Goal: Task Accomplishment & Management: Complete application form

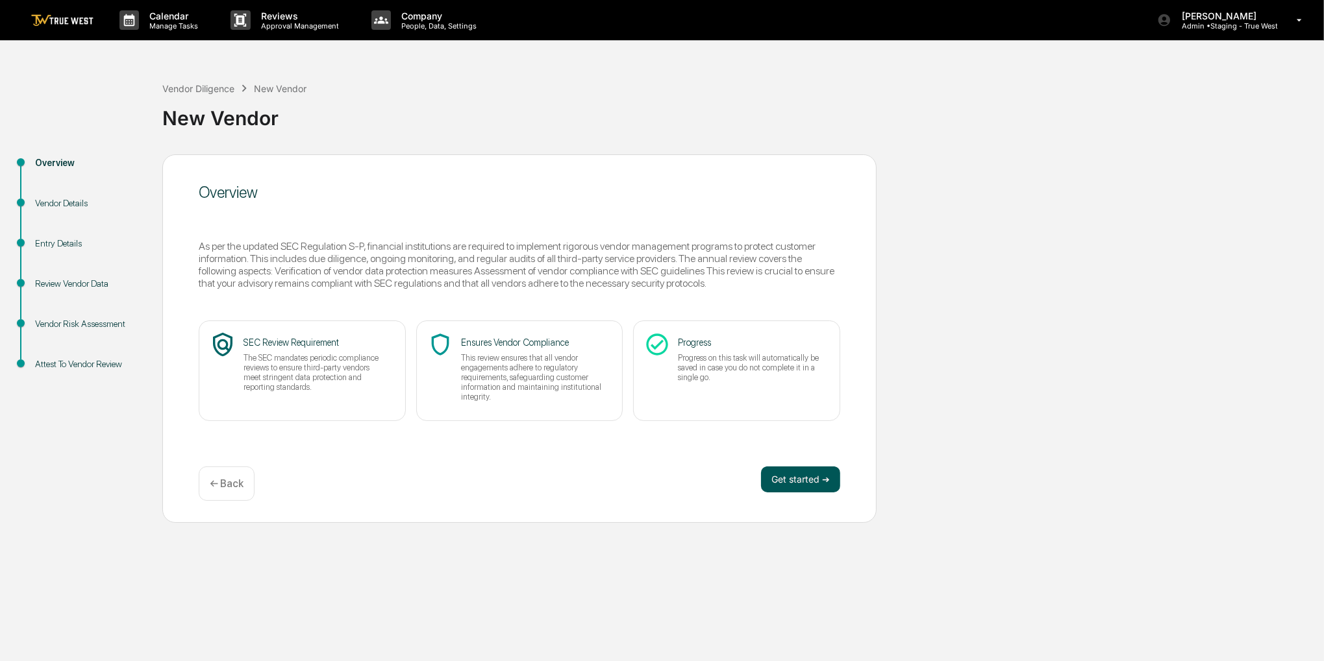
click at [823, 478] on button "Get started ➔" at bounding box center [800, 480] width 79 height 26
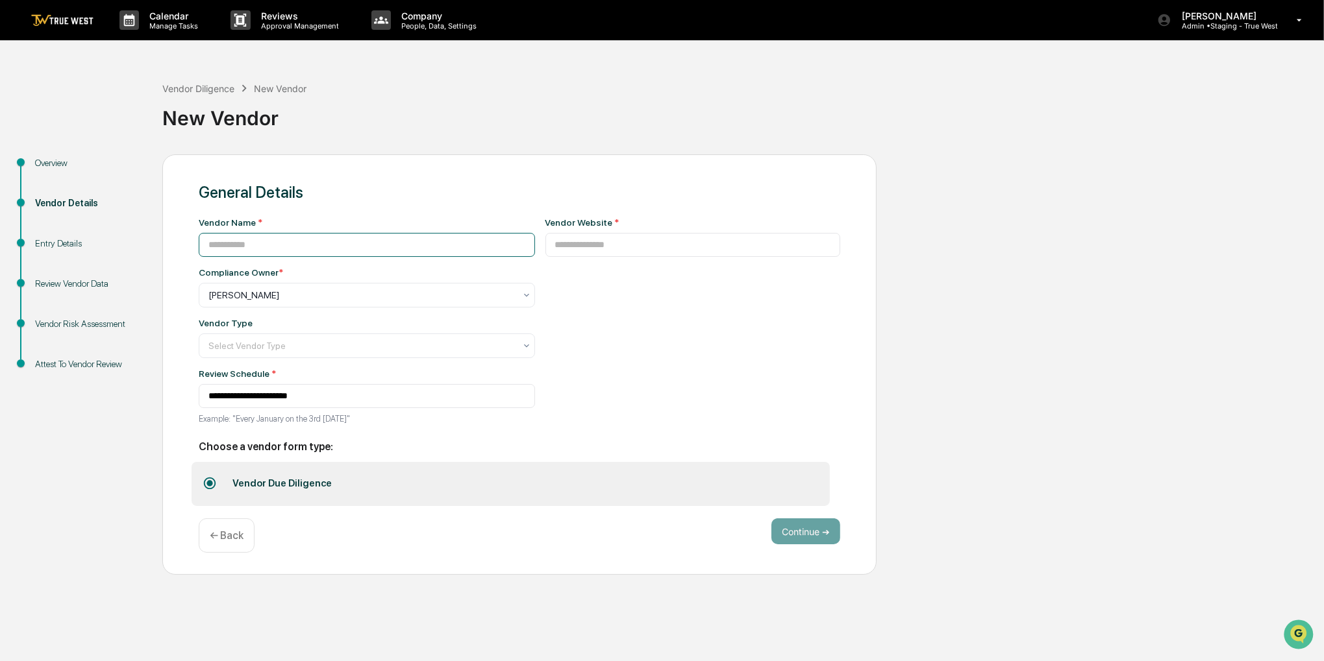
click at [349, 245] on input at bounding box center [367, 245] width 336 height 24
paste input "**********"
type input "**********"
click at [769, 254] on input at bounding box center [692, 245] width 295 height 24
paste input "**********"
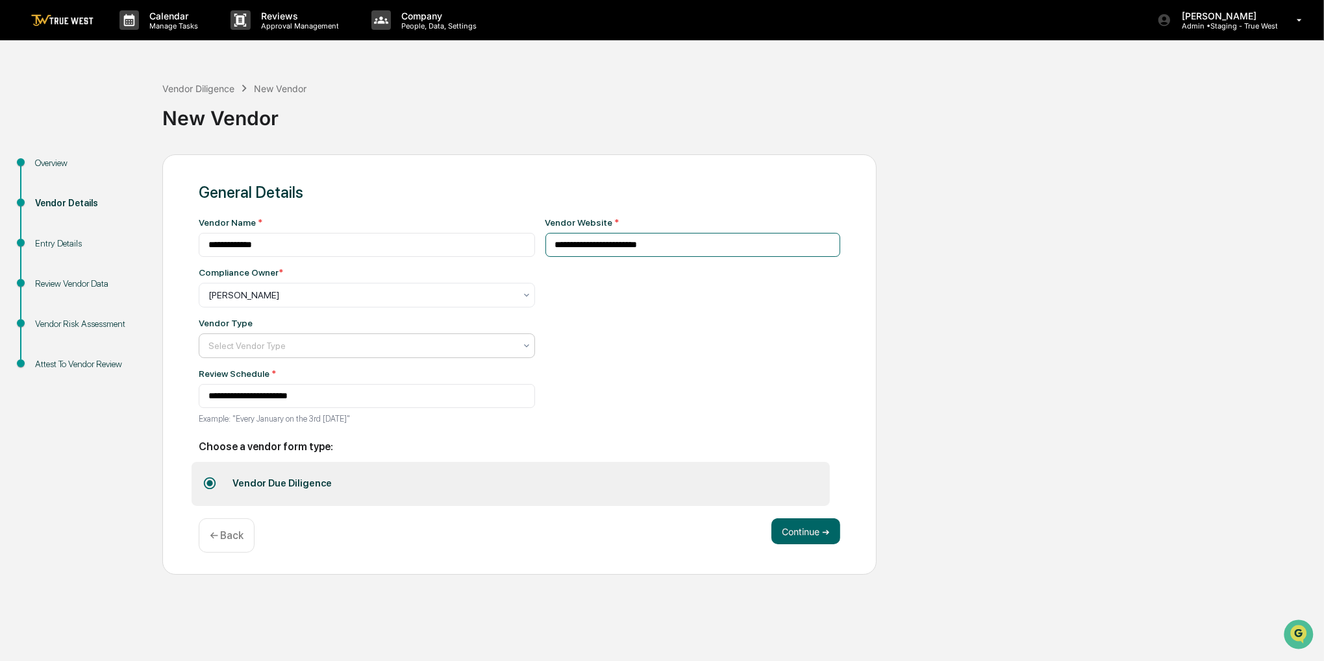
type input "**********"
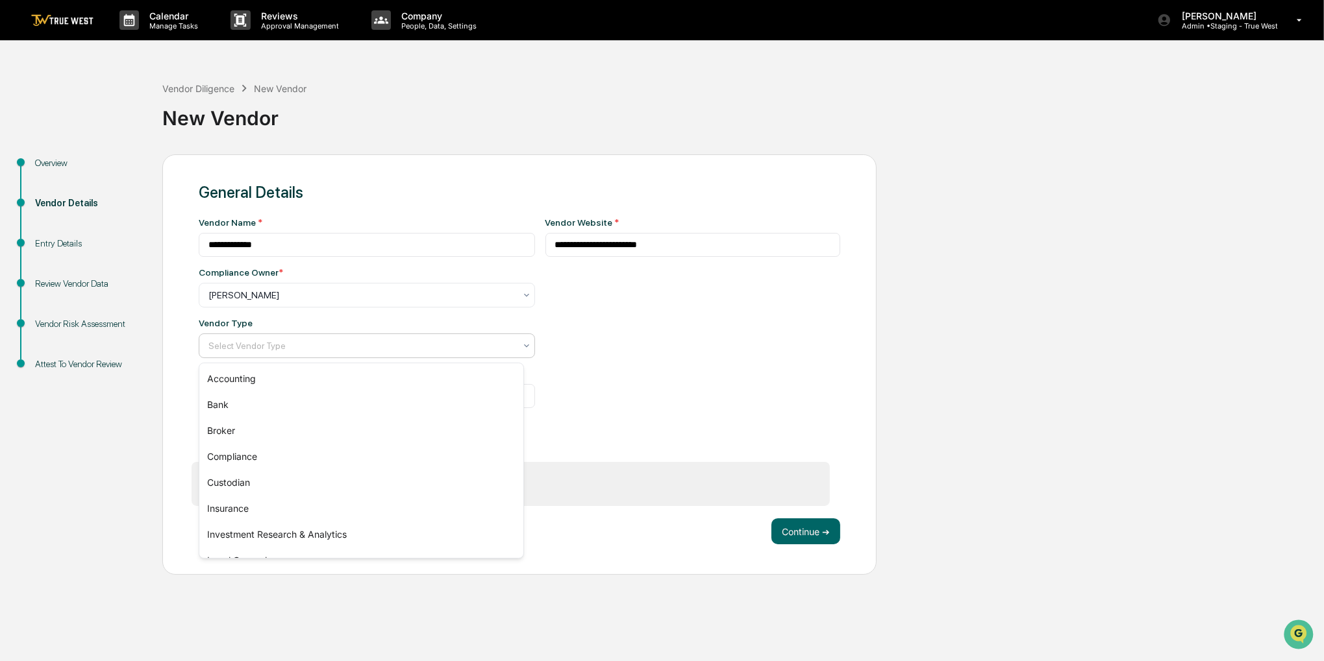
click at [430, 341] on div at bounding box center [361, 345] width 306 height 13
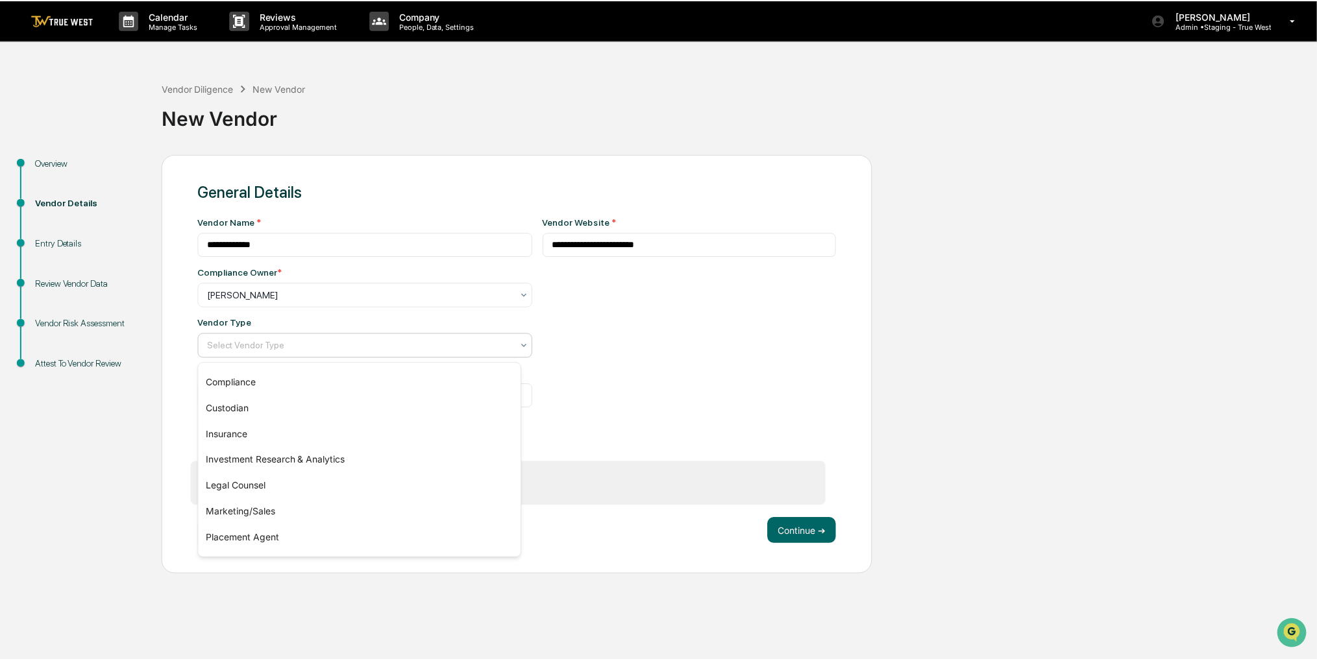
scroll to position [130, 0]
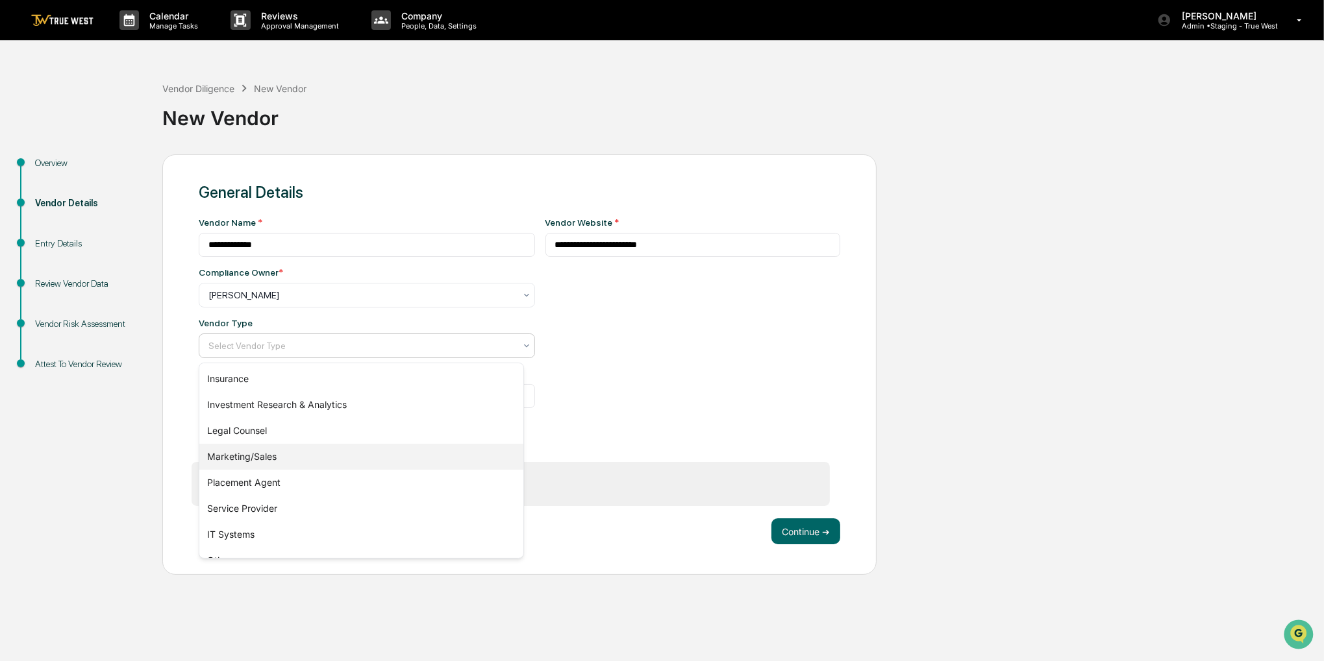
click at [330, 449] on div "Marketing/Sales" at bounding box center [361, 457] width 324 height 26
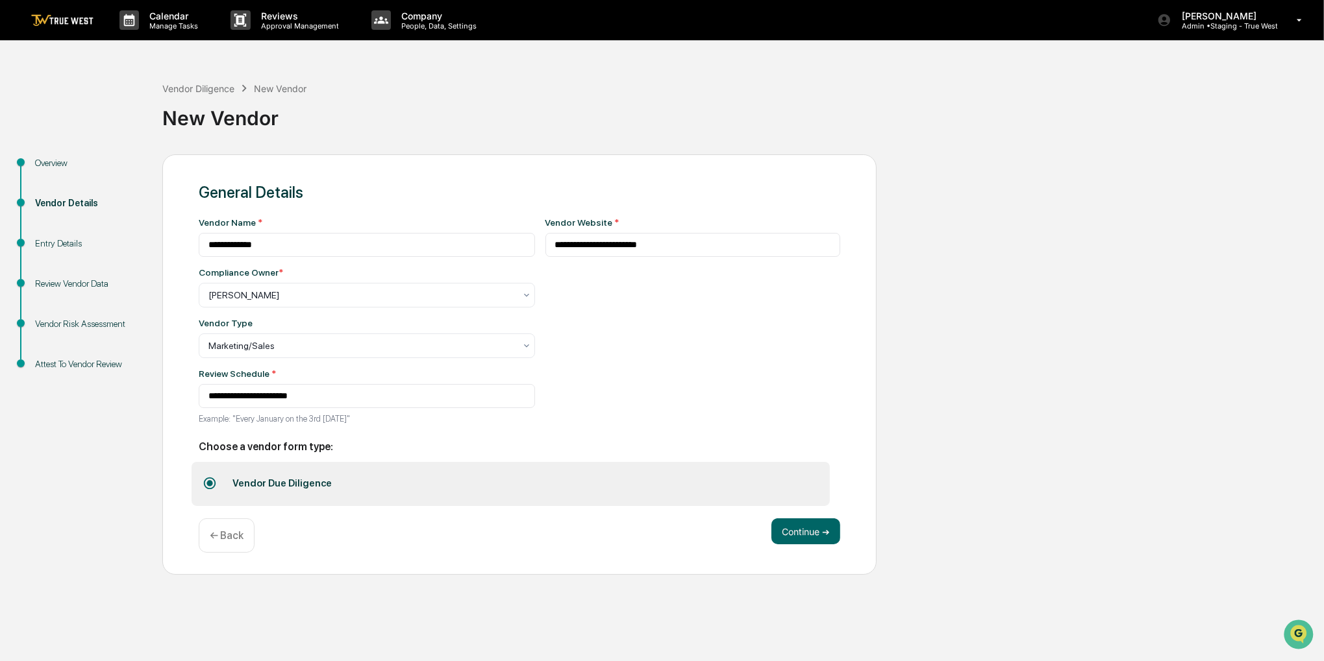
click at [810, 519] on div "**********" at bounding box center [519, 364] width 714 height 421
click at [811, 533] on button "Continue ➔" at bounding box center [805, 532] width 69 height 26
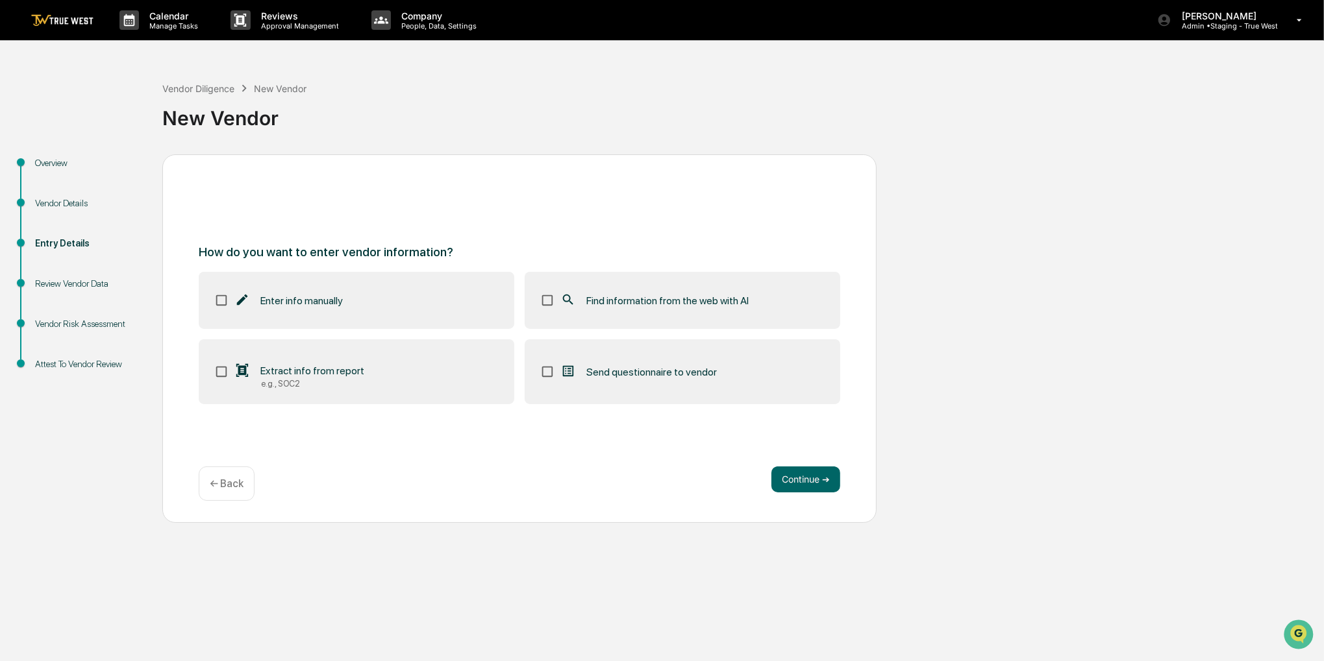
click at [713, 295] on span "Find information from the web with AI" at bounding box center [667, 301] width 162 height 12
click at [817, 488] on button "Continue ➔" at bounding box center [805, 480] width 69 height 26
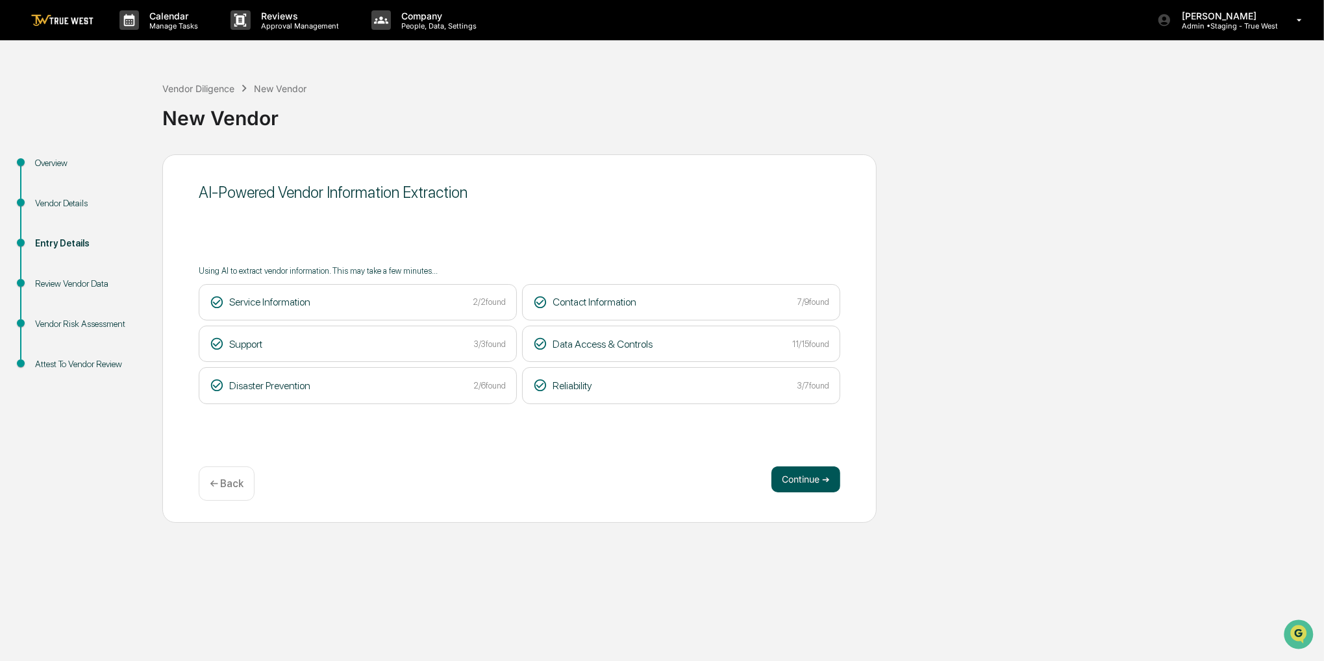
click at [807, 483] on button "Continue ➔" at bounding box center [805, 480] width 69 height 26
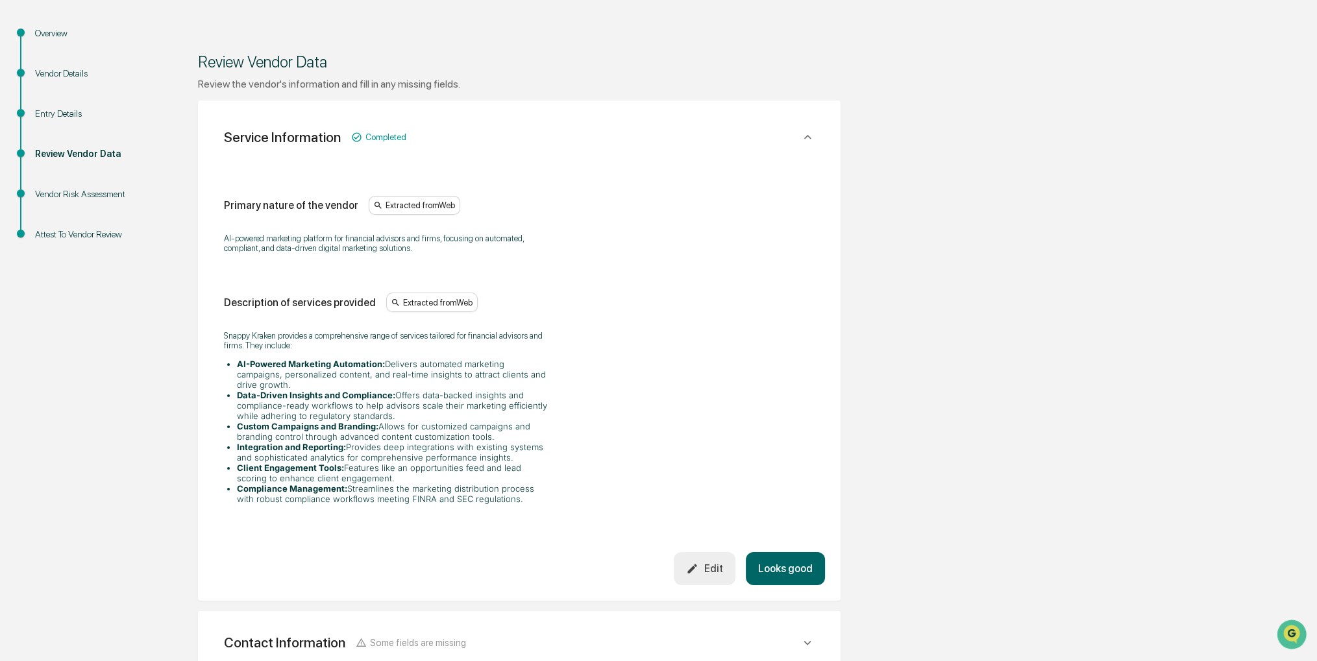
click at [795, 565] on button "Looks good" at bounding box center [785, 568] width 79 height 33
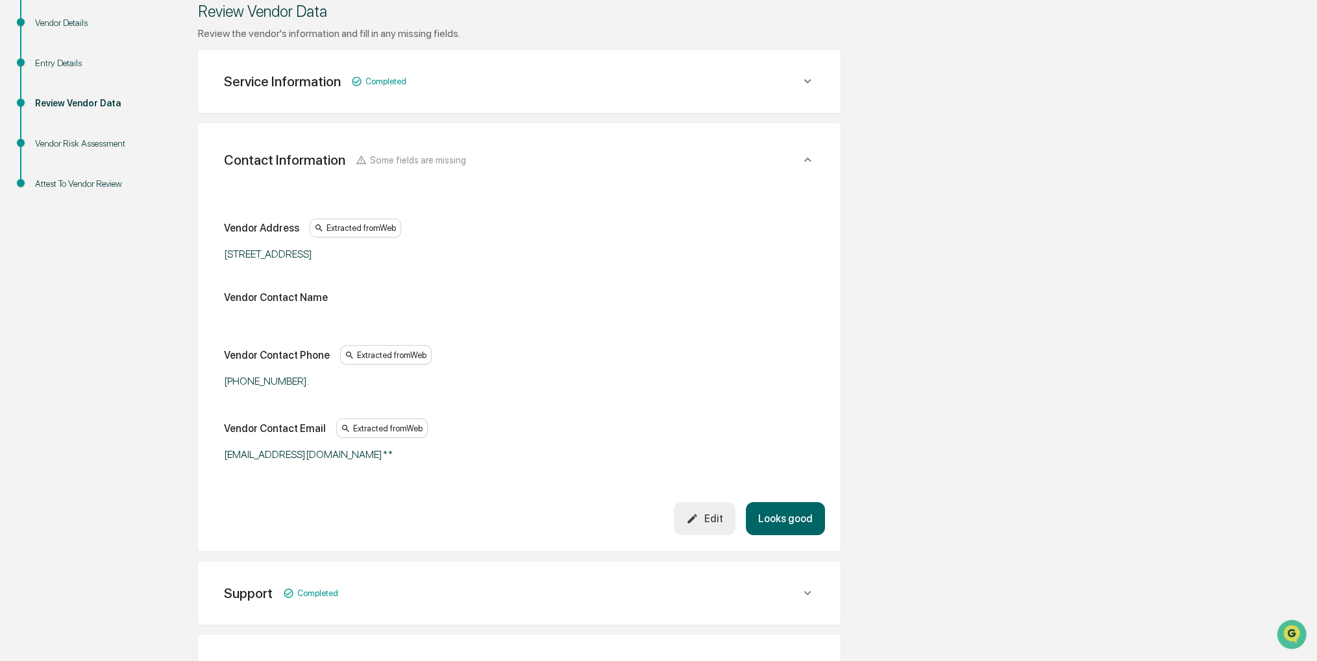
scroll to position [230, 0]
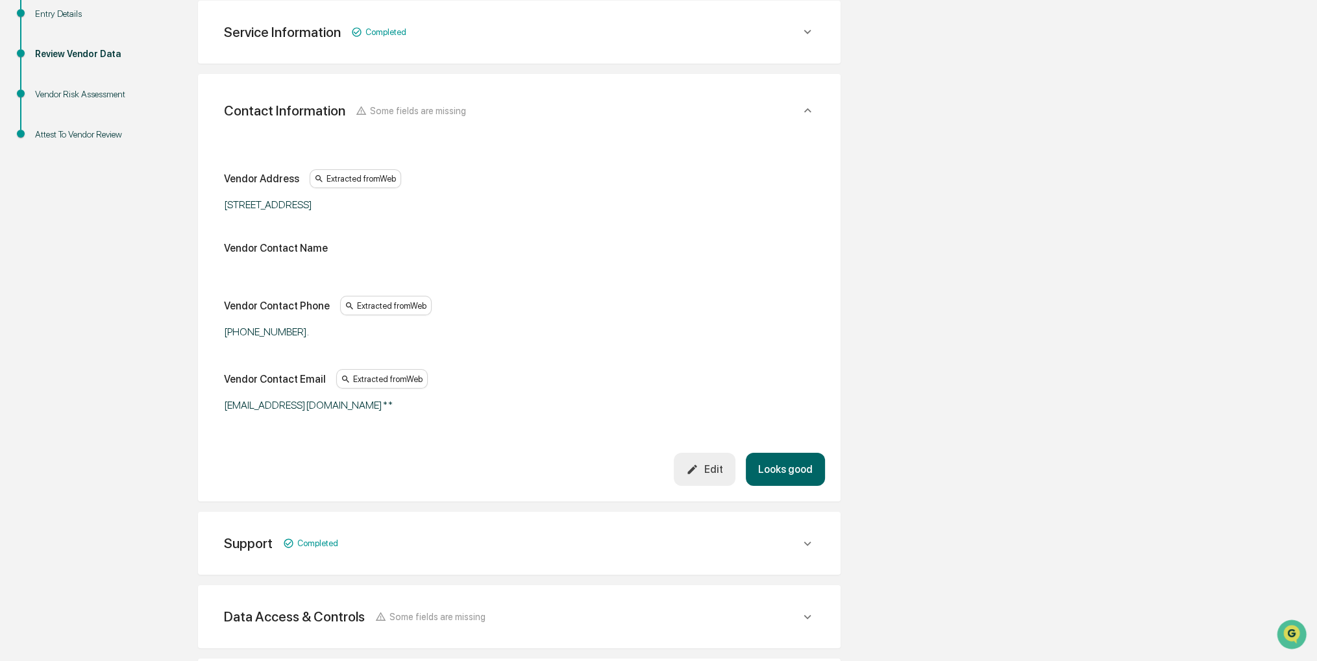
click at [789, 466] on button "Looks good" at bounding box center [785, 469] width 79 height 33
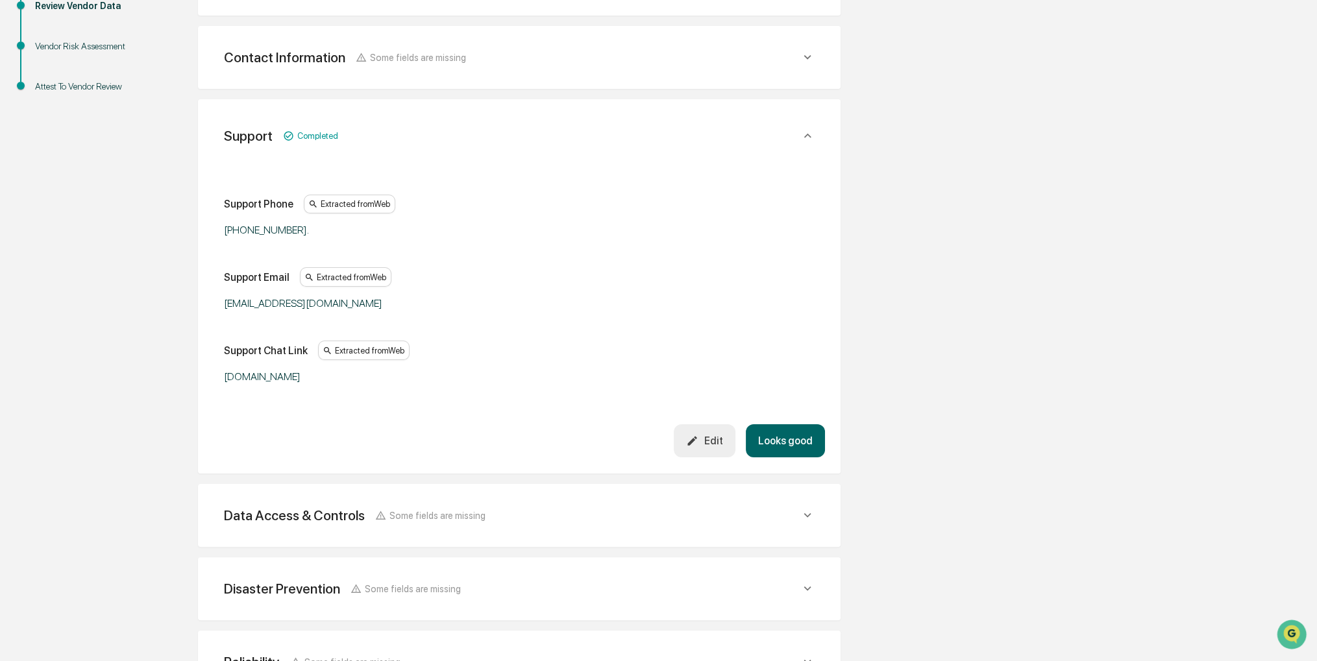
scroll to position [303, 0]
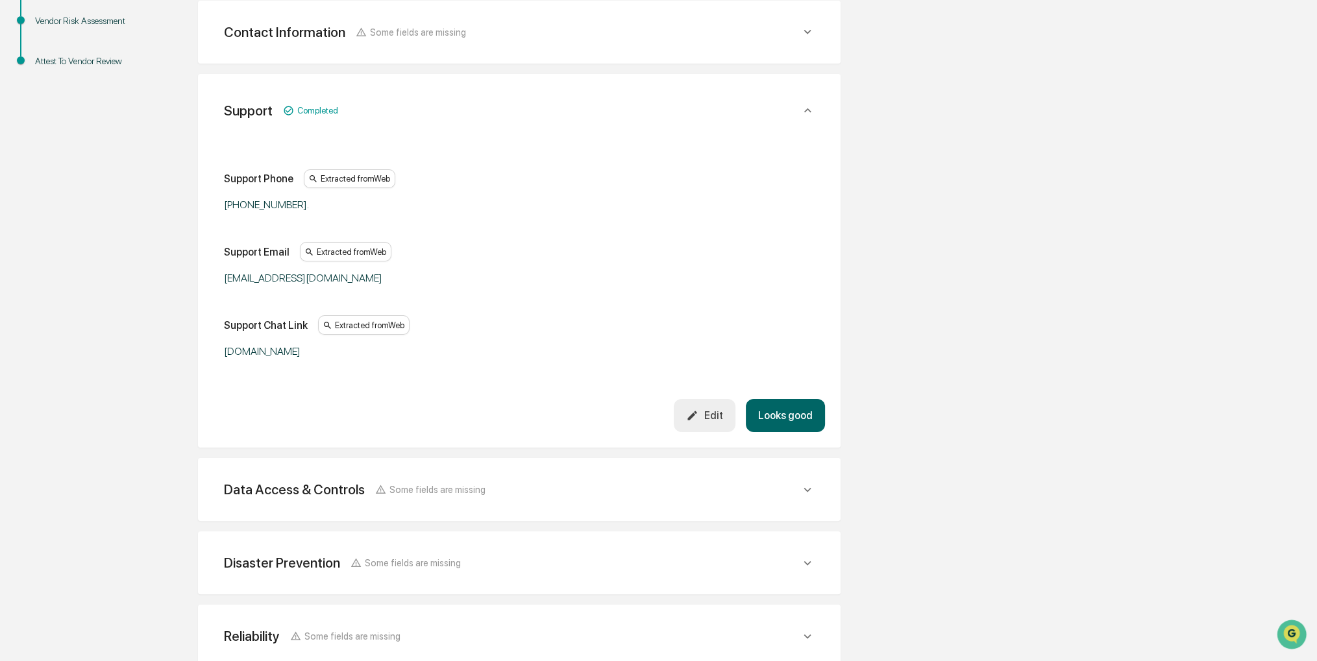
click at [789, 415] on button "Looks good" at bounding box center [785, 415] width 79 height 33
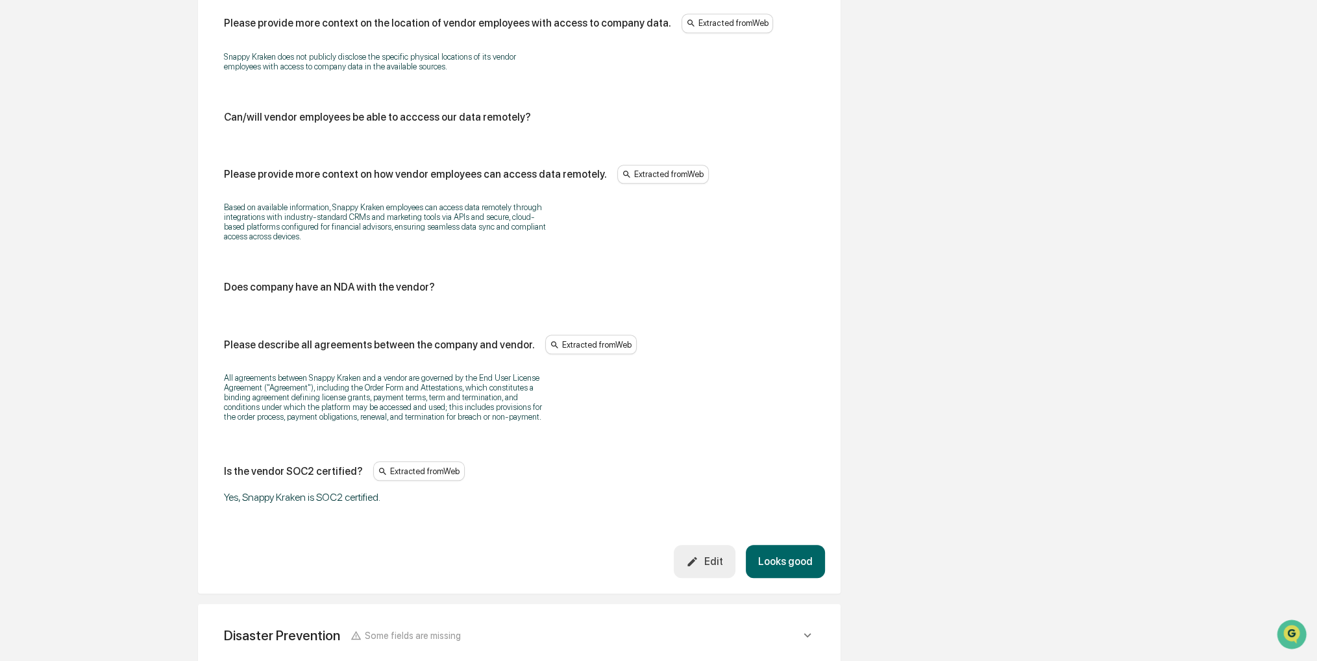
scroll to position [1862, 0]
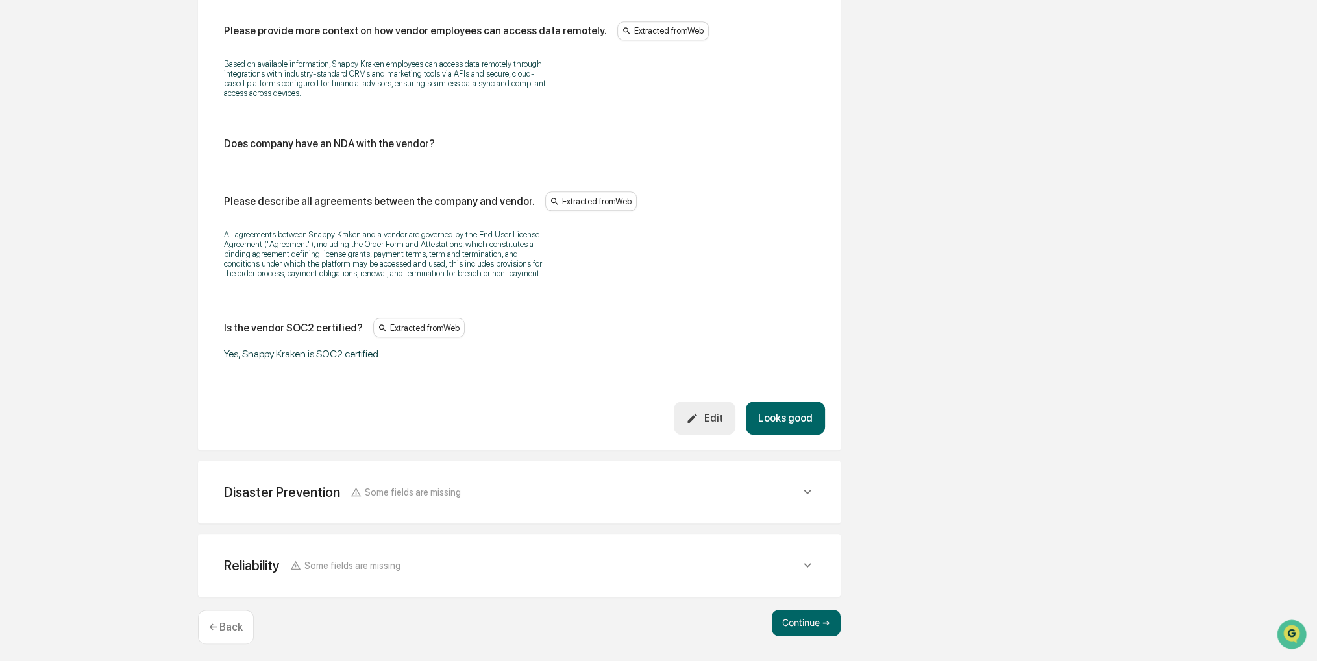
click at [816, 415] on button "Looks good" at bounding box center [785, 418] width 79 height 33
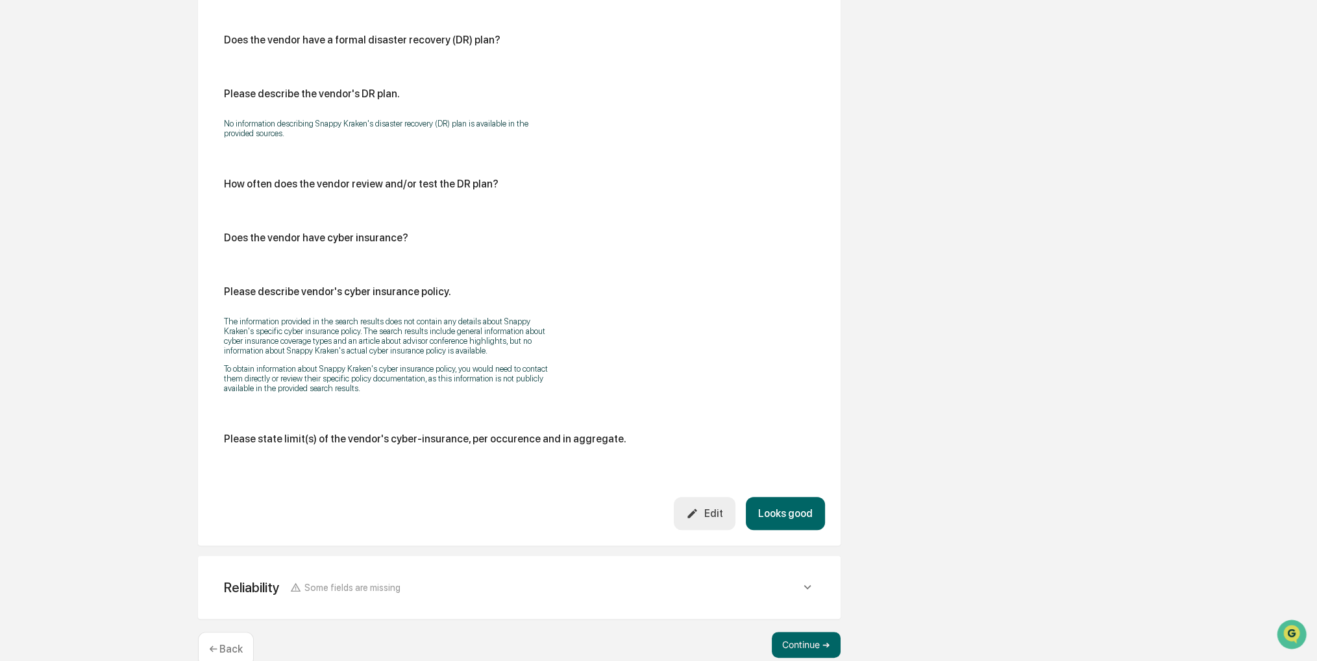
scroll to position [613, 0]
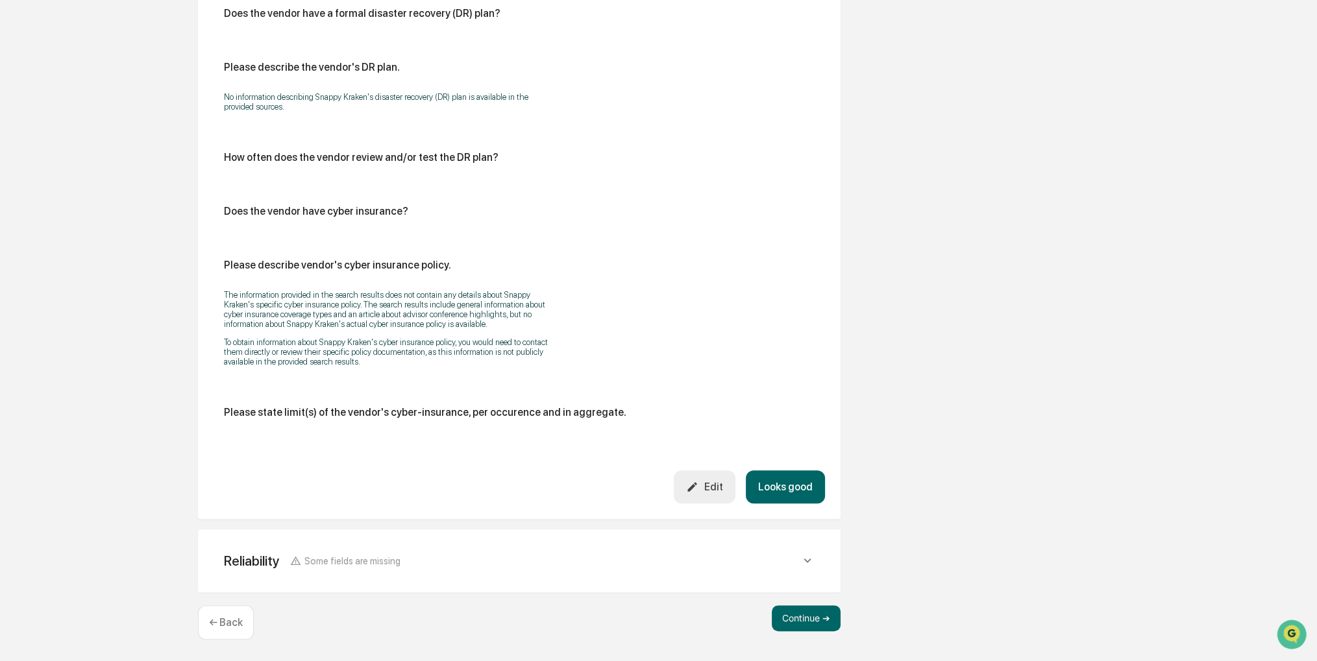
click at [774, 490] on button "Looks good" at bounding box center [785, 487] width 79 height 33
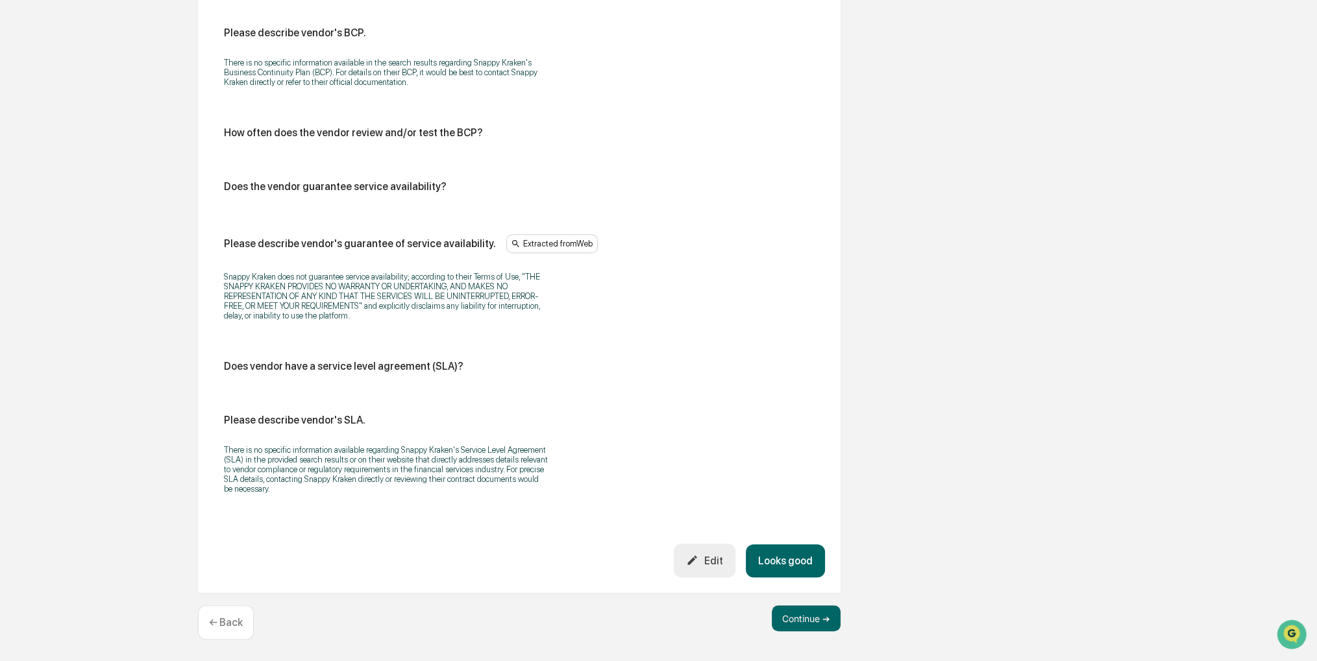
click at [791, 546] on button "Looks good" at bounding box center [785, 561] width 79 height 33
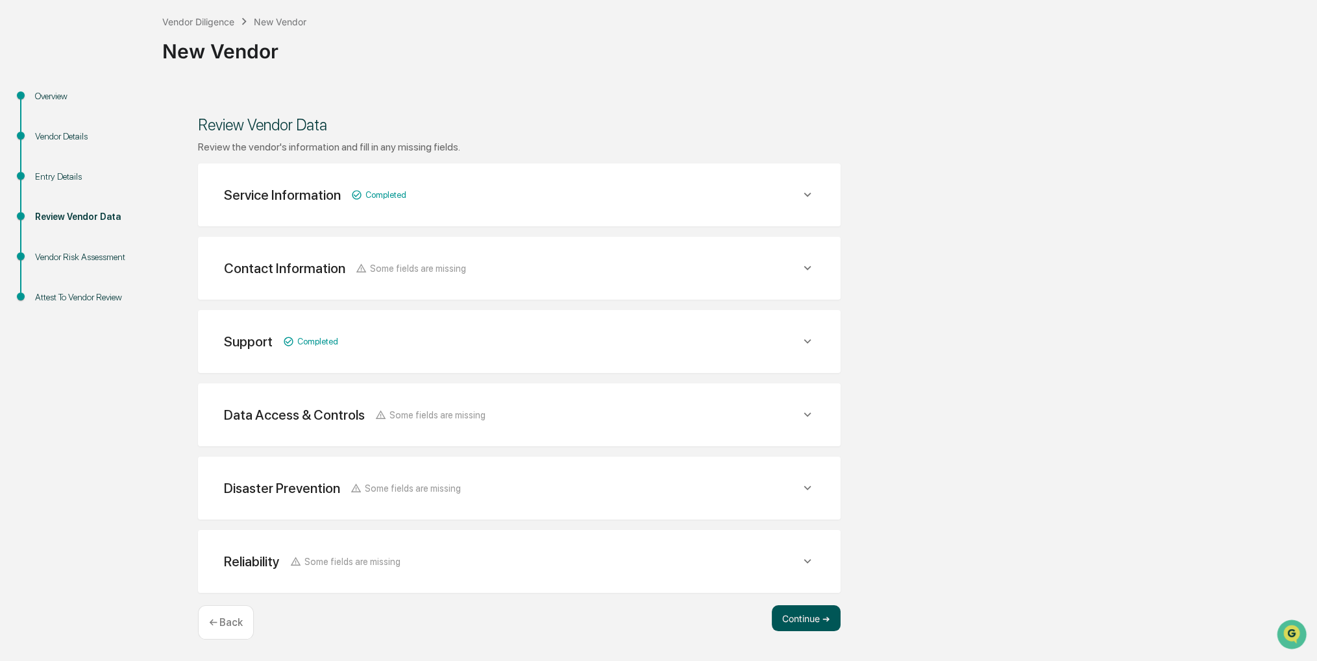
scroll to position [66, 0]
click at [815, 620] on button "Continue ➔" at bounding box center [806, 620] width 69 height 26
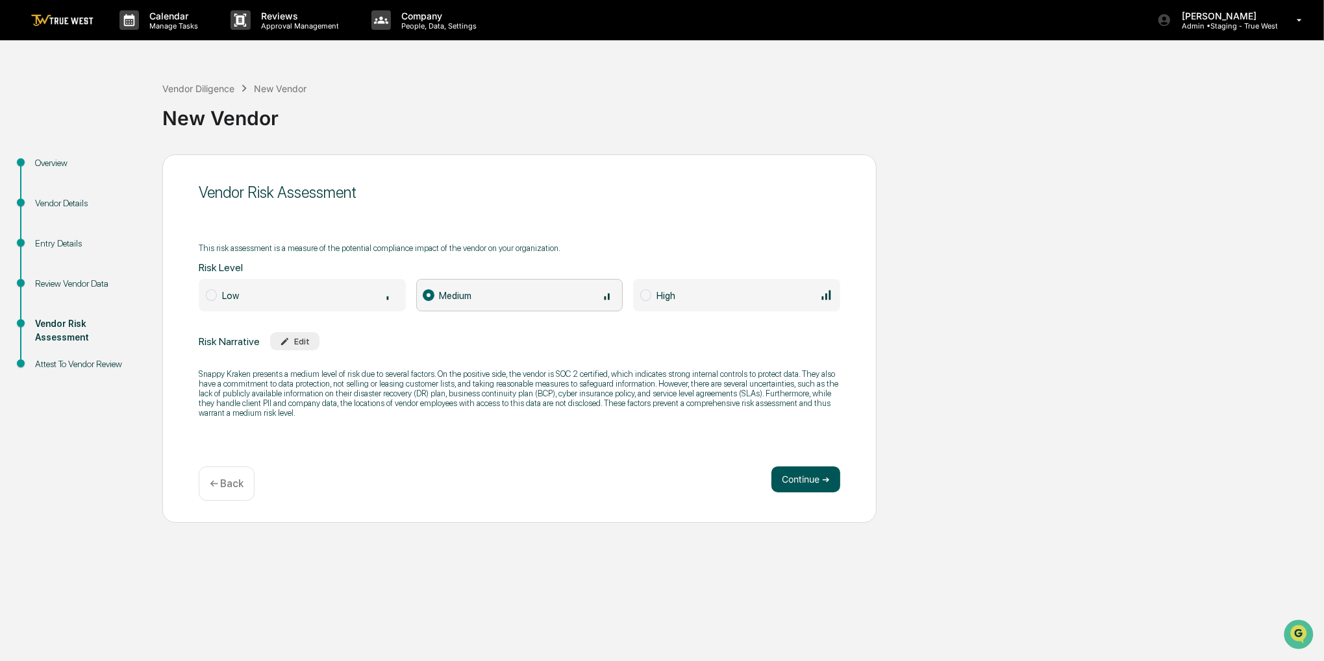
click at [824, 475] on button "Continue ➔" at bounding box center [805, 480] width 69 height 26
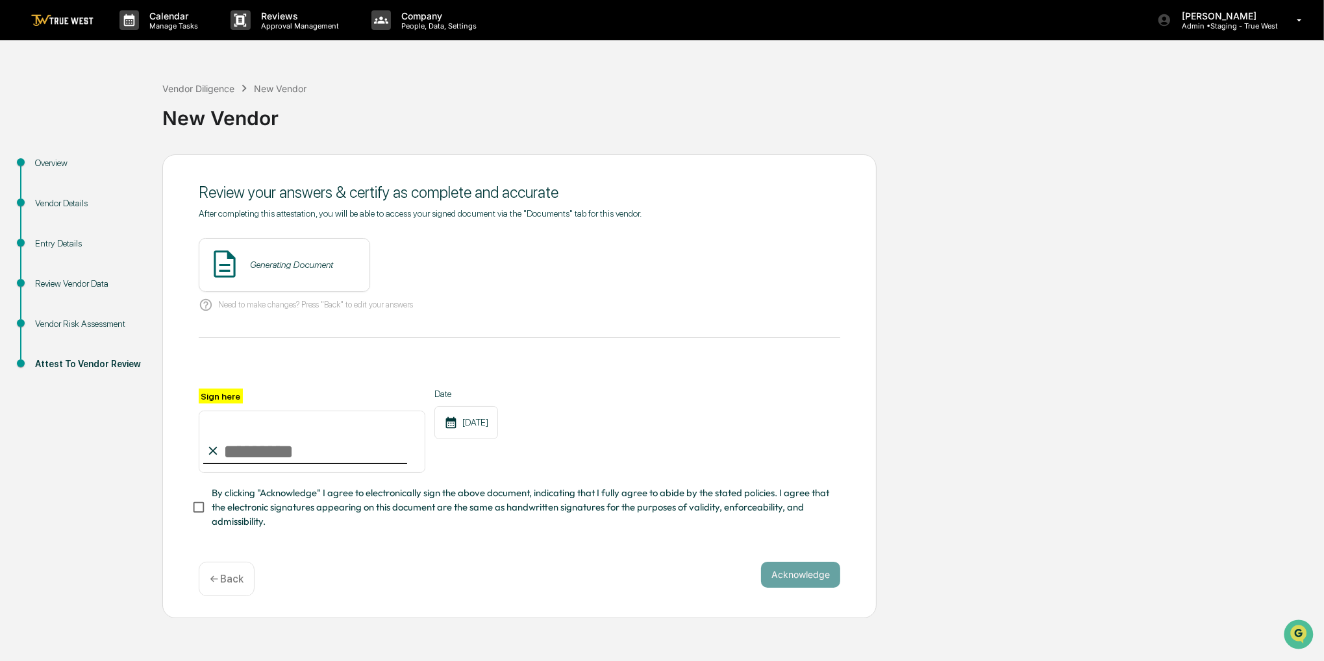
click at [365, 473] on input "Sign here" at bounding box center [312, 442] width 227 height 62
type input "**********"
click at [349, 506] on span "By clicking "Acknowledge" I agree to electronically sign the above document, in…" at bounding box center [521, 507] width 618 height 43
click at [422, 267] on button "View" at bounding box center [432, 264] width 34 height 21
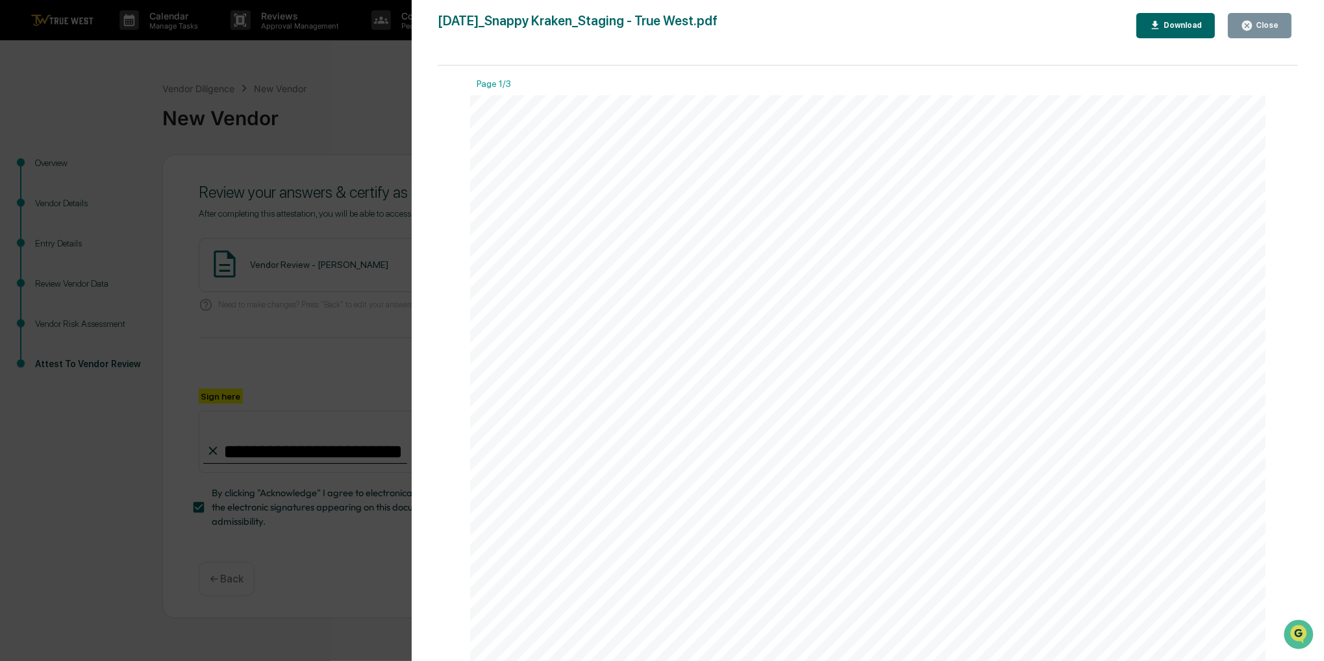
click at [1252, 25] on icon "button" at bounding box center [1247, 26] width 10 height 10
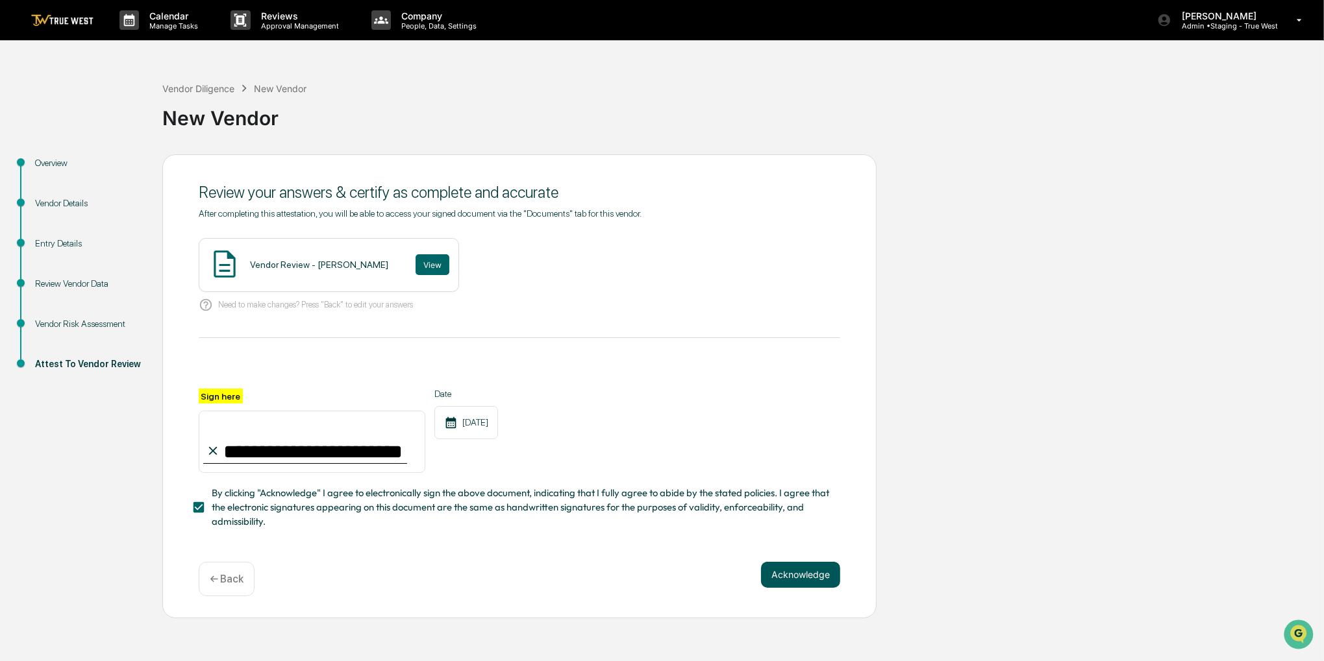
click at [817, 586] on button "Acknowledge" at bounding box center [800, 575] width 79 height 26
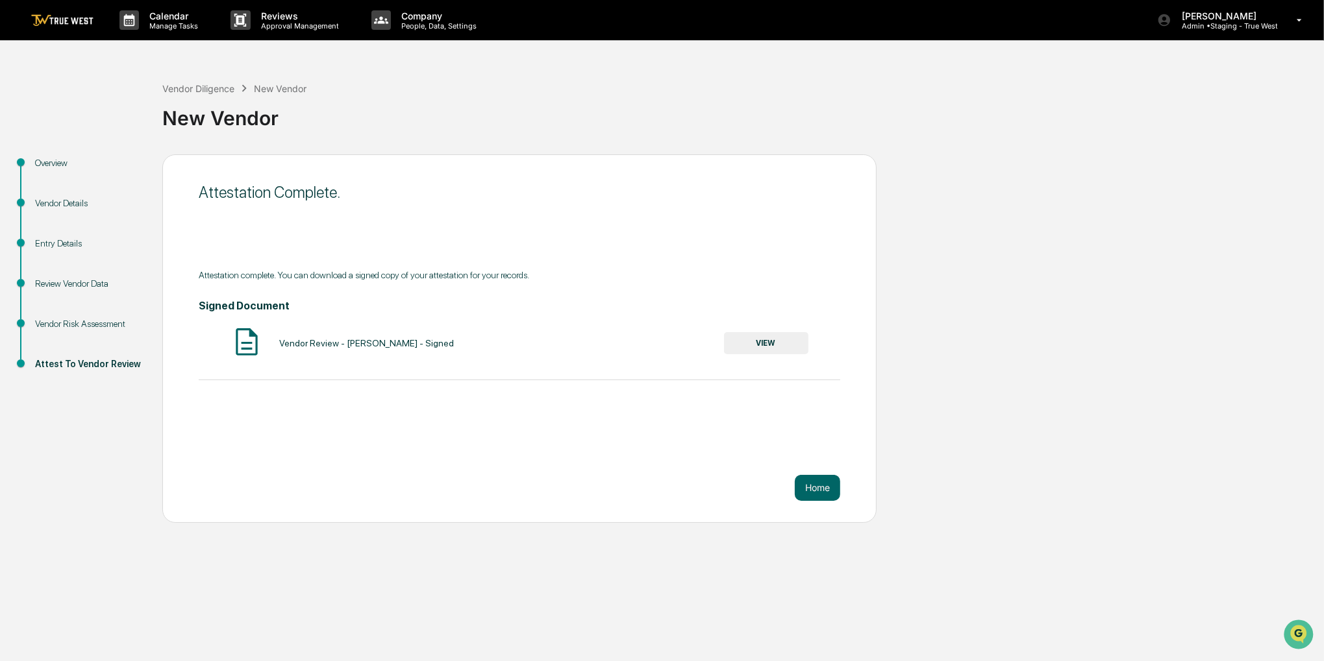
drag, startPoint x: 467, startPoint y: 261, endPoint x: 448, endPoint y: 249, distance: 23.1
click at [452, 251] on div "Attestation Complete. Attestation complete. You can download a signed copy of y…" at bounding box center [519, 338] width 714 height 369
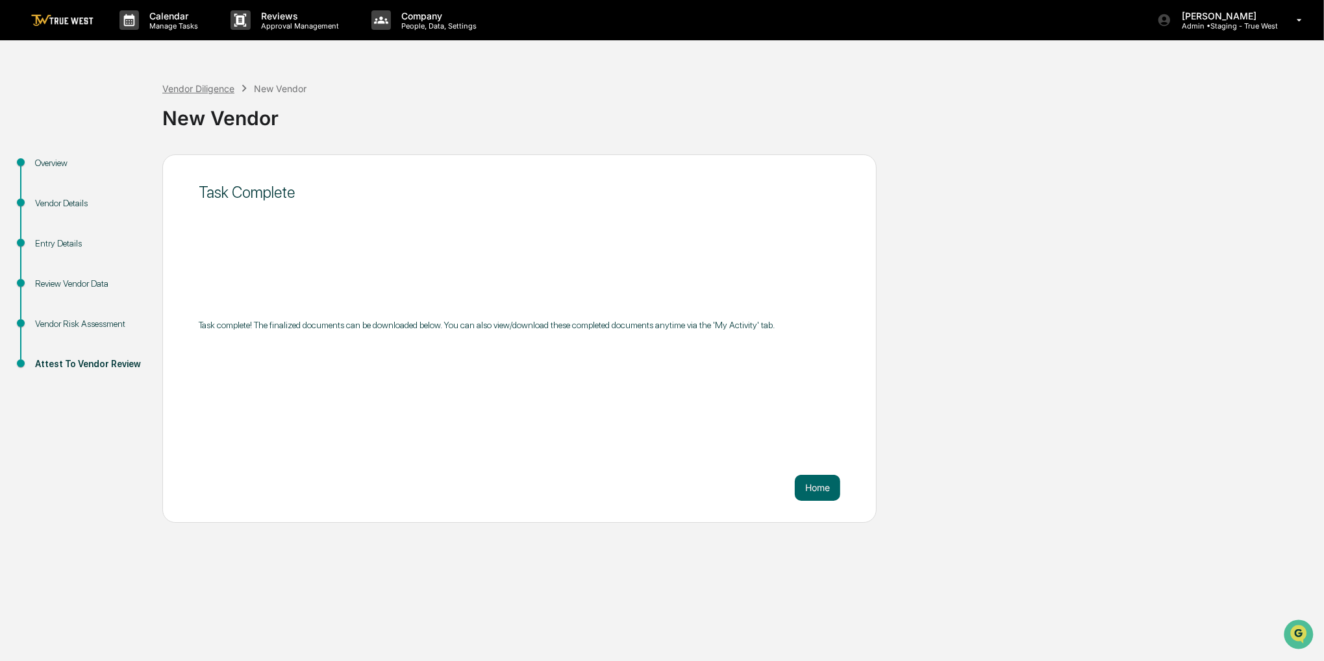
click at [215, 84] on div "Vendor Diligence" at bounding box center [198, 88] width 72 height 11
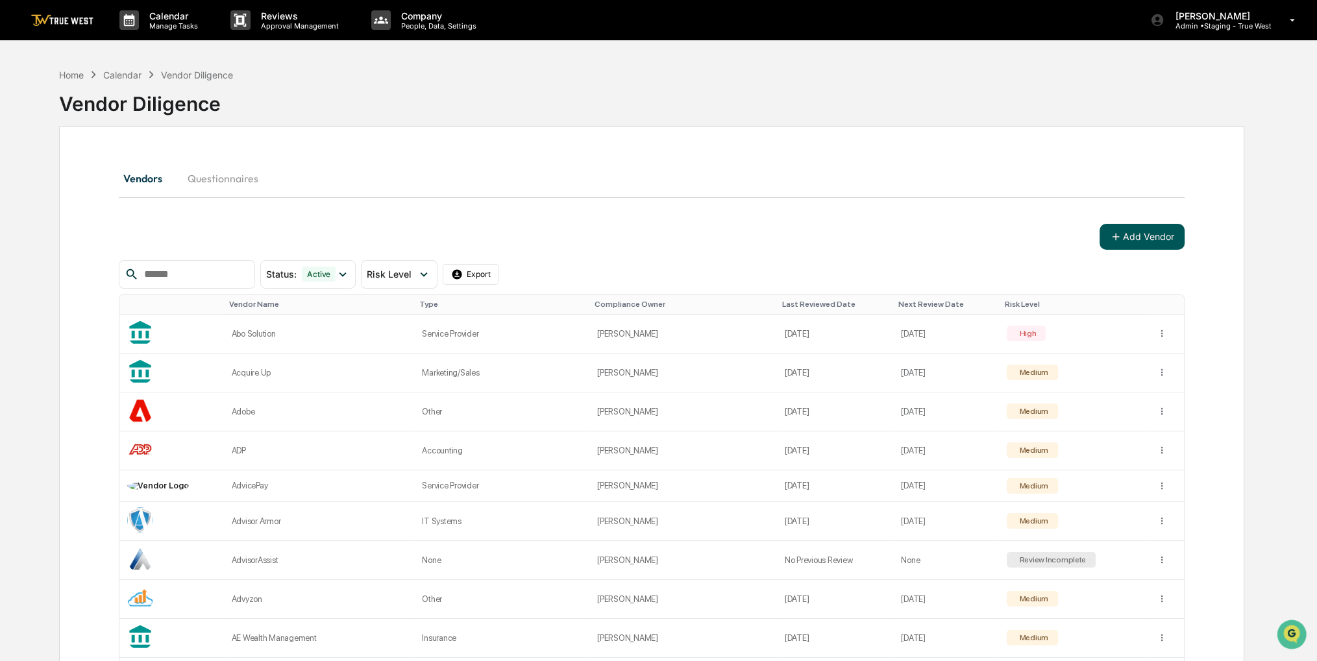
click at [1174, 231] on button "Add Vendor" at bounding box center [1142, 237] width 85 height 26
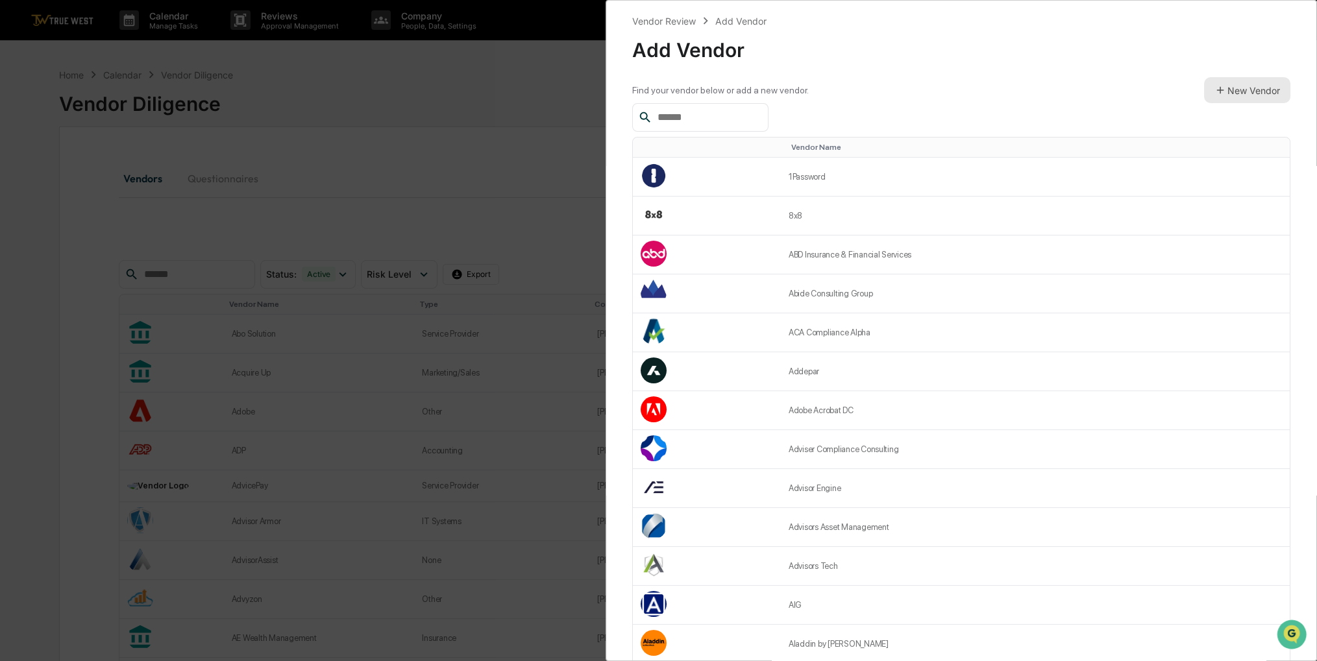
click at [1220, 95] on button "New Vendor" at bounding box center [1247, 90] width 86 height 26
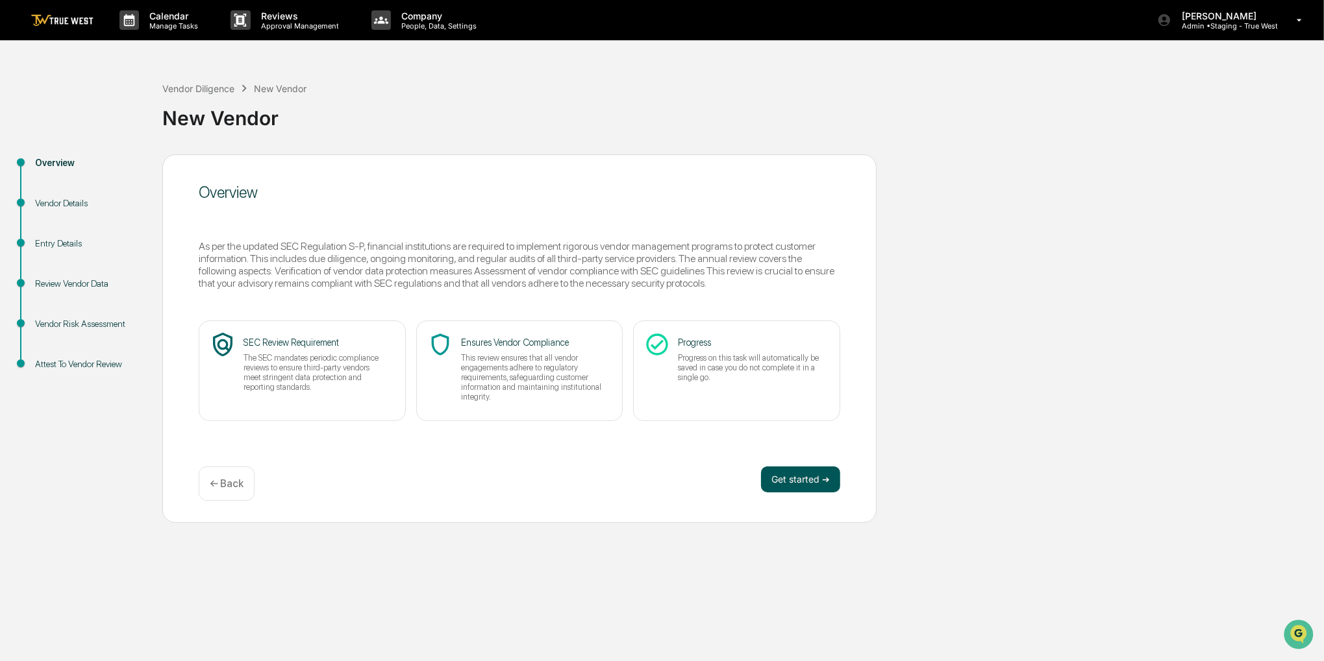
click at [780, 484] on button "Get started ➔" at bounding box center [800, 480] width 79 height 26
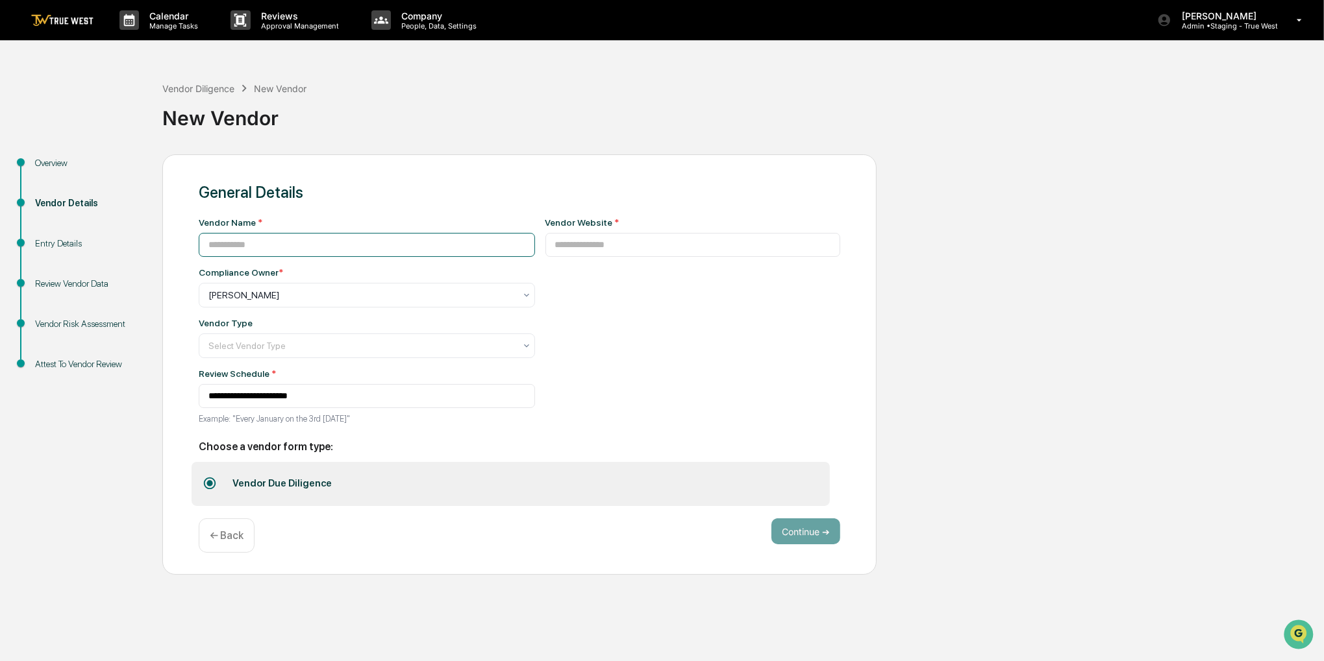
click at [483, 238] on input at bounding box center [367, 245] width 336 height 24
paste input "**********"
type input "**********"
click at [643, 240] on input at bounding box center [692, 245] width 295 height 24
paste input "**********"
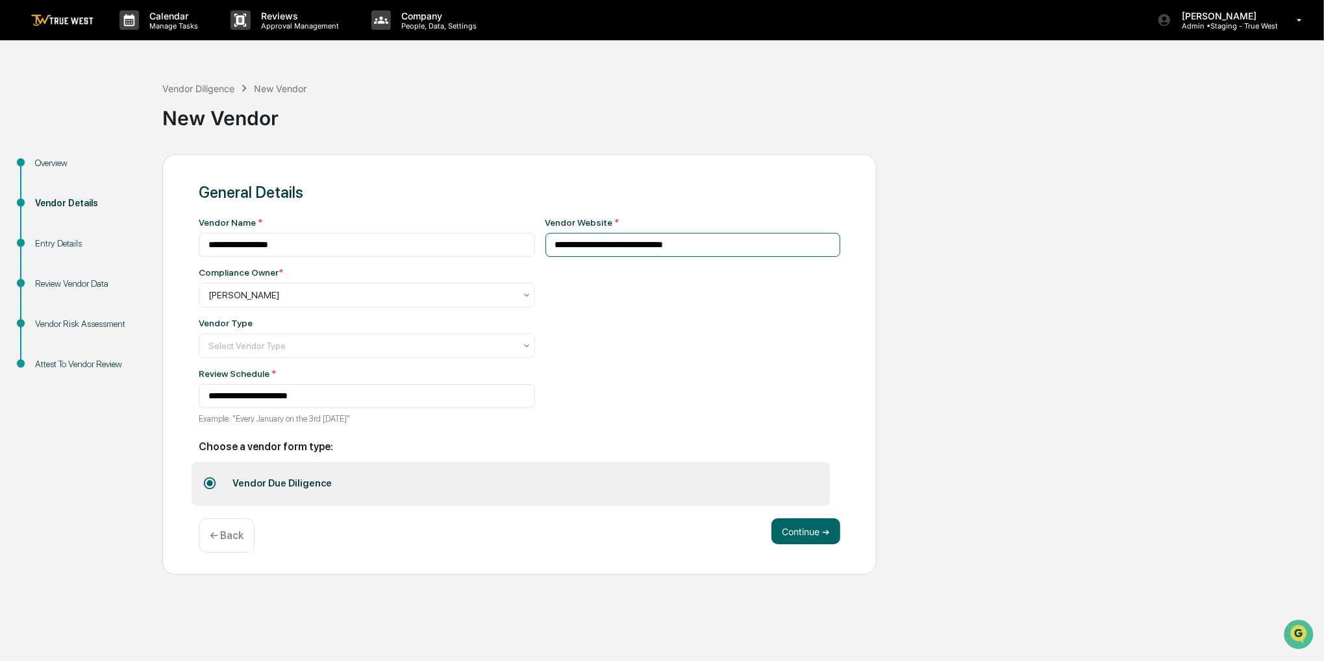
type input "**********"
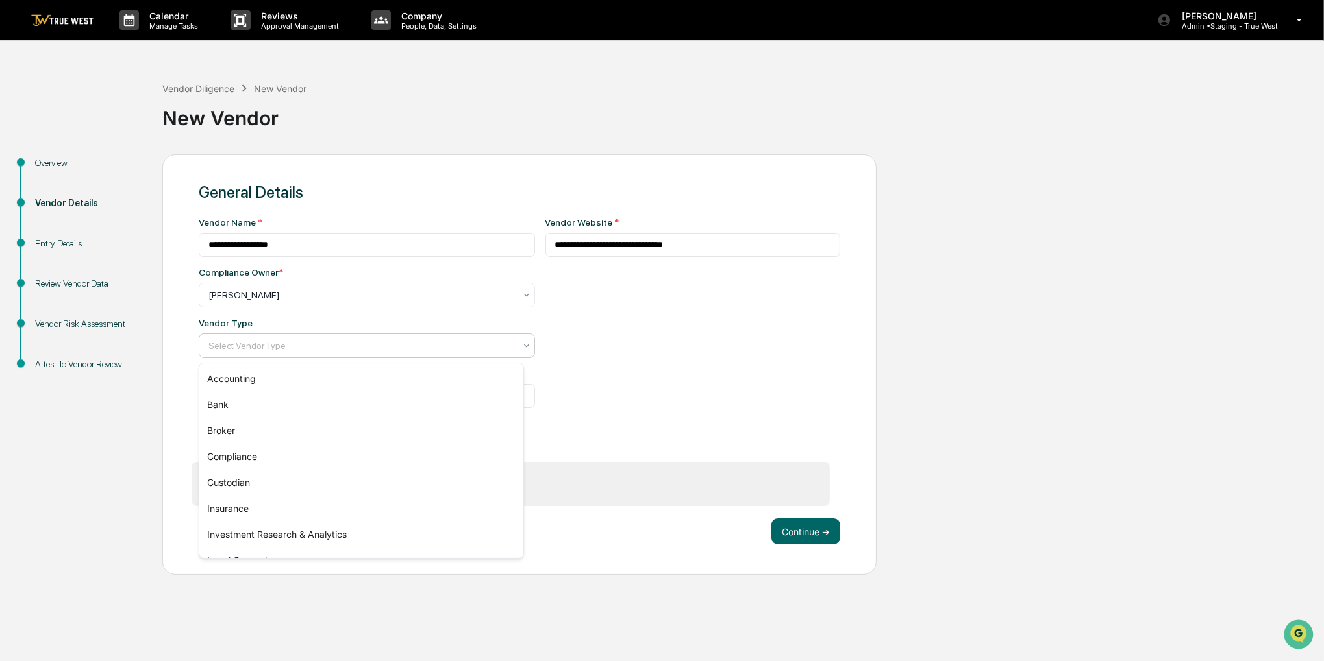
click at [353, 346] on div at bounding box center [361, 345] width 306 height 13
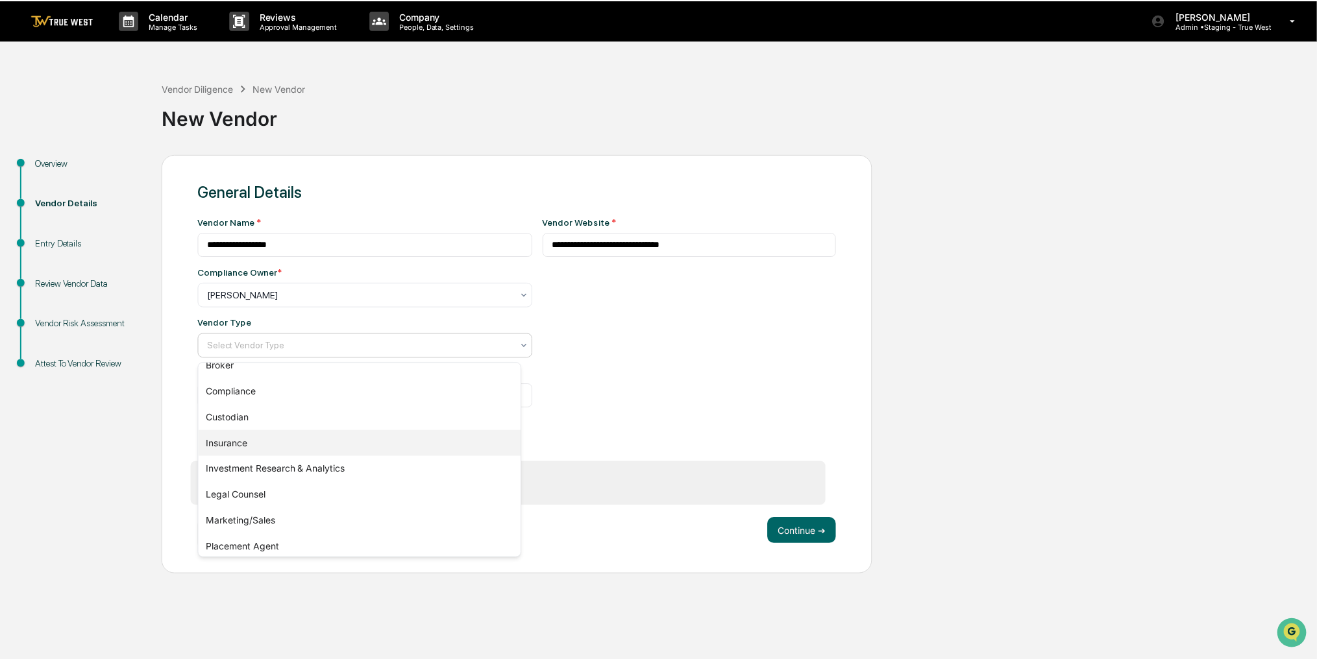
scroll to position [130, 0]
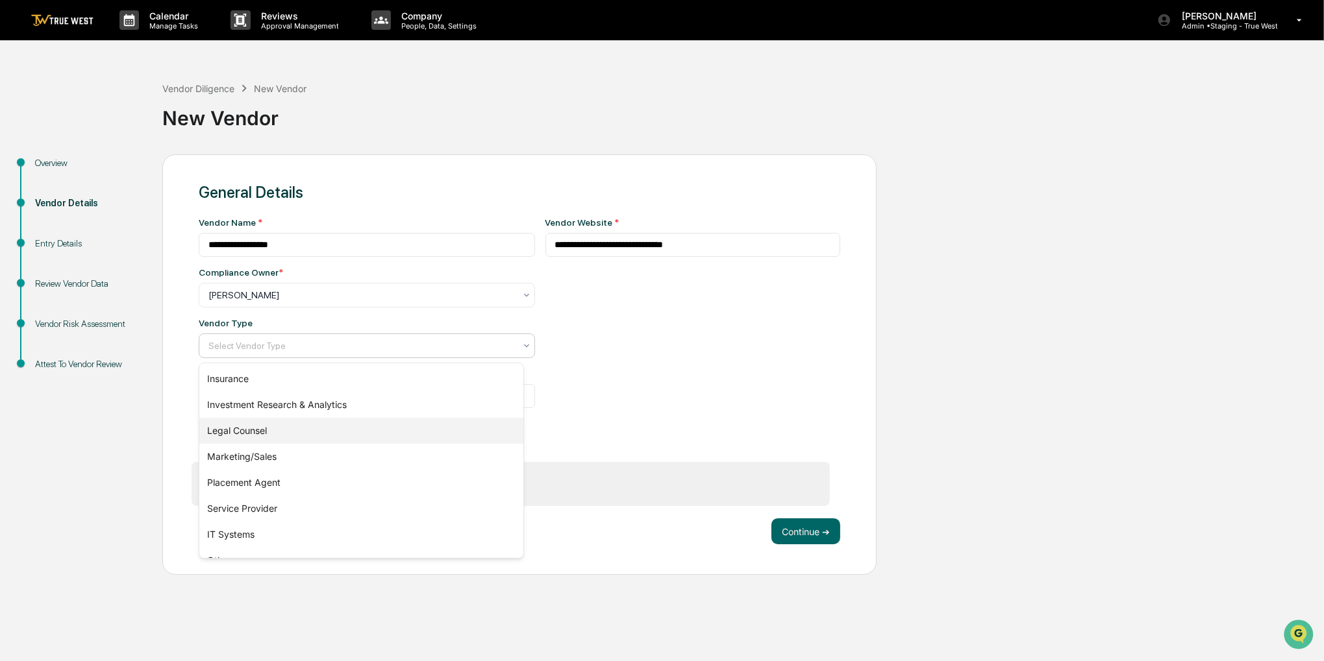
click at [291, 454] on div "Marketing/Sales" at bounding box center [361, 457] width 324 height 26
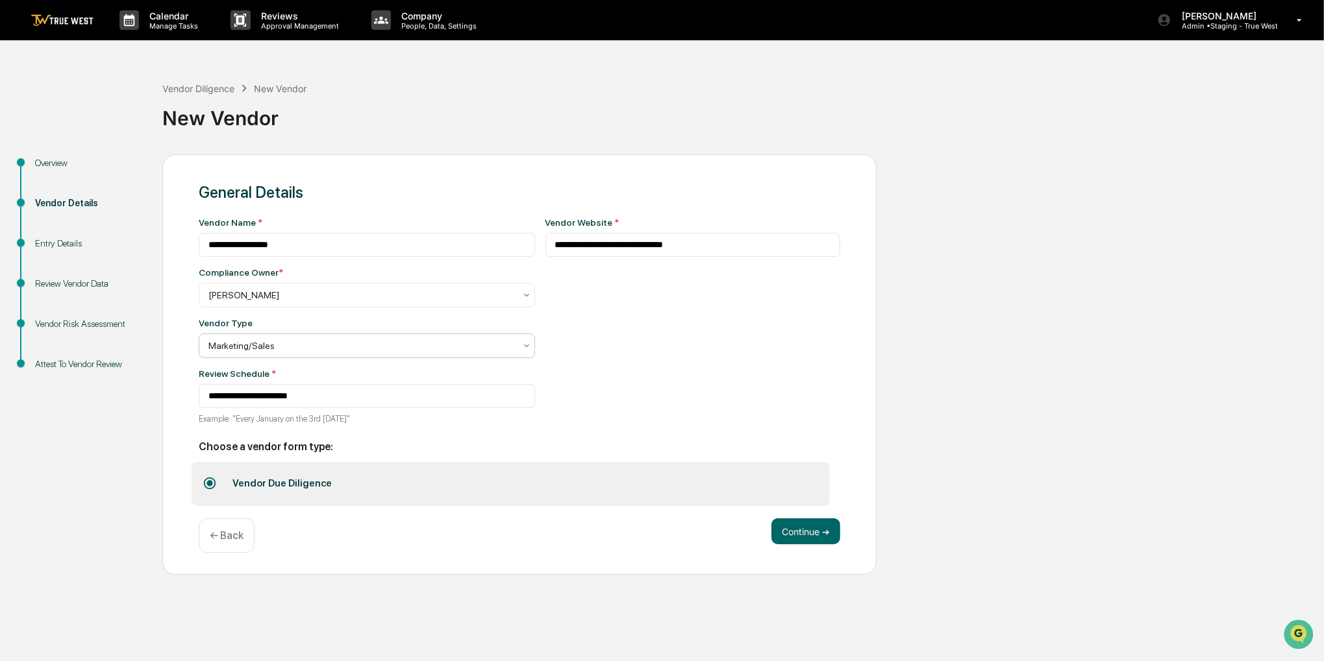
click at [840, 544] on div "**********" at bounding box center [519, 364] width 714 height 421
click at [833, 542] on button "Continue ➔" at bounding box center [805, 532] width 69 height 26
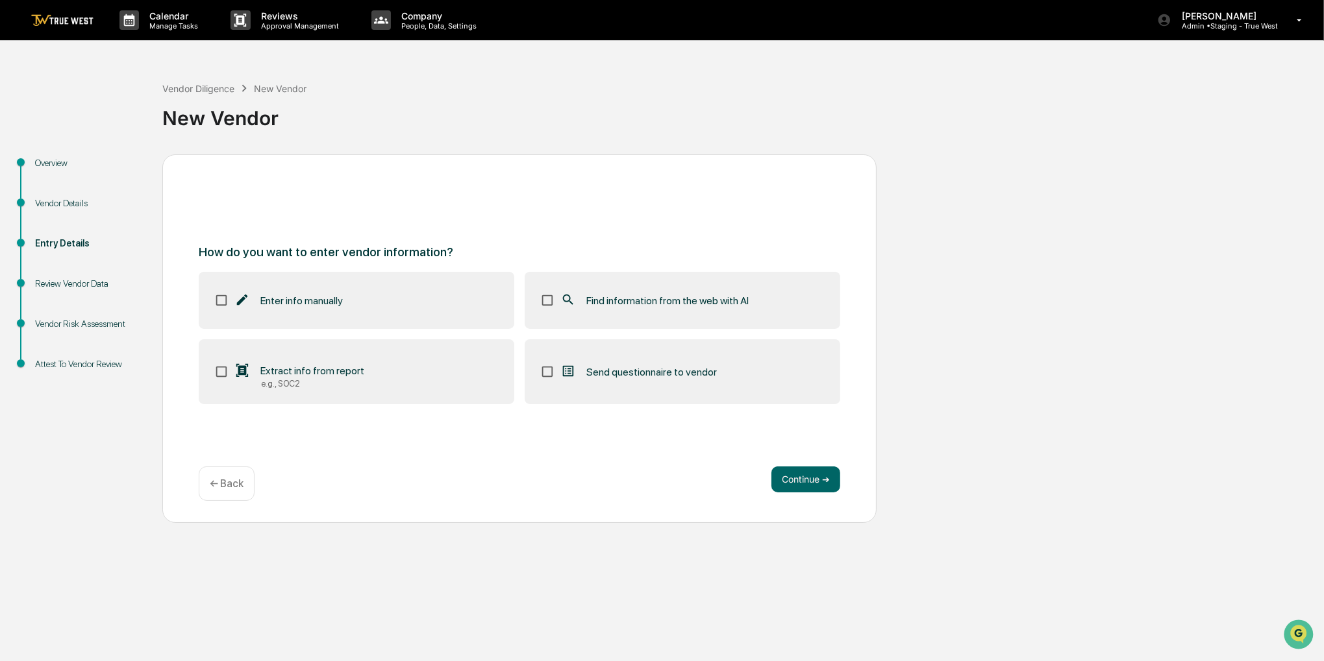
click at [727, 308] on div "Find information from the web with AI" at bounding box center [654, 301] width 188 height 16
click at [813, 478] on button "Continue ➔" at bounding box center [805, 480] width 69 height 26
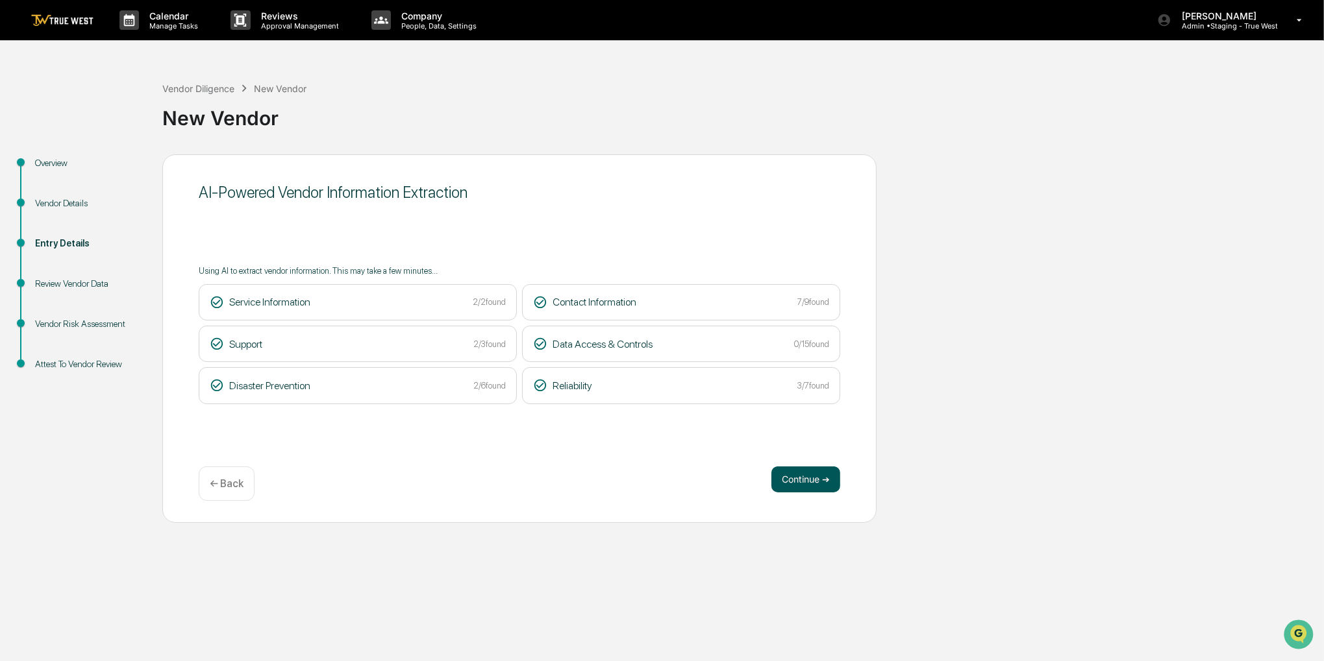
click at [795, 477] on button "Continue ➔" at bounding box center [805, 480] width 69 height 26
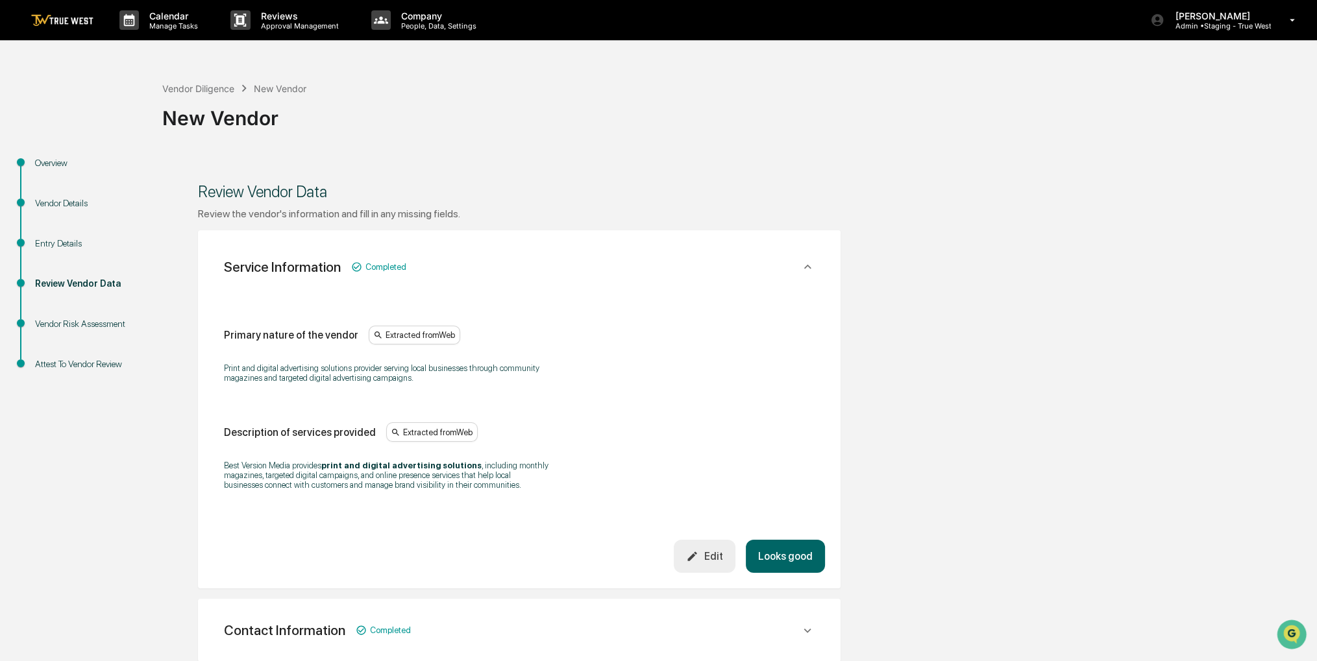
click at [791, 552] on button "Looks good" at bounding box center [785, 556] width 79 height 33
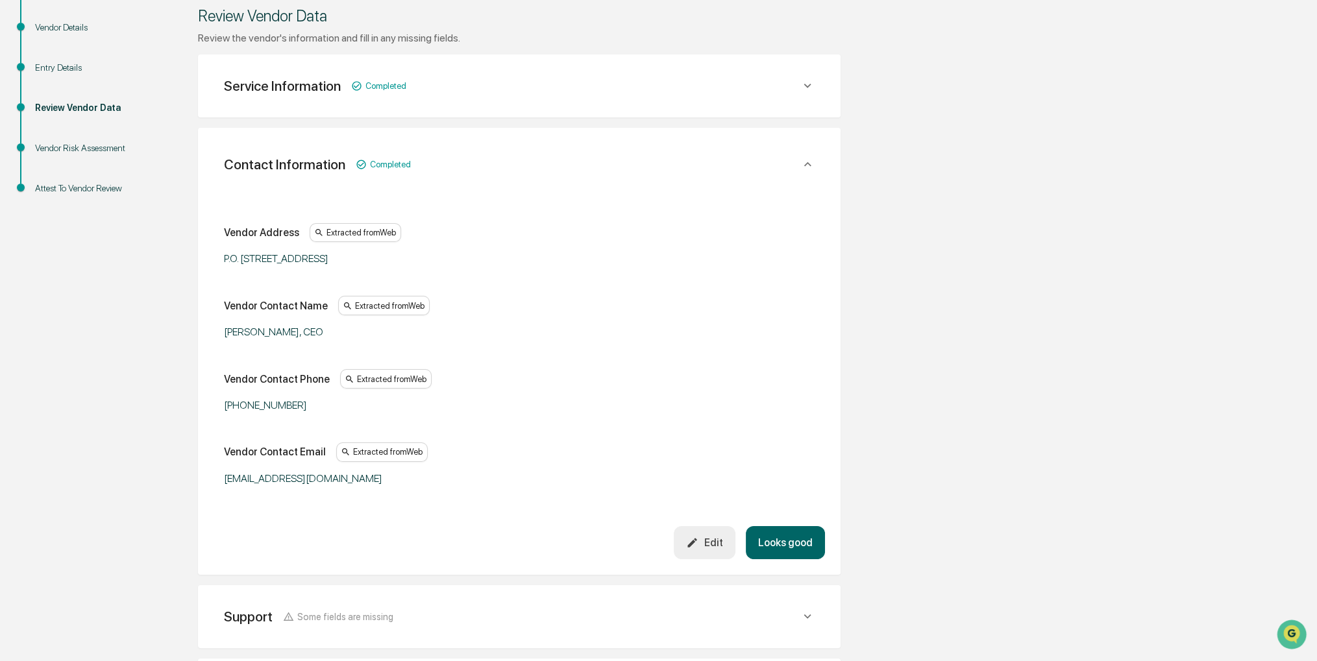
scroll to position [230, 0]
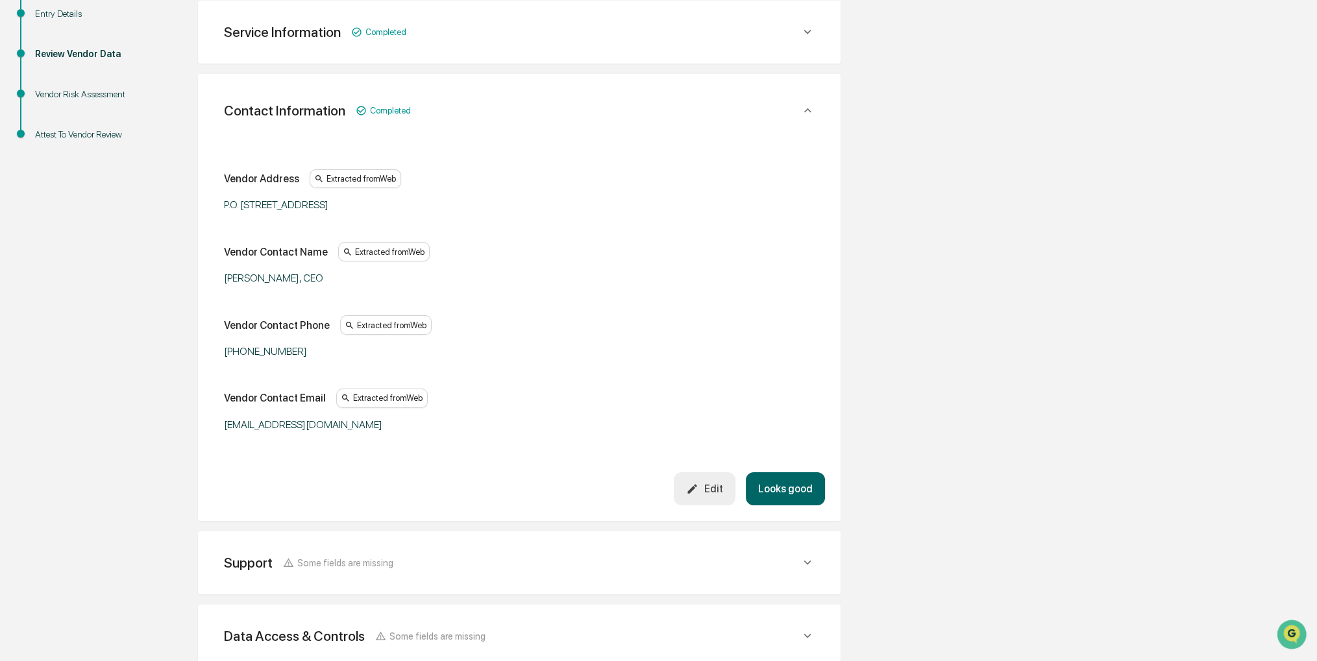
click at [787, 491] on button "Looks good" at bounding box center [785, 489] width 79 height 33
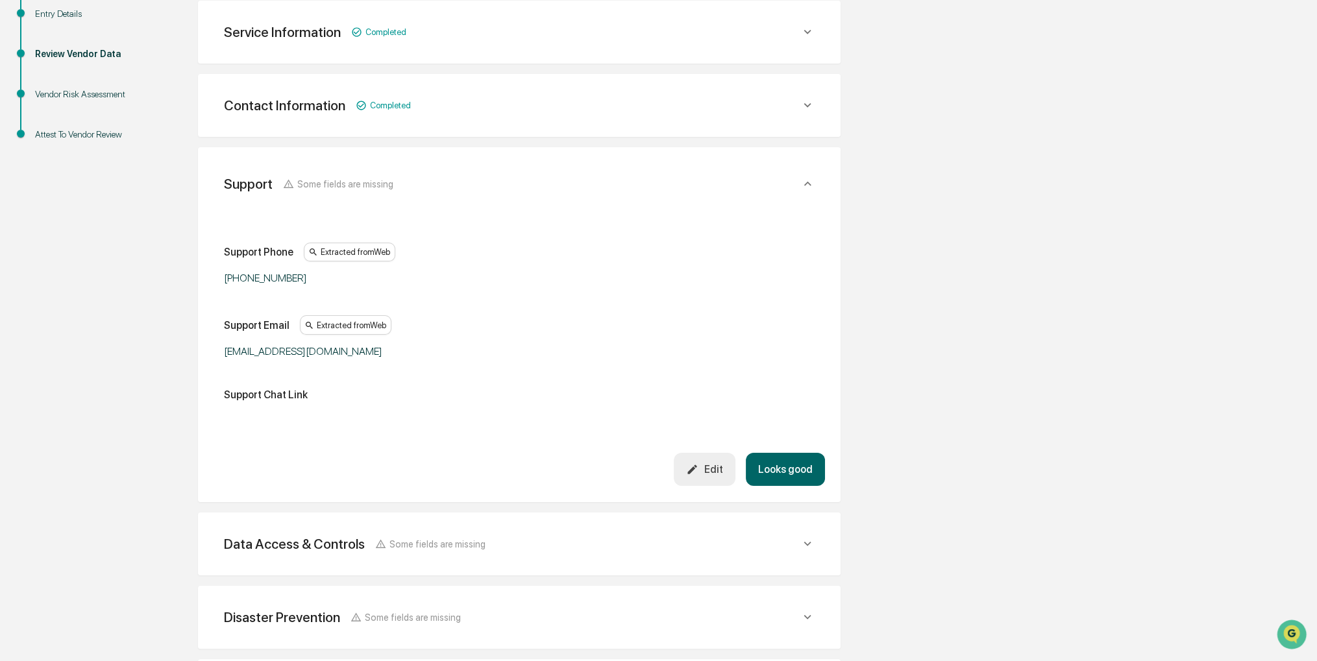
scroll to position [303, 0]
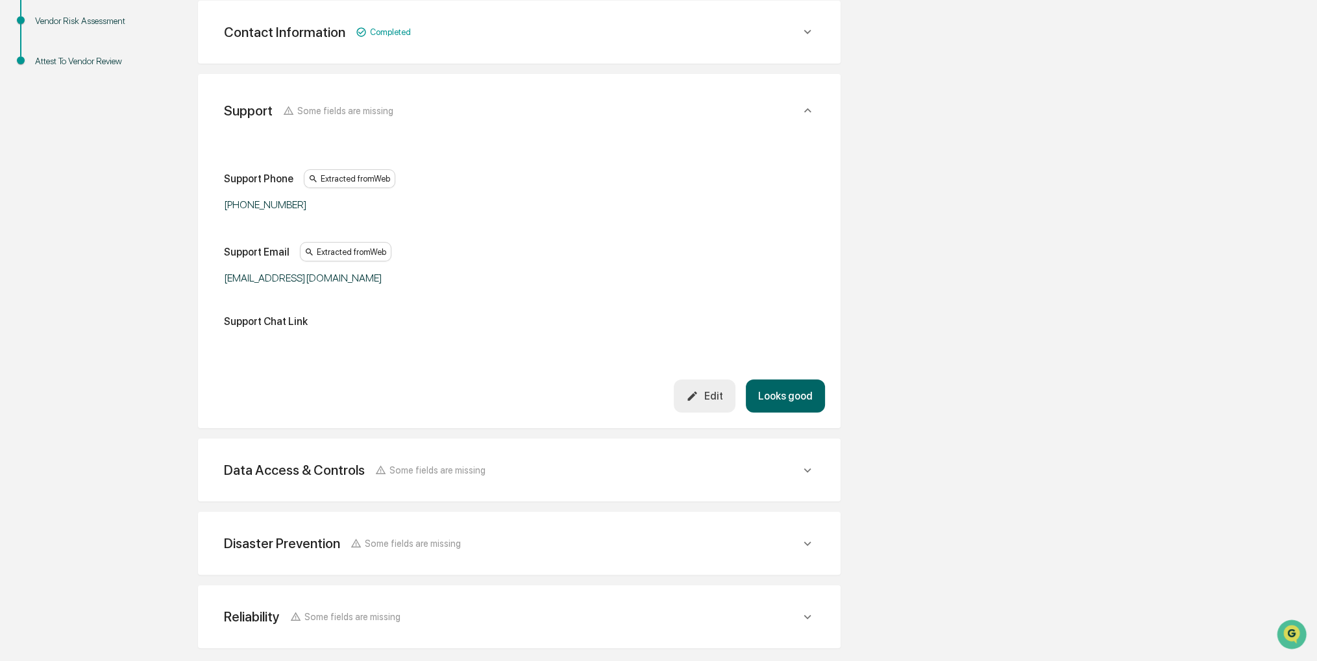
click at [784, 392] on button "Looks good" at bounding box center [785, 396] width 79 height 33
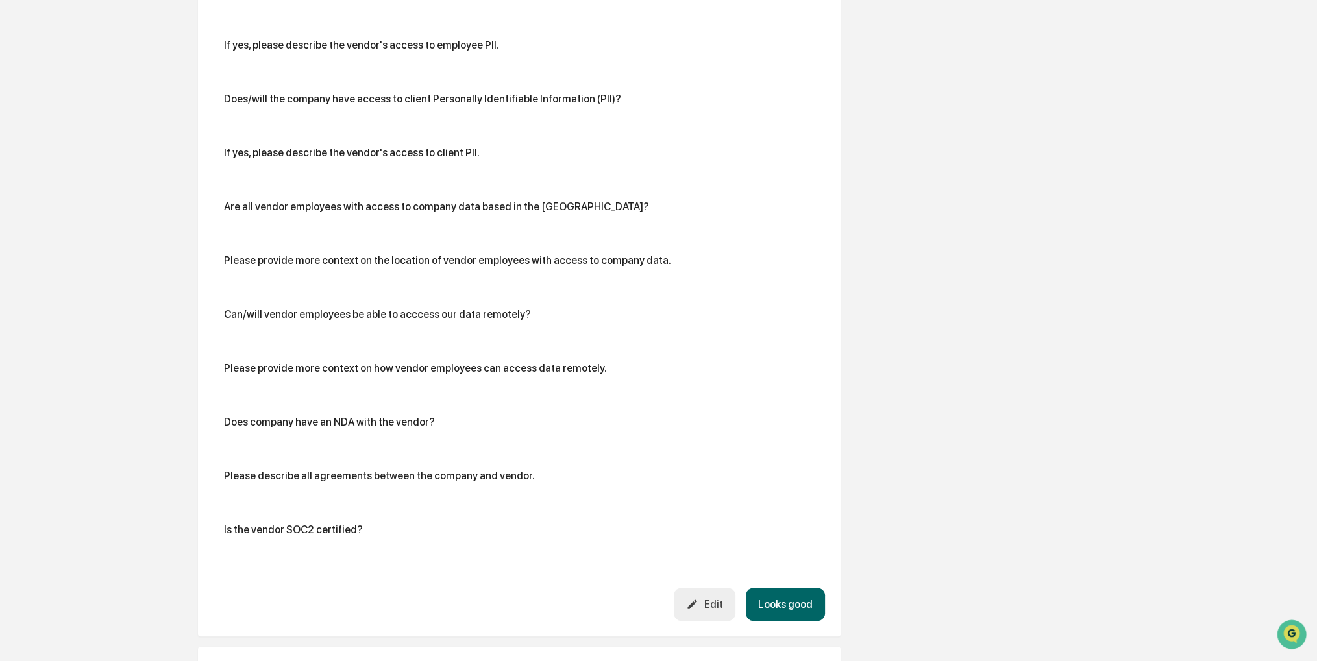
scroll to position [968, 0]
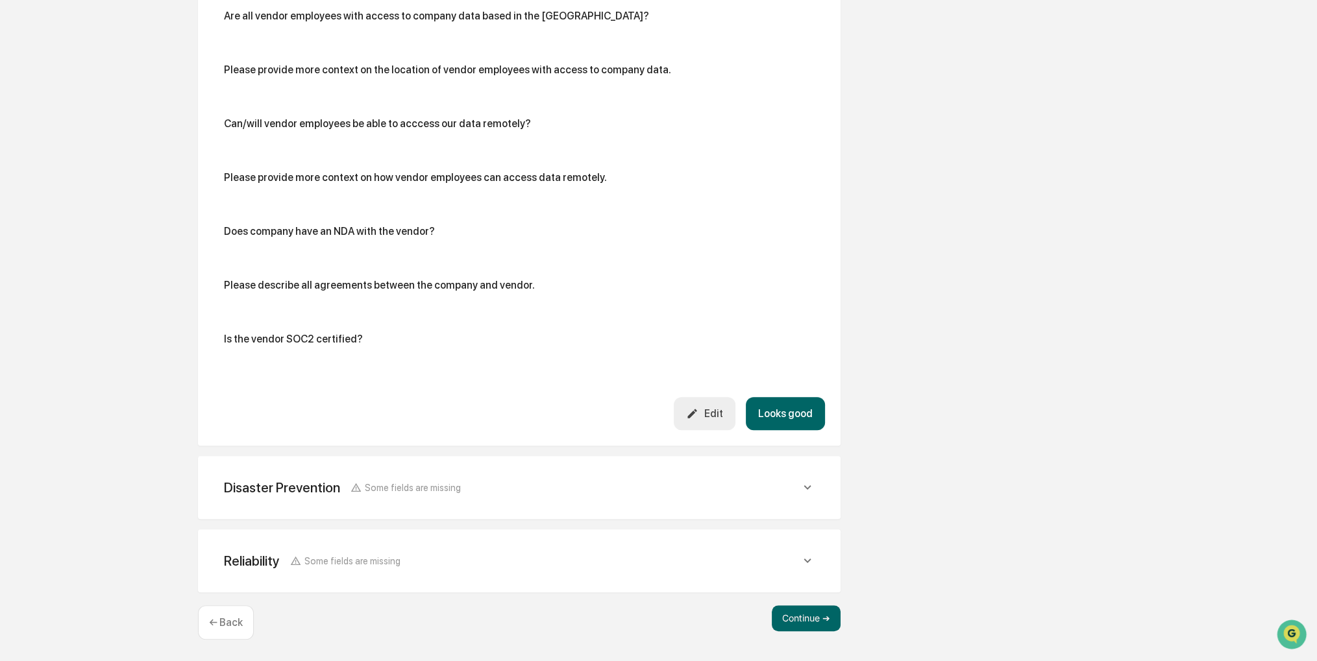
click at [795, 490] on div "Disaster Prevention Some fields are missing" at bounding box center [512, 488] width 576 height 16
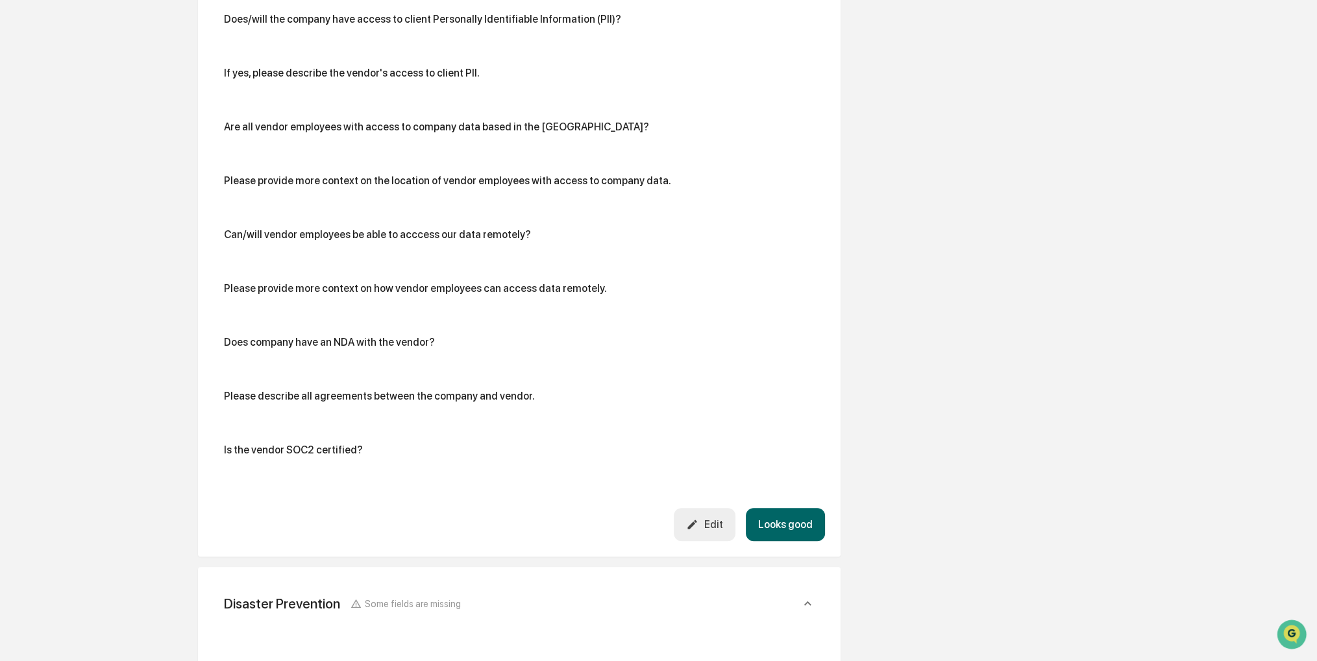
scroll to position [903, 0]
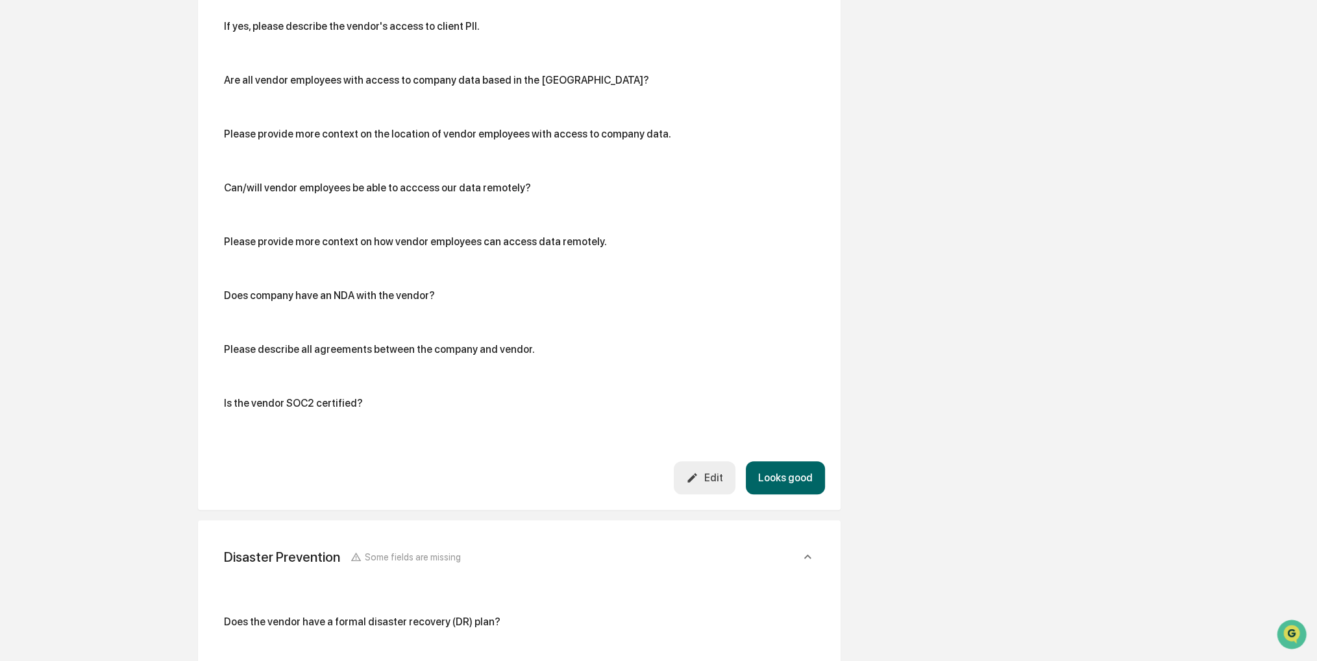
click at [719, 489] on button "Edit" at bounding box center [705, 478] width 62 height 33
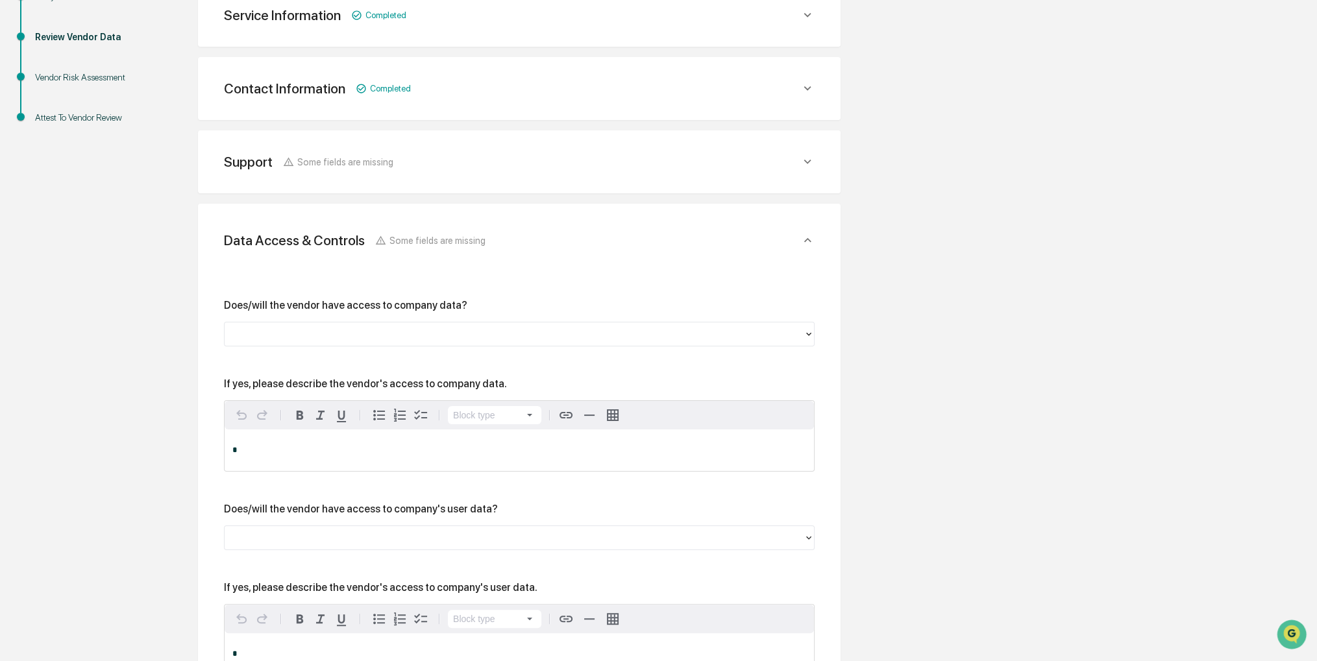
scroll to position [254, 0]
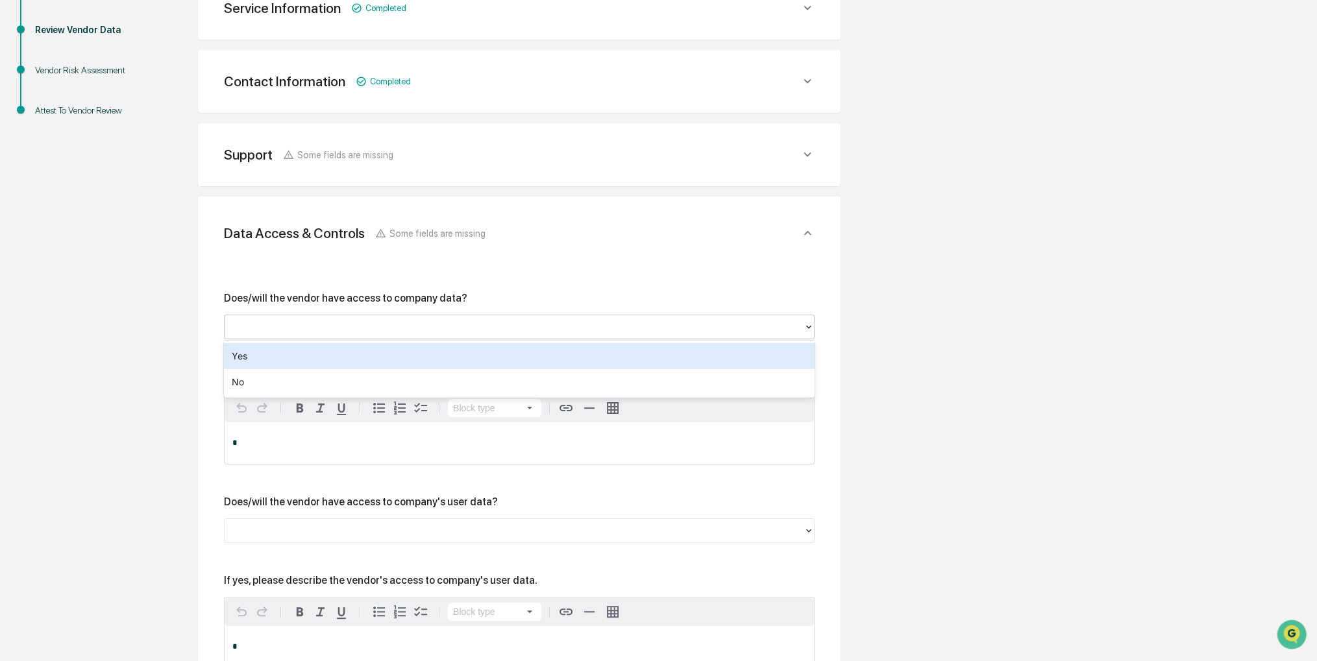
click at [467, 329] on div at bounding box center [514, 326] width 566 height 15
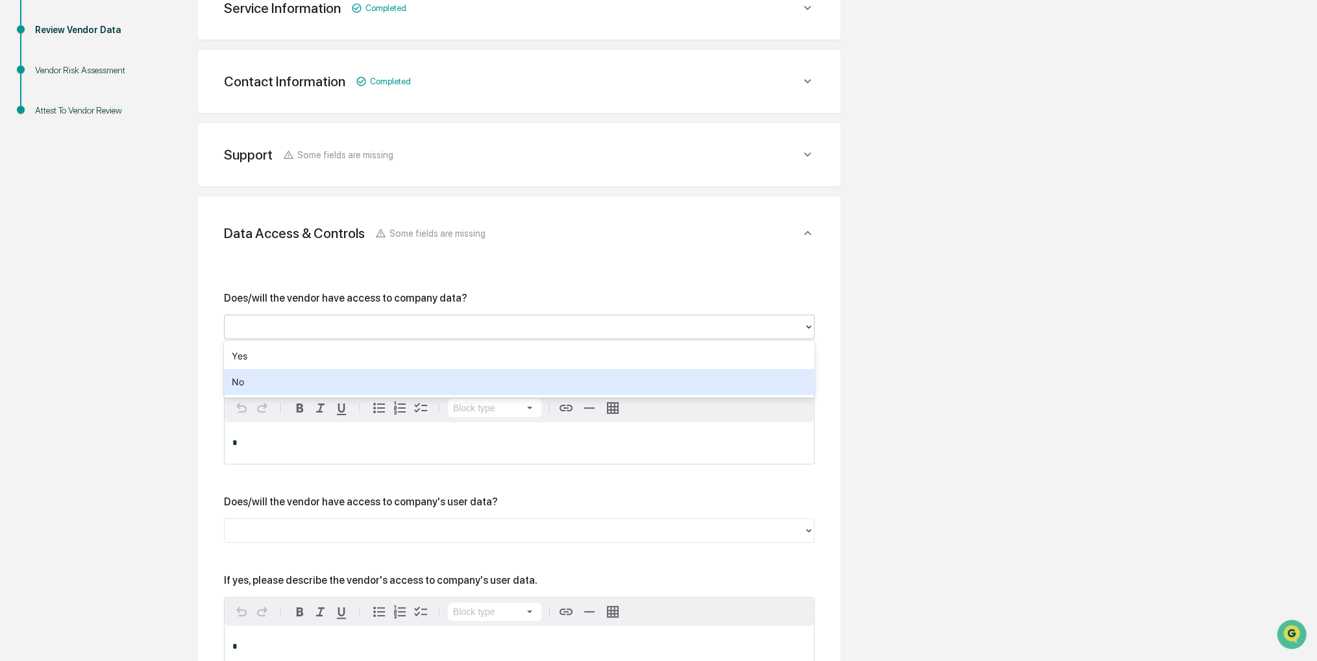
click at [412, 377] on div "No" at bounding box center [519, 382] width 591 height 26
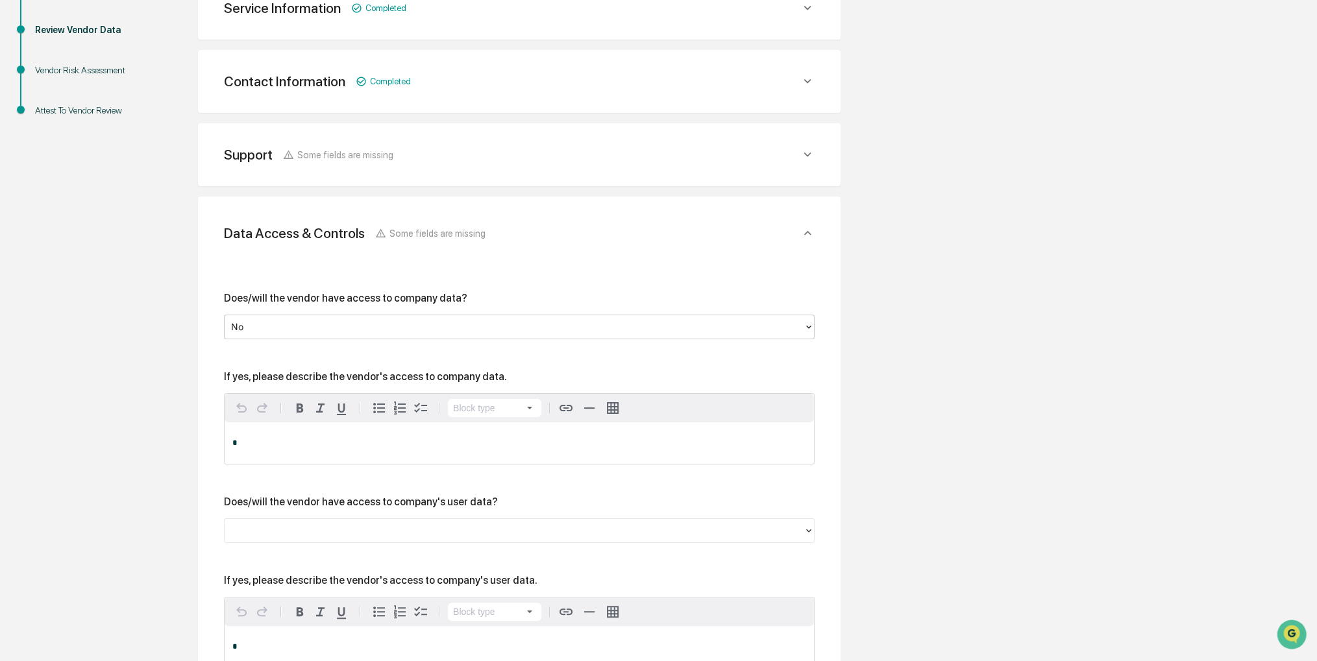
click at [392, 529] on div at bounding box center [514, 530] width 566 height 15
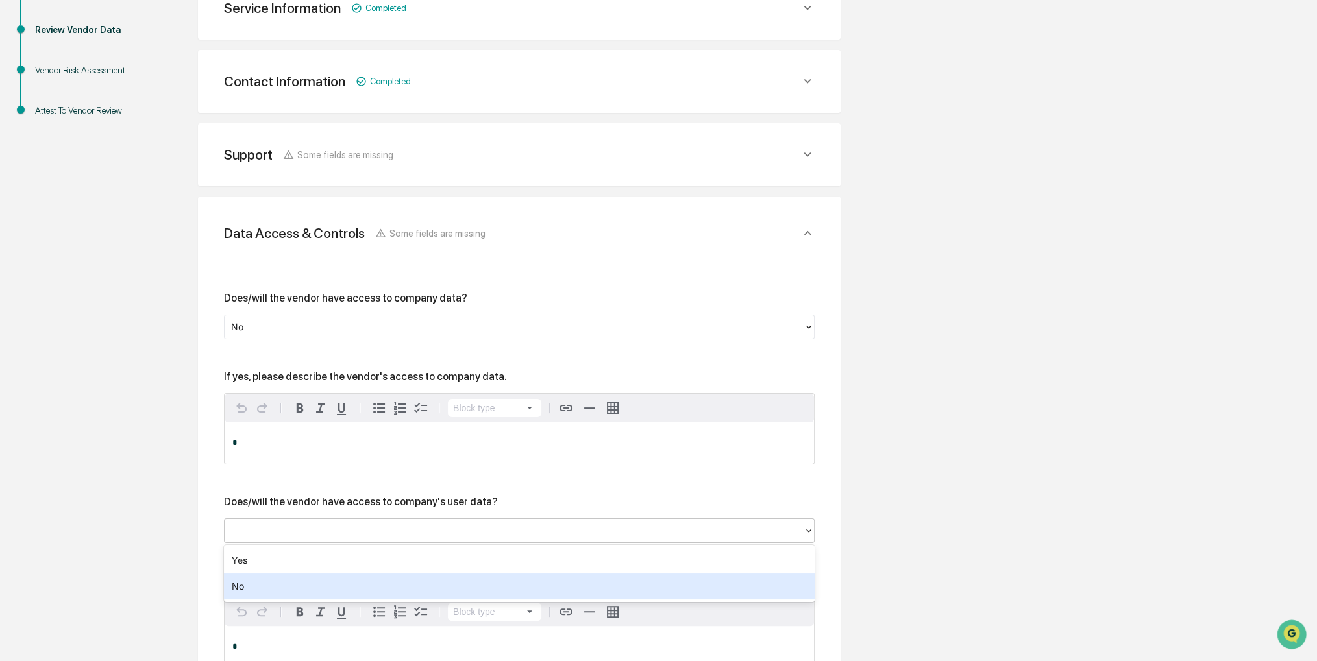
click at [355, 584] on div "No" at bounding box center [519, 587] width 591 height 26
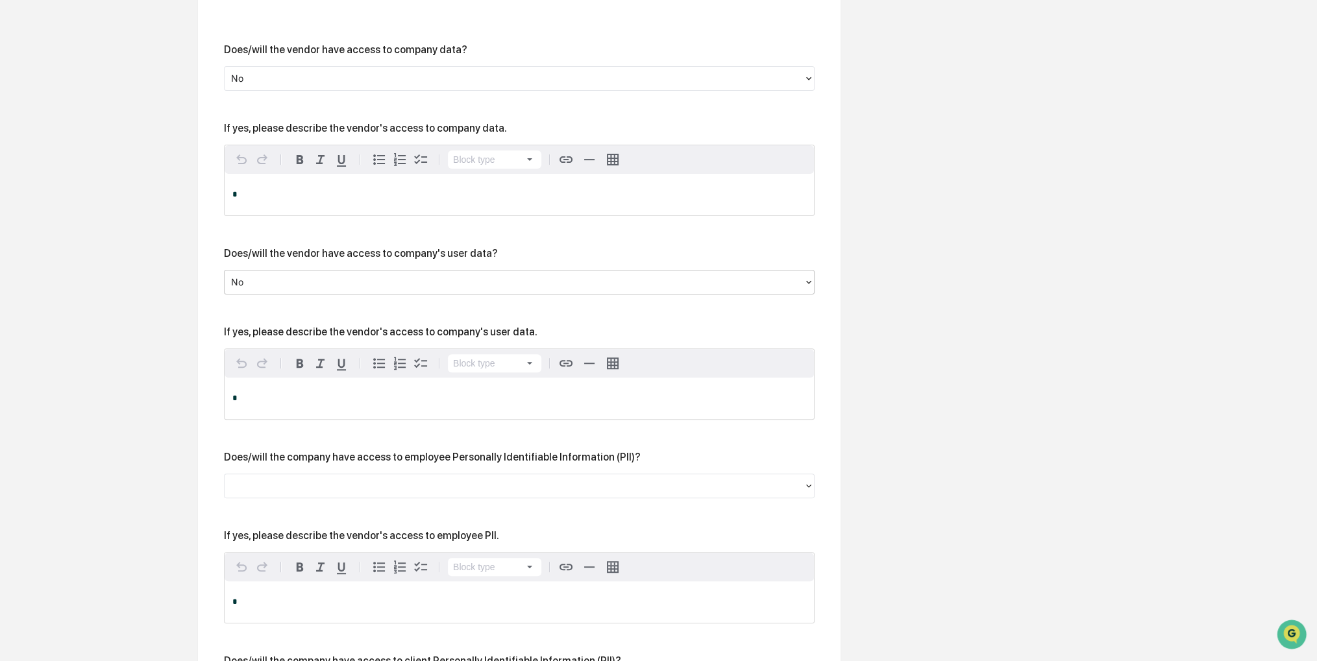
scroll to position [513, 0]
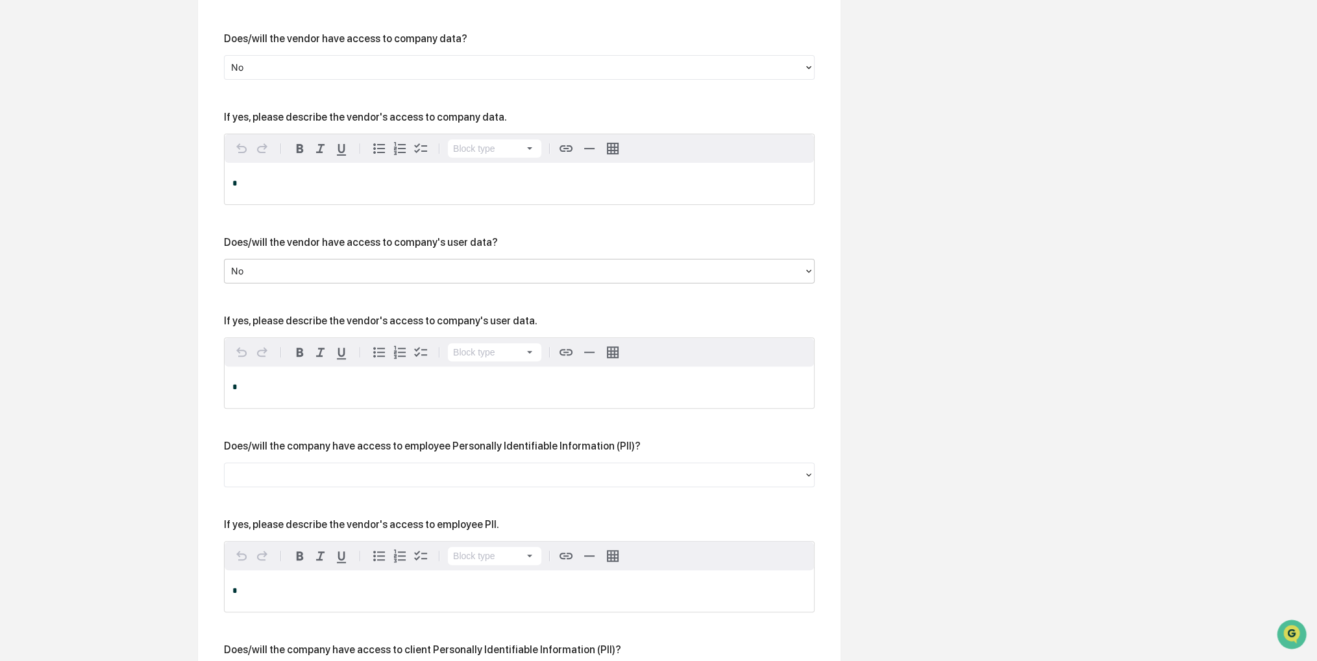
click at [364, 485] on div at bounding box center [514, 475] width 579 height 20
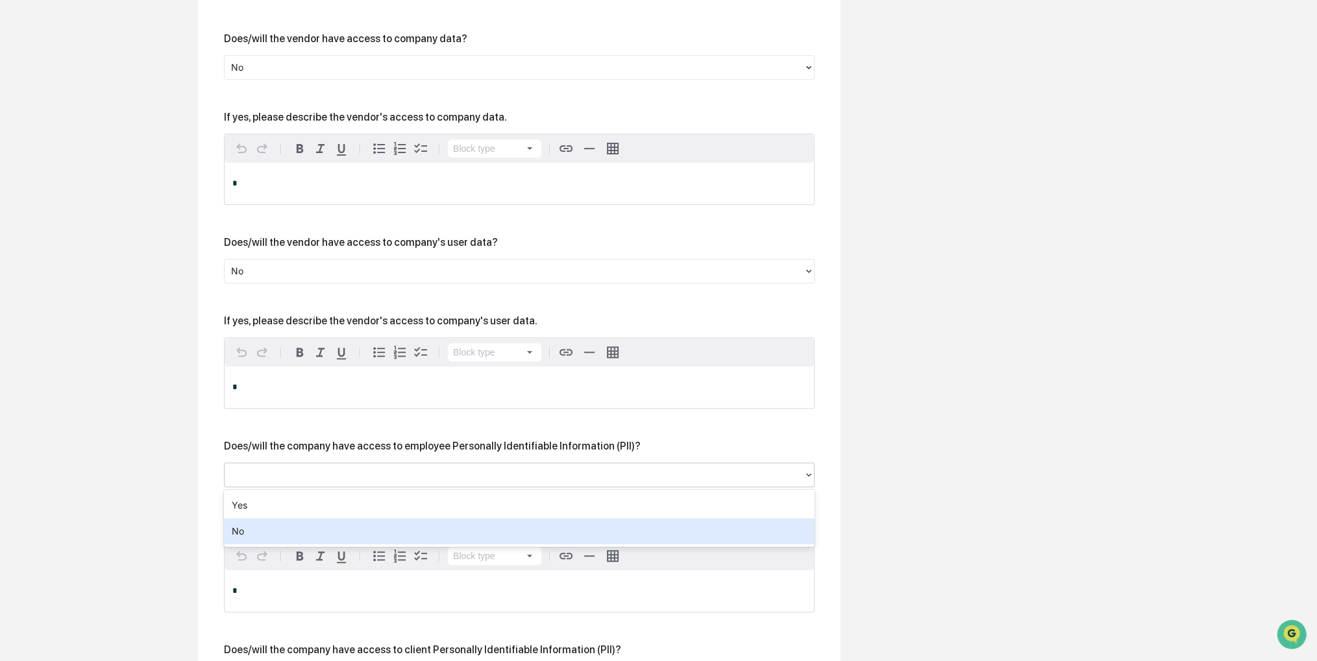
click at [353, 536] on div "No" at bounding box center [519, 532] width 591 height 26
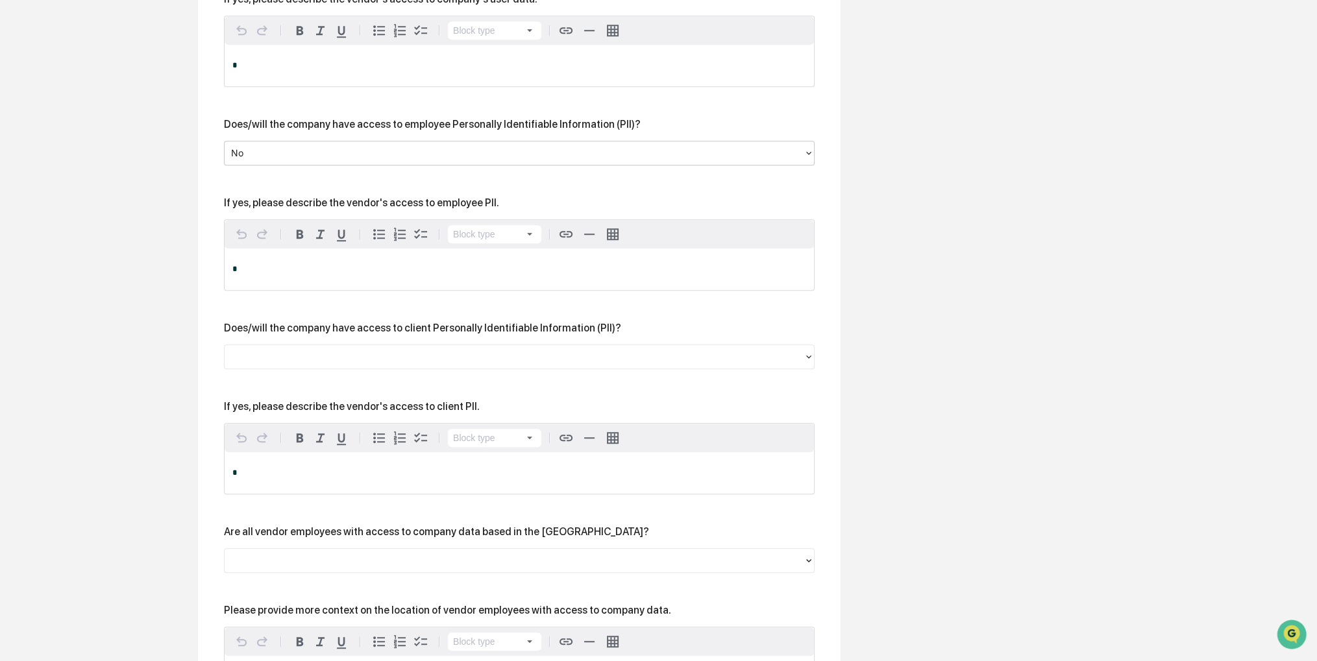
scroll to position [838, 0]
click at [406, 347] on div at bounding box center [514, 354] width 579 height 20
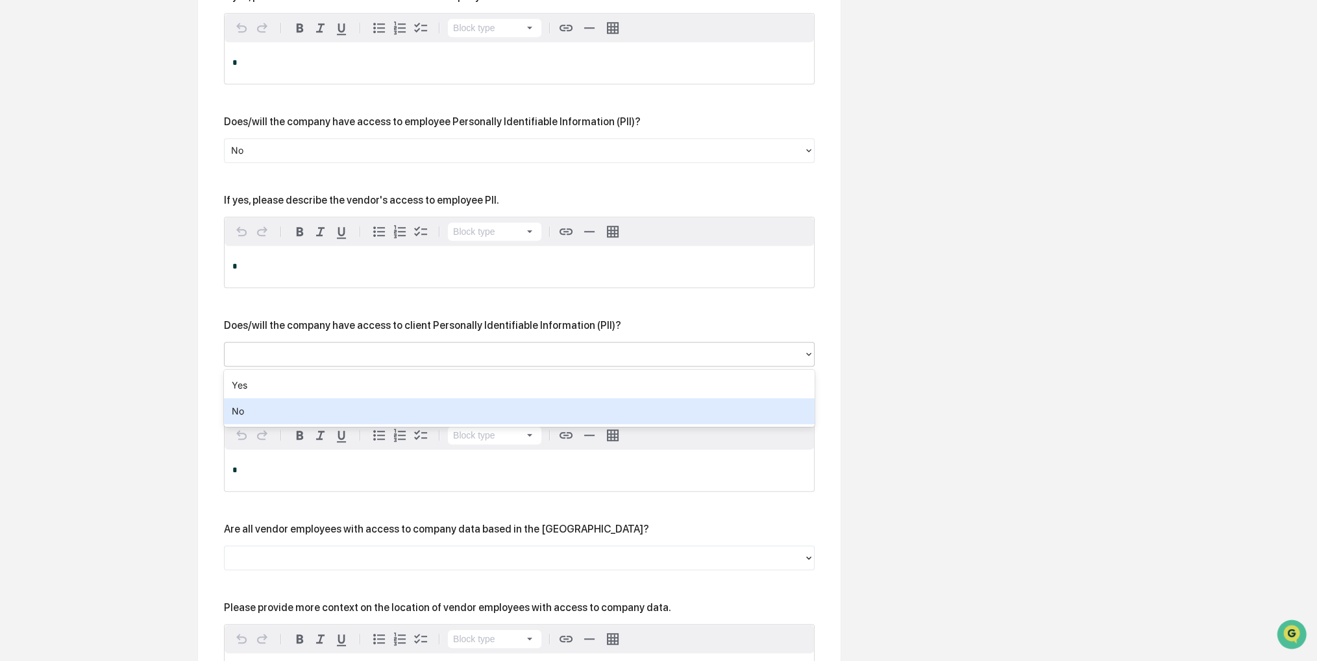
click at [366, 424] on div "No" at bounding box center [519, 412] width 591 height 26
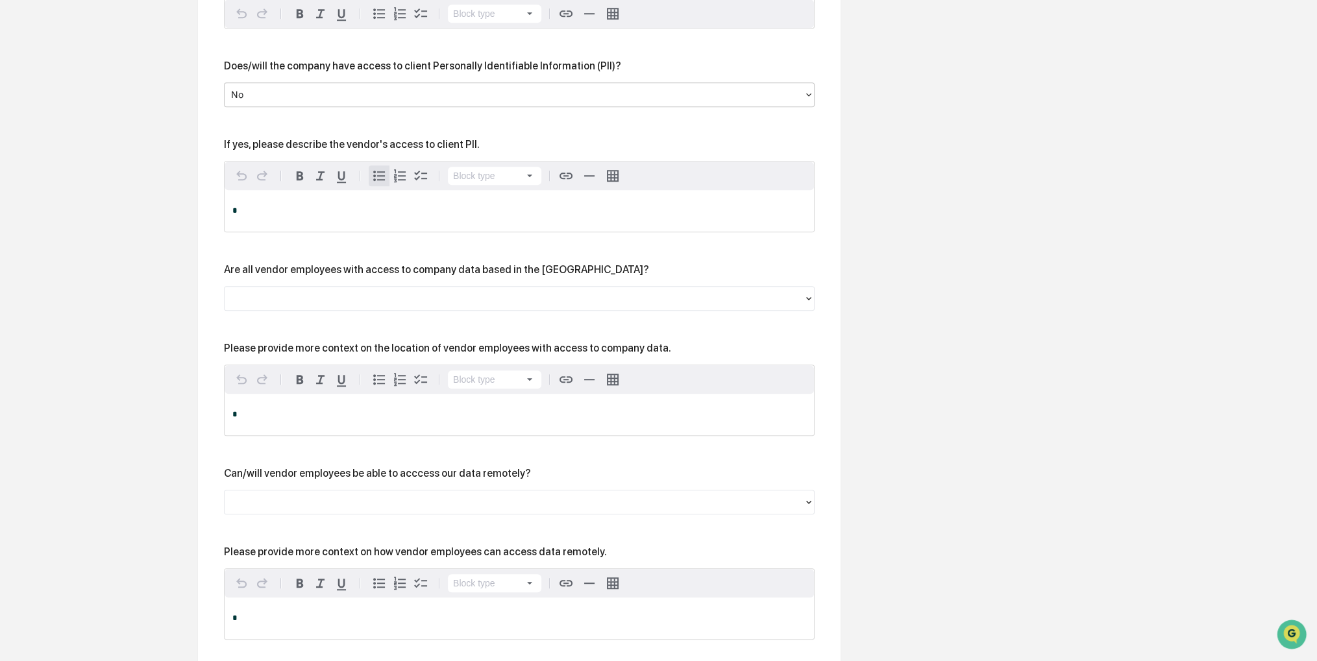
scroll to position [1163, 0]
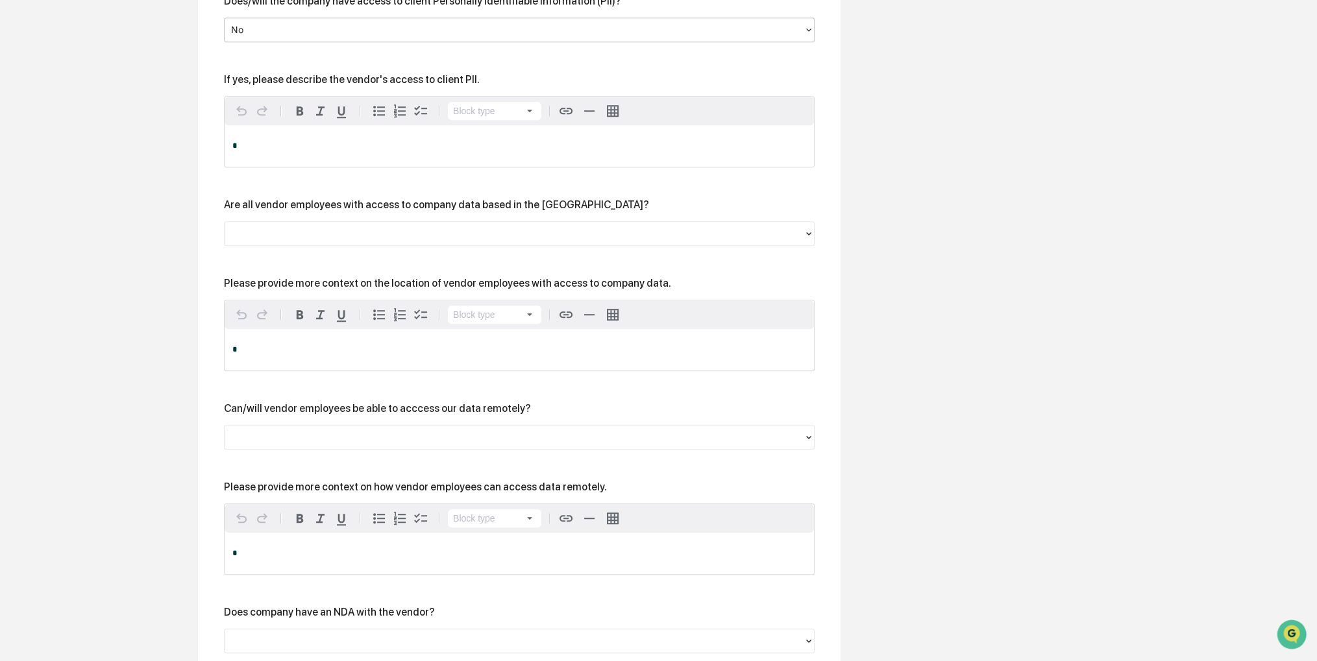
click at [452, 441] on div at bounding box center [514, 437] width 566 height 15
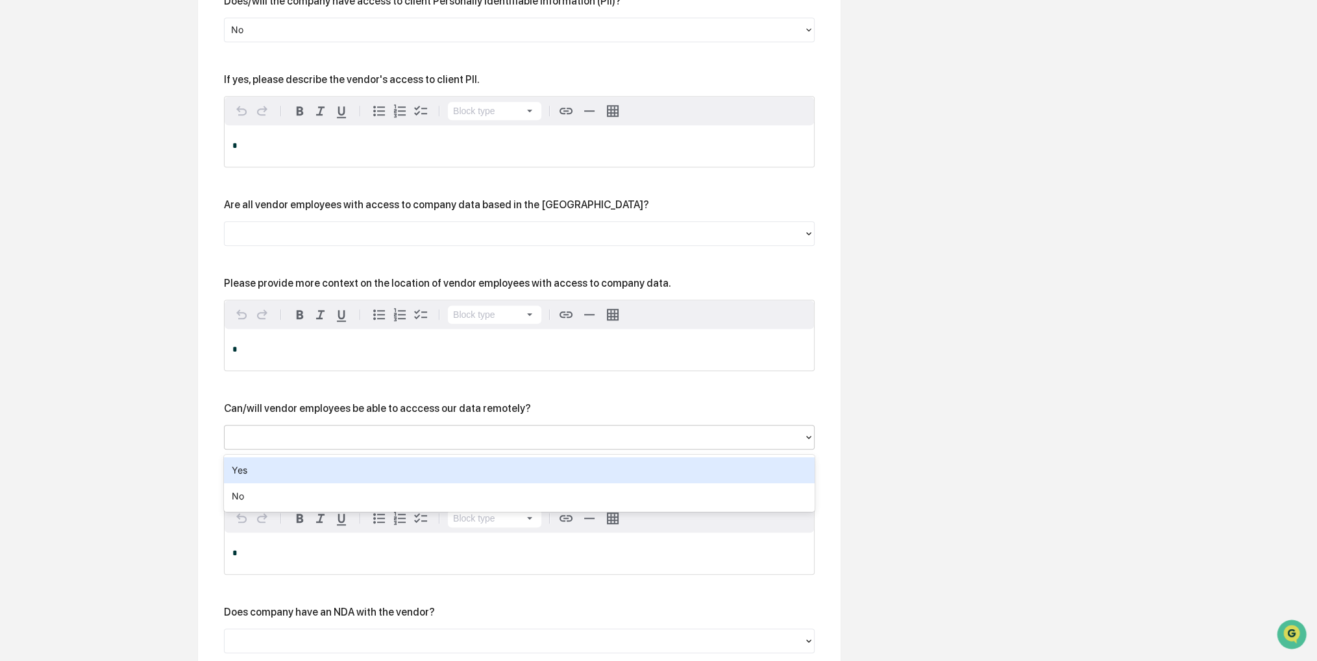
click at [502, 398] on div "Does/will the vendor have access to company data? No If yes, please describe th…" at bounding box center [519, 120] width 591 height 1474
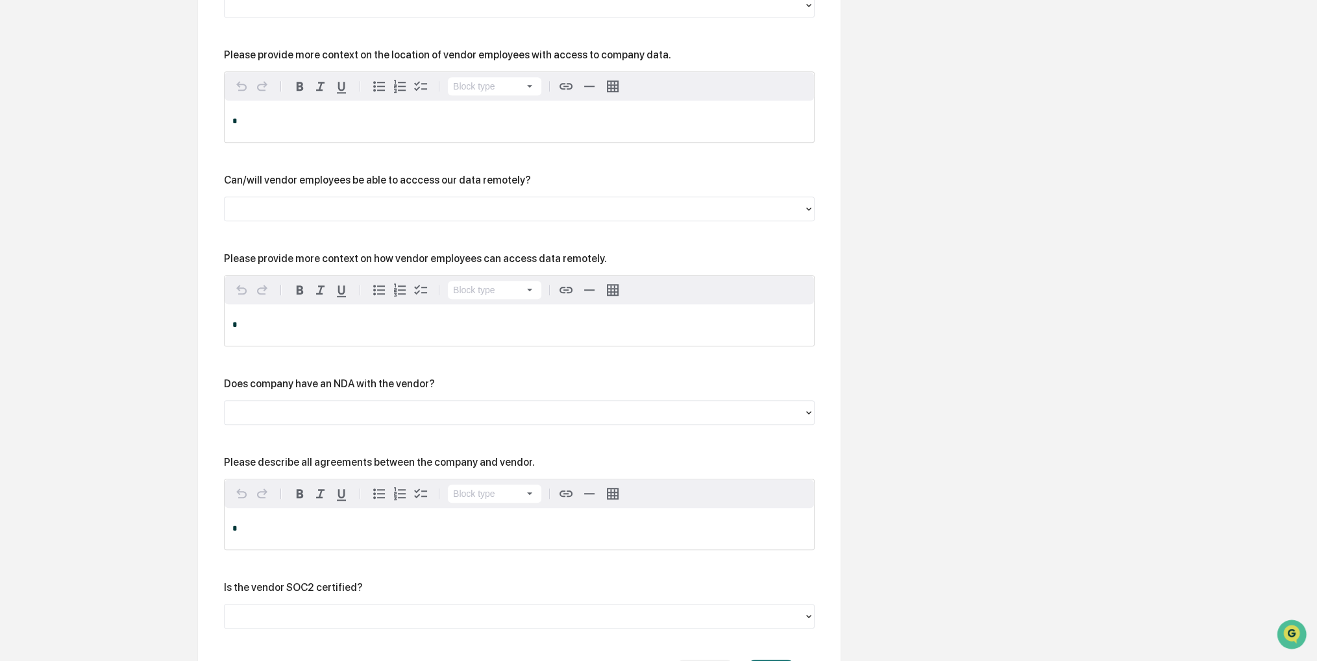
scroll to position [1487, 0]
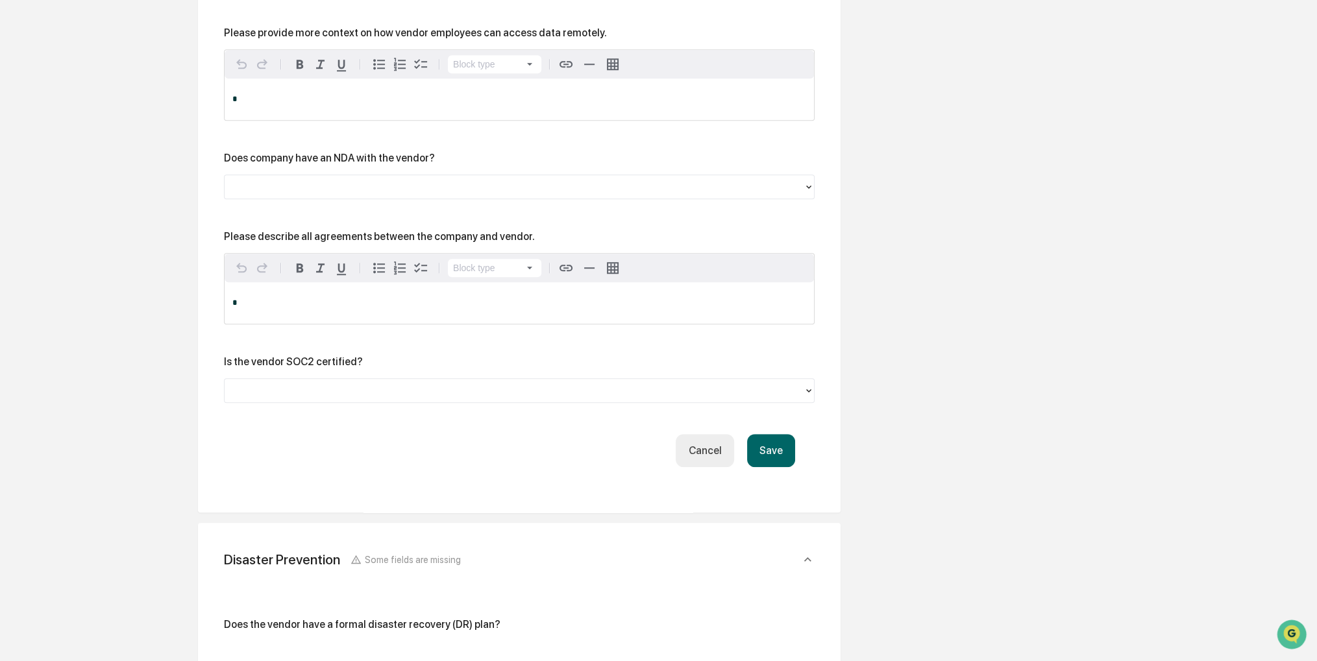
click at [771, 459] on button "Save" at bounding box center [771, 450] width 48 height 33
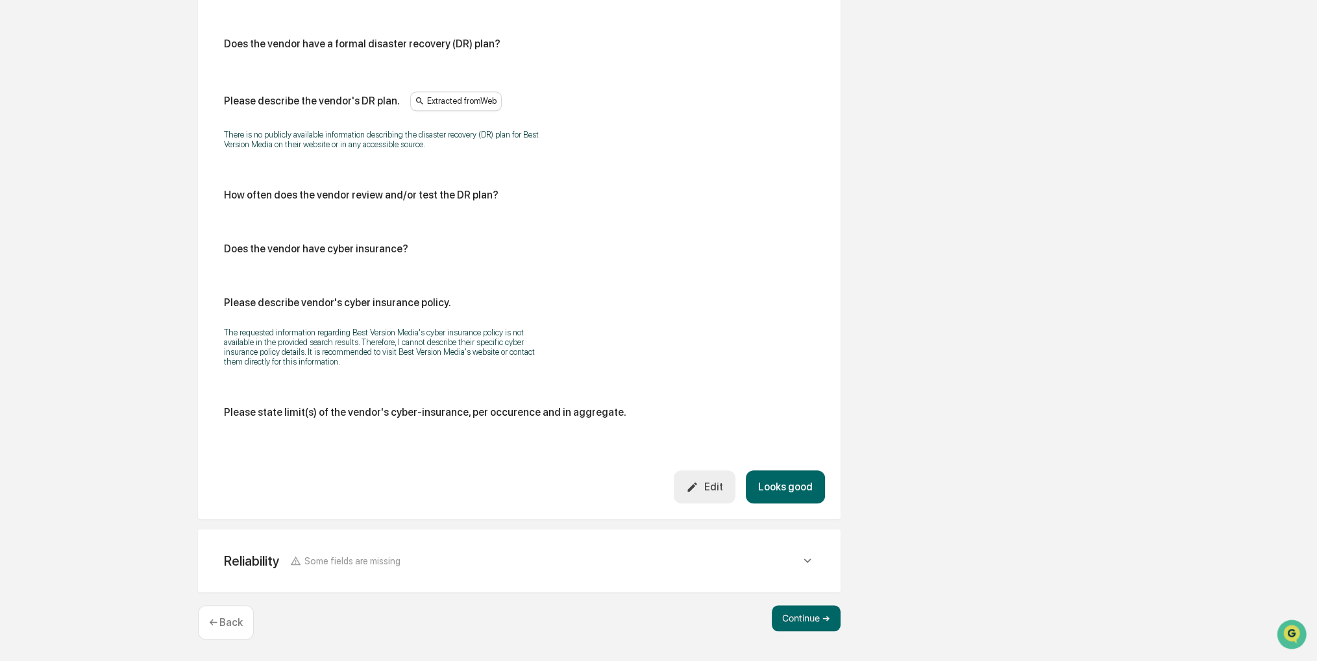
click at [776, 476] on button "Looks good" at bounding box center [785, 487] width 79 height 33
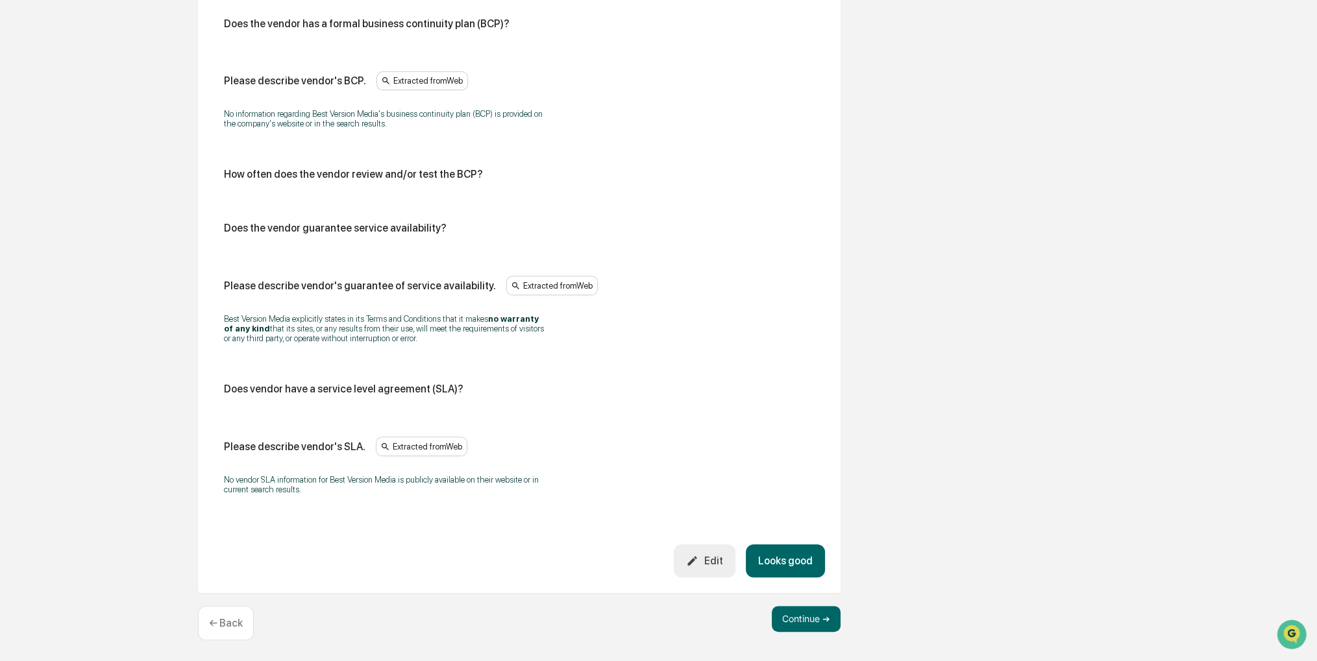
click at [804, 565] on button "Looks good" at bounding box center [785, 561] width 79 height 33
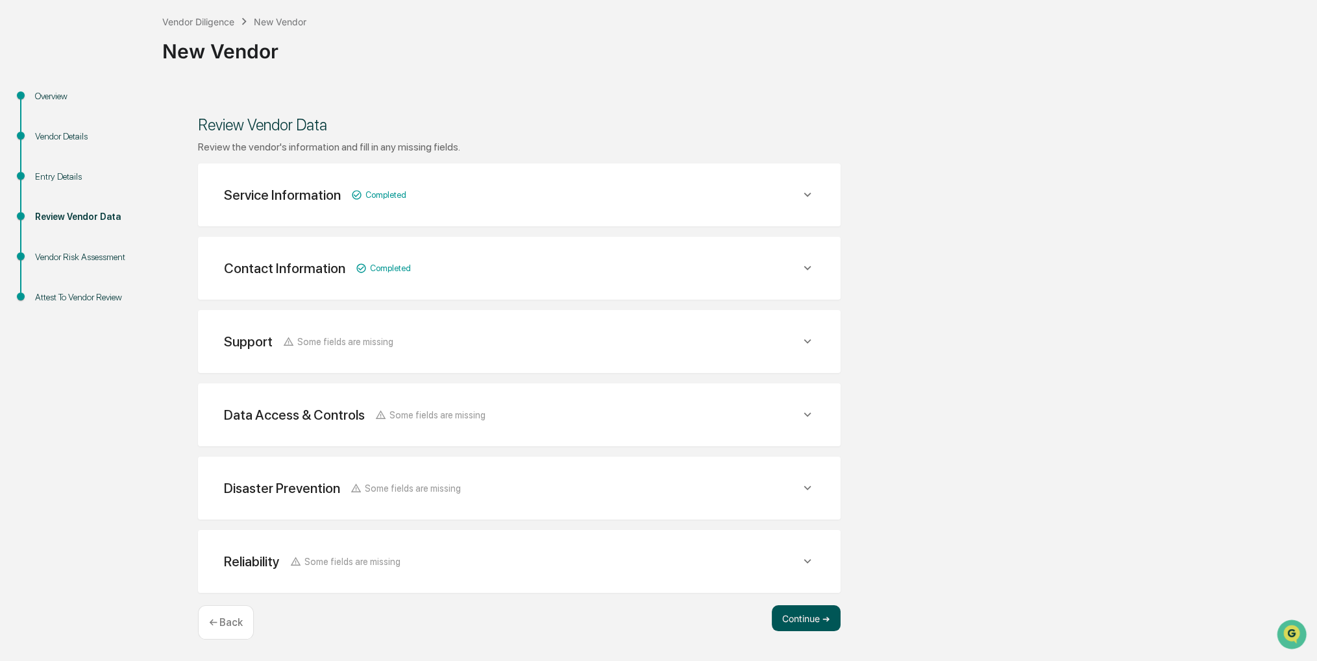
scroll to position [66, 0]
click at [807, 611] on button "Continue ➔" at bounding box center [806, 620] width 69 height 26
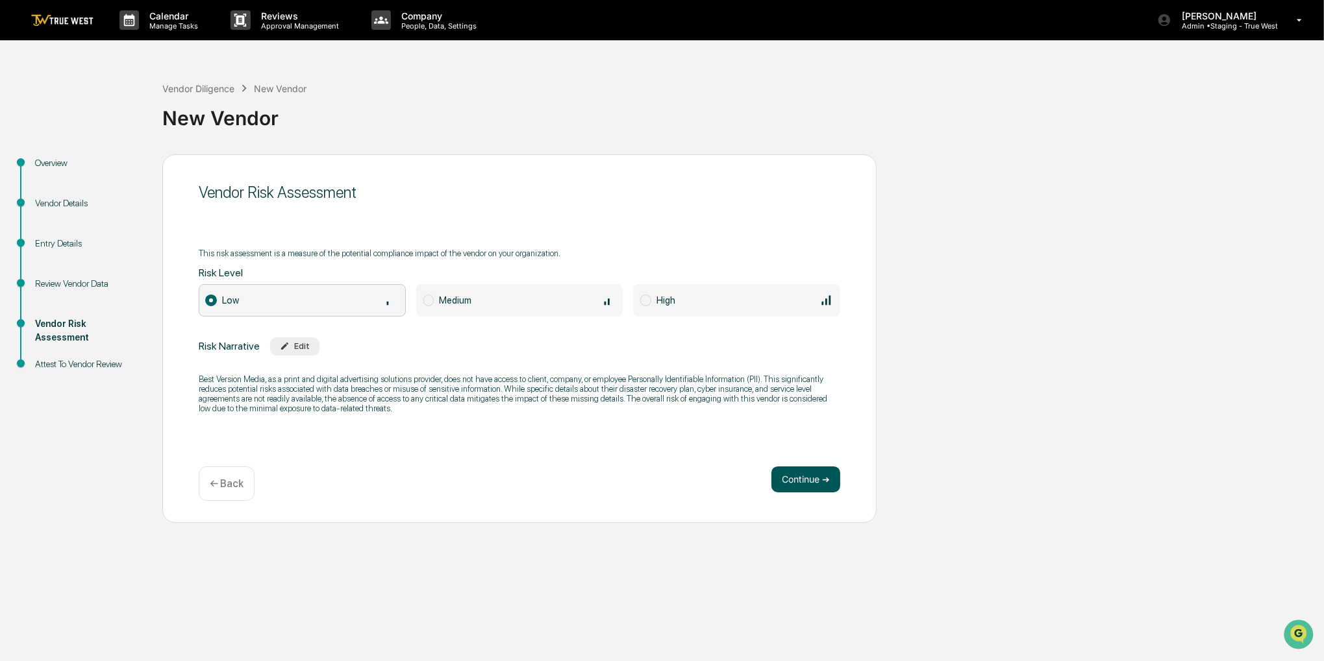
click at [815, 469] on button "Continue ➔" at bounding box center [805, 480] width 69 height 26
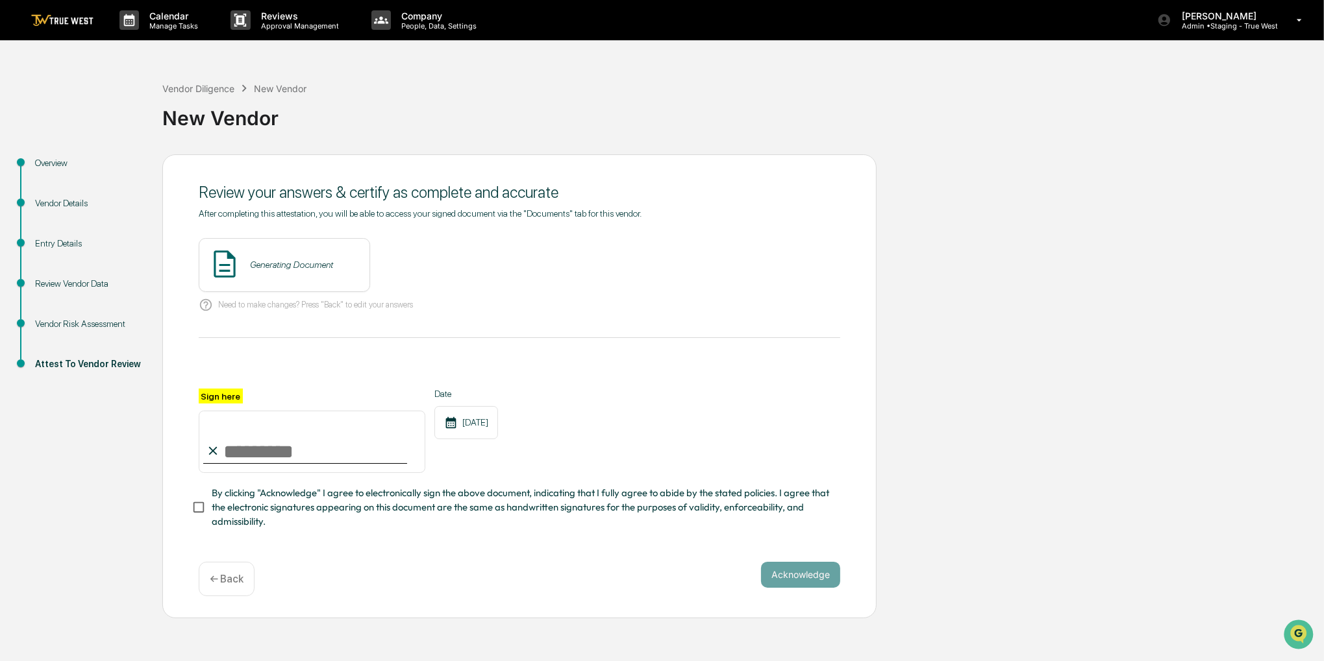
click at [334, 453] on input "Sign here" at bounding box center [312, 442] width 227 height 62
type input "**********"
click at [306, 519] on span "By clicking "Acknowledge" I agree to electronically sign the above document, in…" at bounding box center [521, 507] width 618 height 43
click at [415, 264] on button "View" at bounding box center [432, 264] width 34 height 21
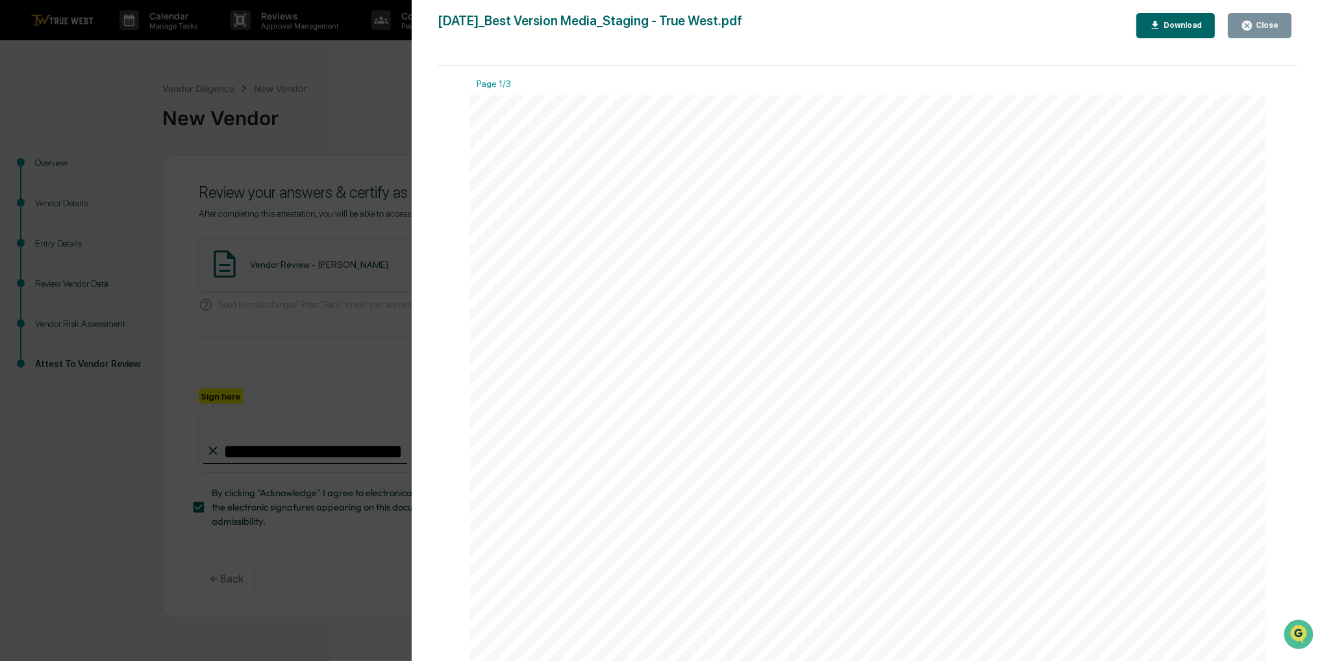
click at [1269, 21] on div "Close" at bounding box center [1265, 25] width 25 height 9
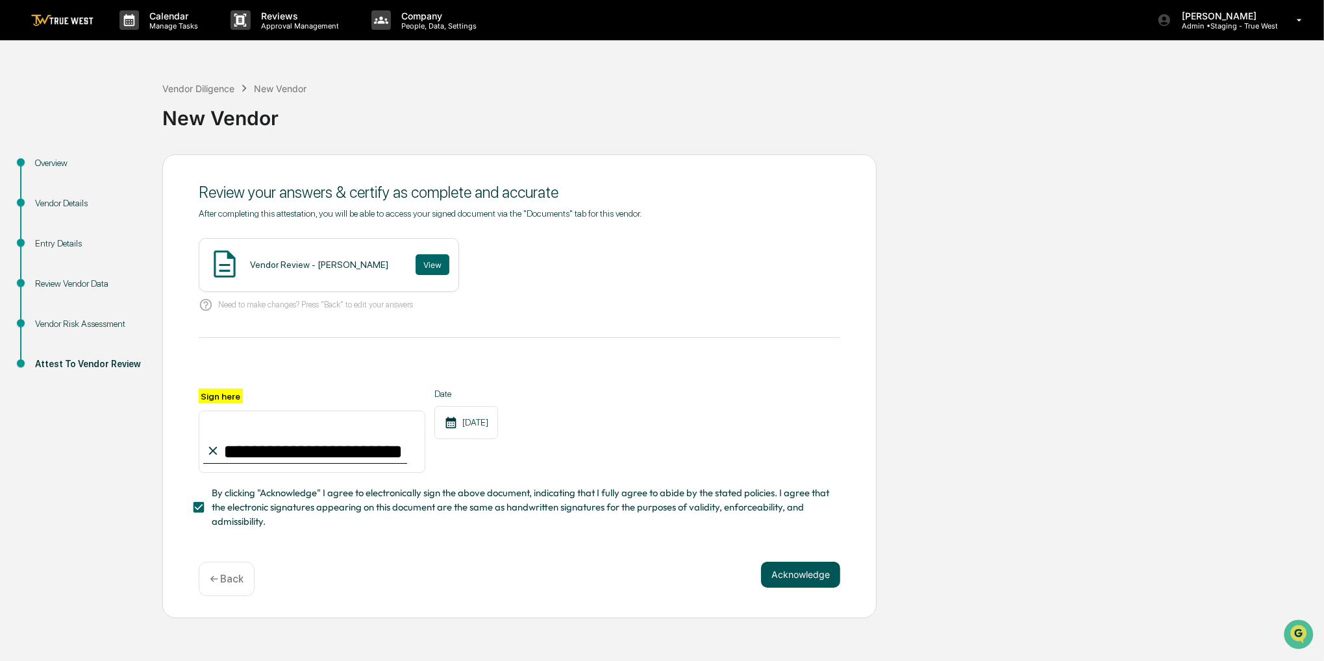
click at [795, 581] on button "Acknowledge" at bounding box center [800, 575] width 79 height 26
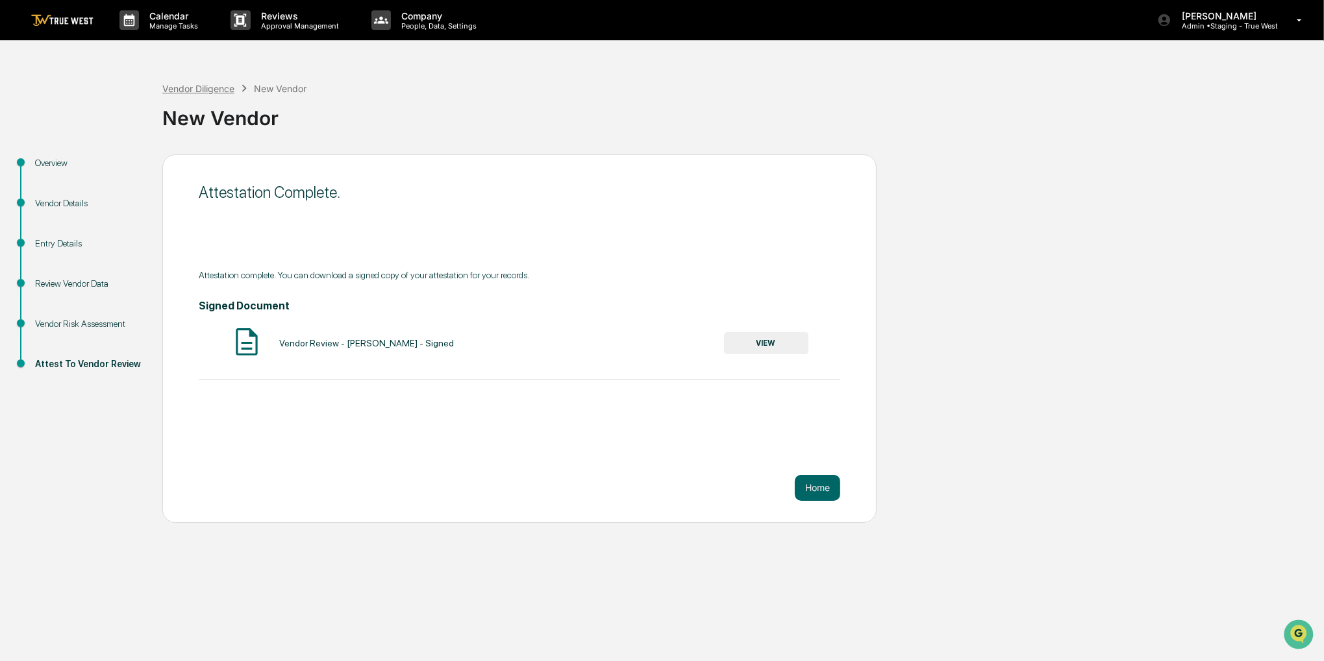
click at [228, 88] on div "Vendor Diligence" at bounding box center [198, 88] width 72 height 11
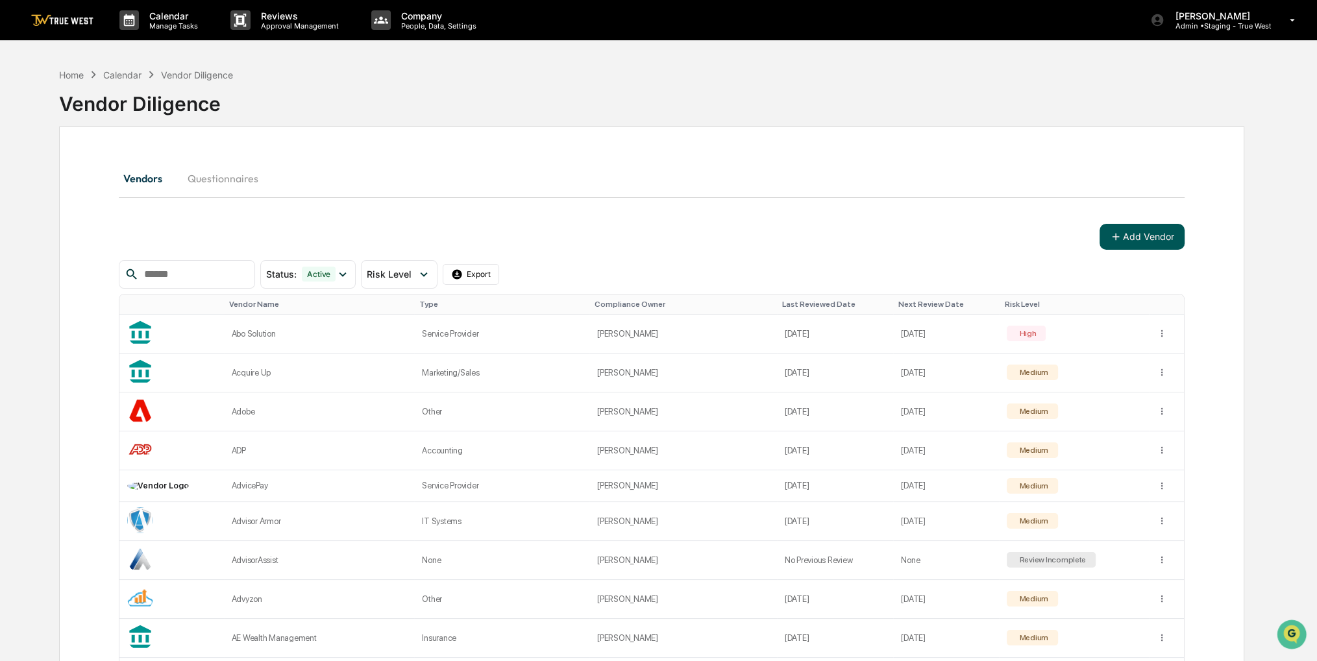
click at [1135, 240] on button "Add Vendor" at bounding box center [1142, 237] width 85 height 26
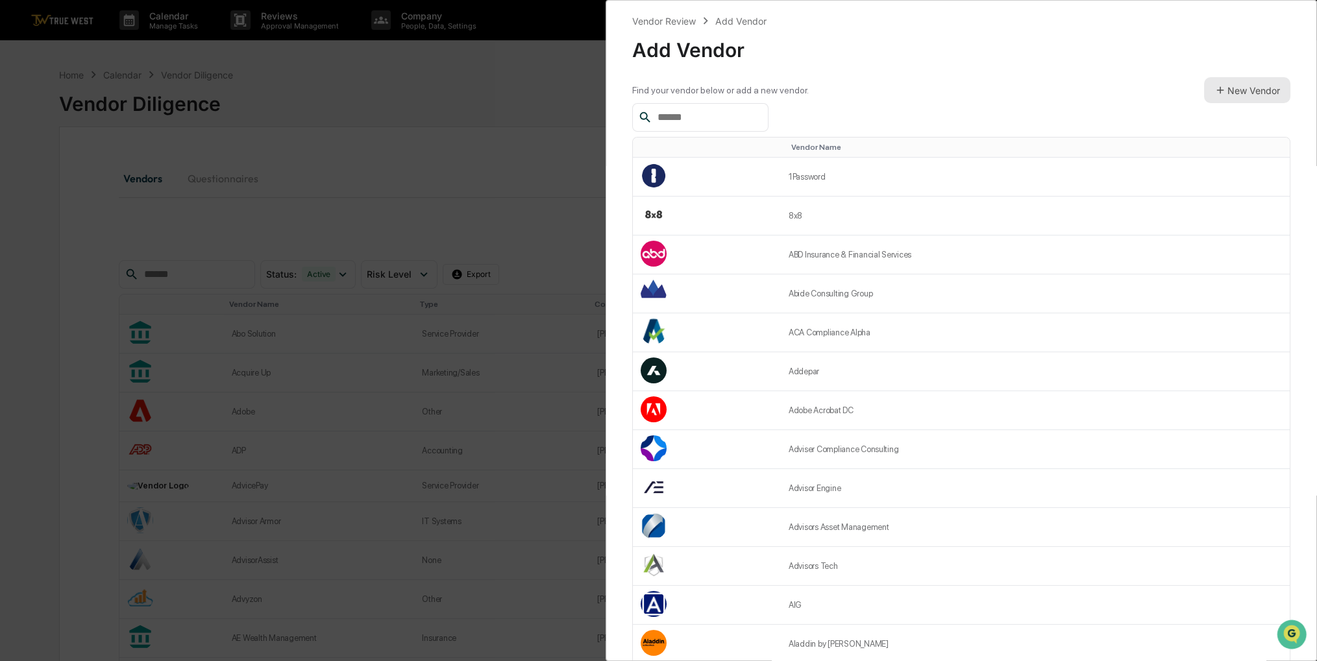
click at [1221, 89] on button "New Vendor" at bounding box center [1247, 90] width 86 height 26
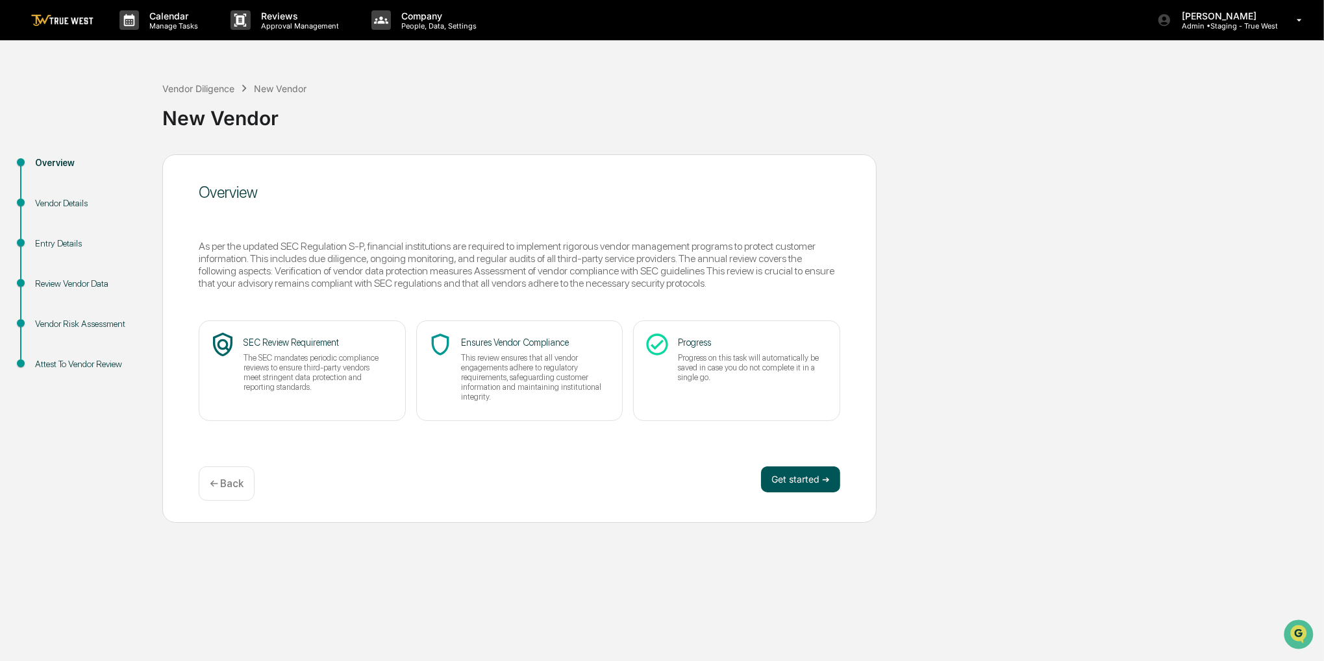
click at [784, 473] on button "Get started ➔" at bounding box center [800, 480] width 79 height 26
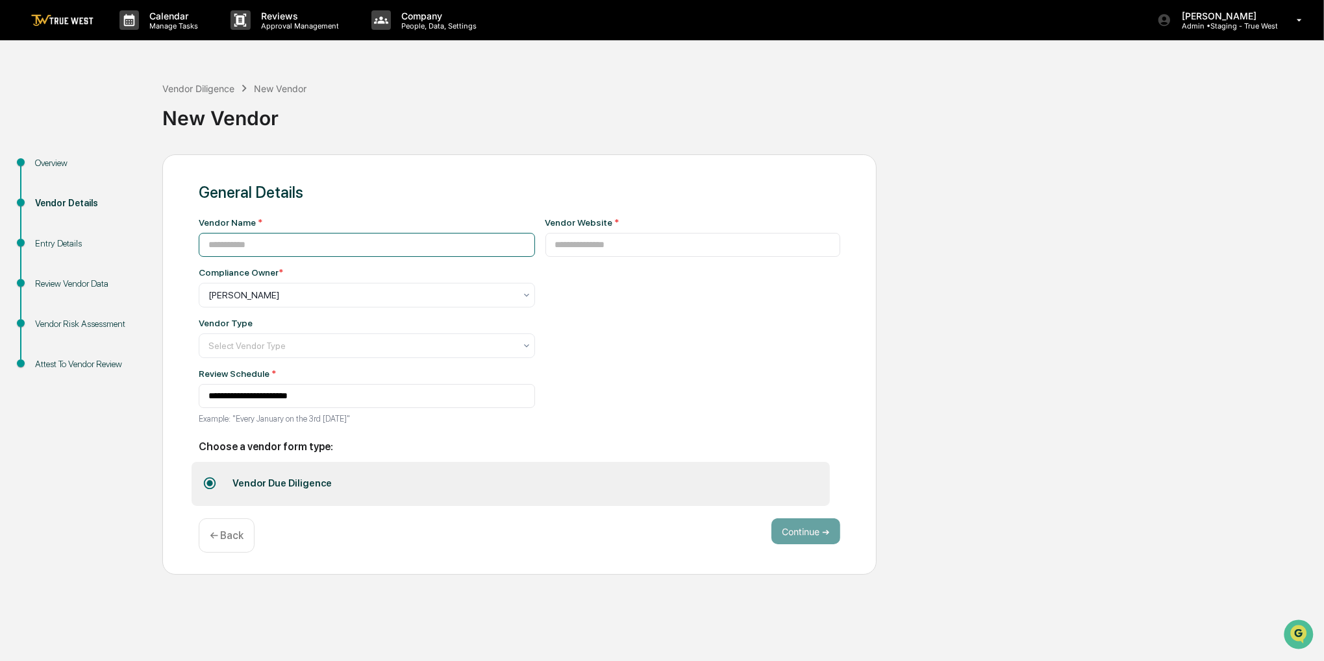
click at [452, 249] on input at bounding box center [367, 245] width 336 height 24
paste input "*****"
type input "*****"
click at [635, 239] on input at bounding box center [692, 245] width 295 height 24
paste input "**********"
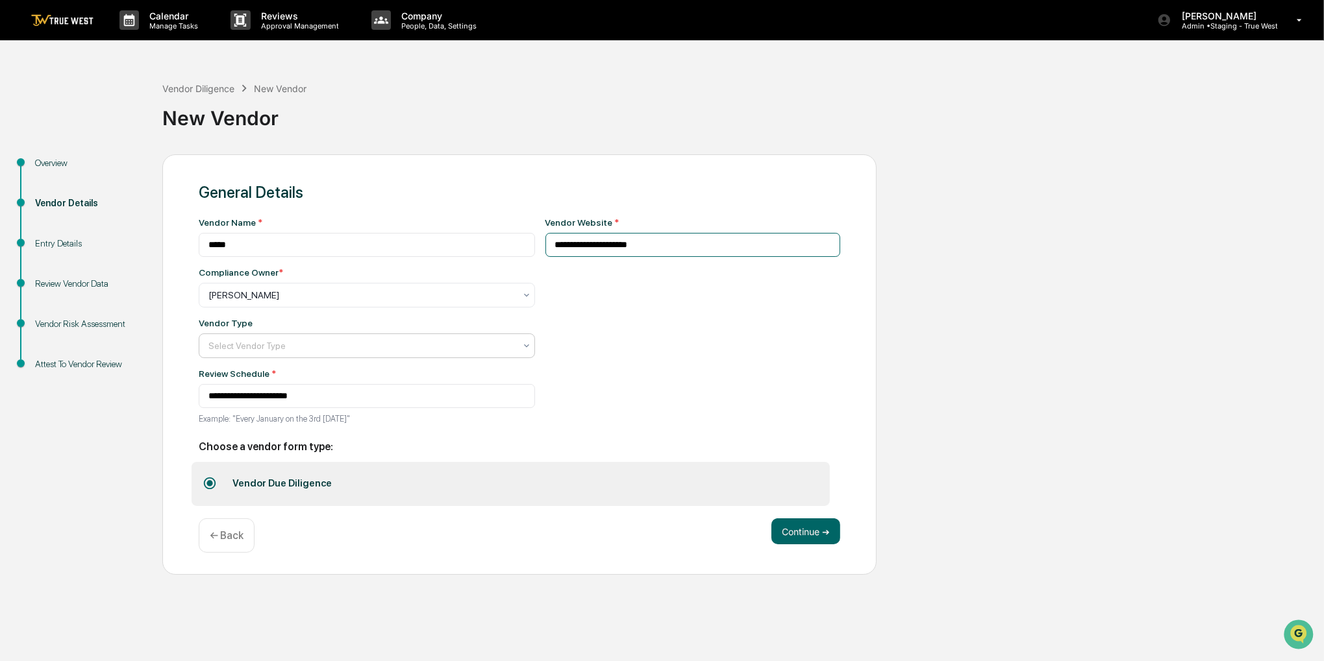
type input "**********"
click at [428, 350] on div at bounding box center [361, 345] width 306 height 13
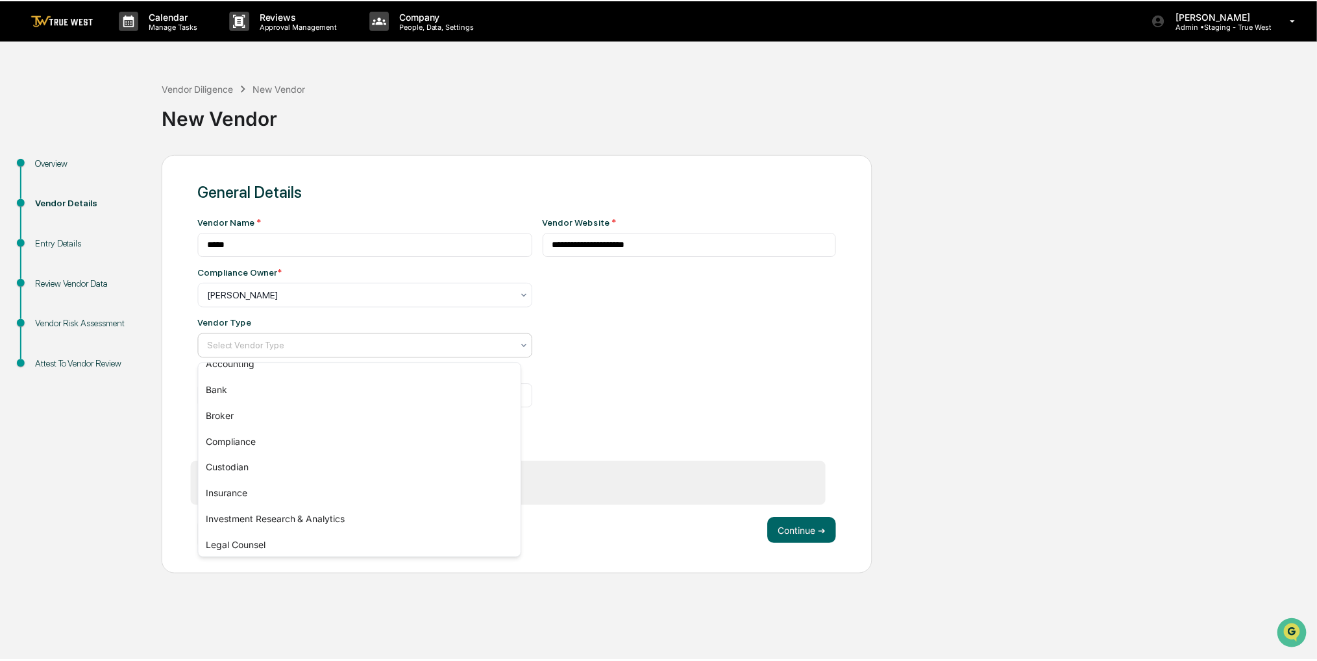
scroll to position [148, 0]
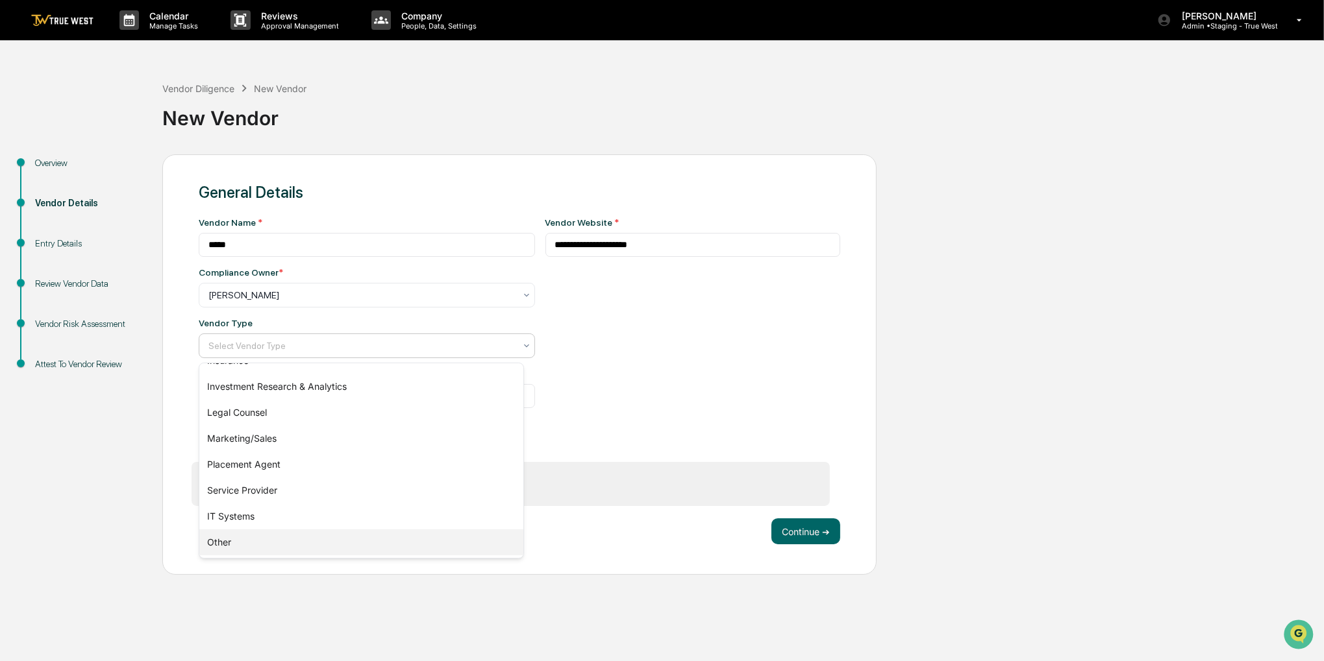
click at [323, 540] on div "Other" at bounding box center [361, 543] width 324 height 26
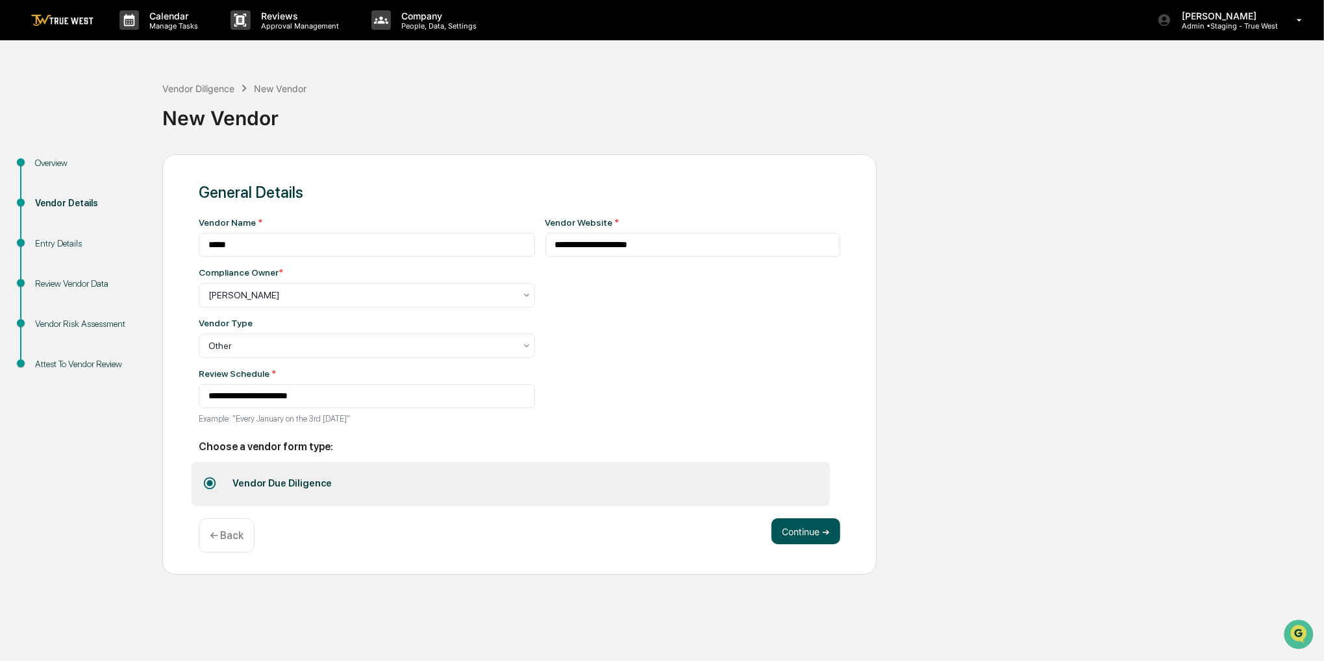
click at [802, 524] on button "Continue ➔" at bounding box center [805, 532] width 69 height 26
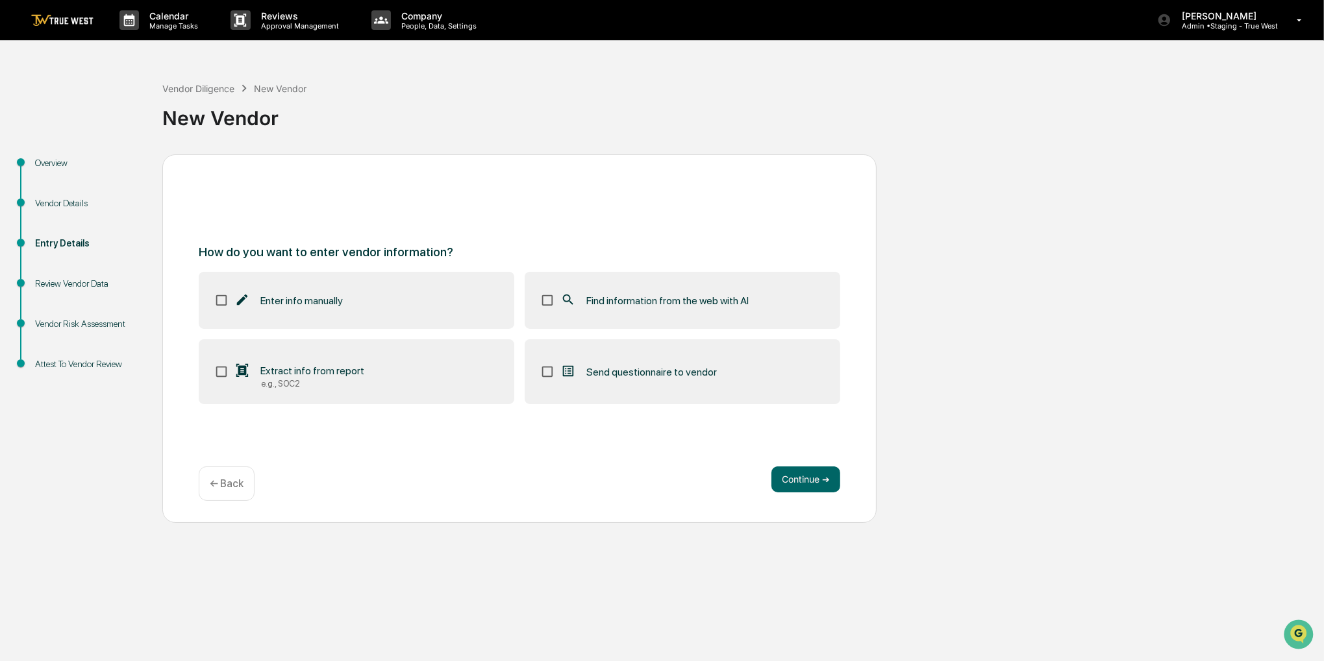
click at [746, 295] on span "Find information from the web with AI" at bounding box center [667, 301] width 162 height 12
click at [784, 484] on button "Continue ➔" at bounding box center [805, 480] width 69 height 26
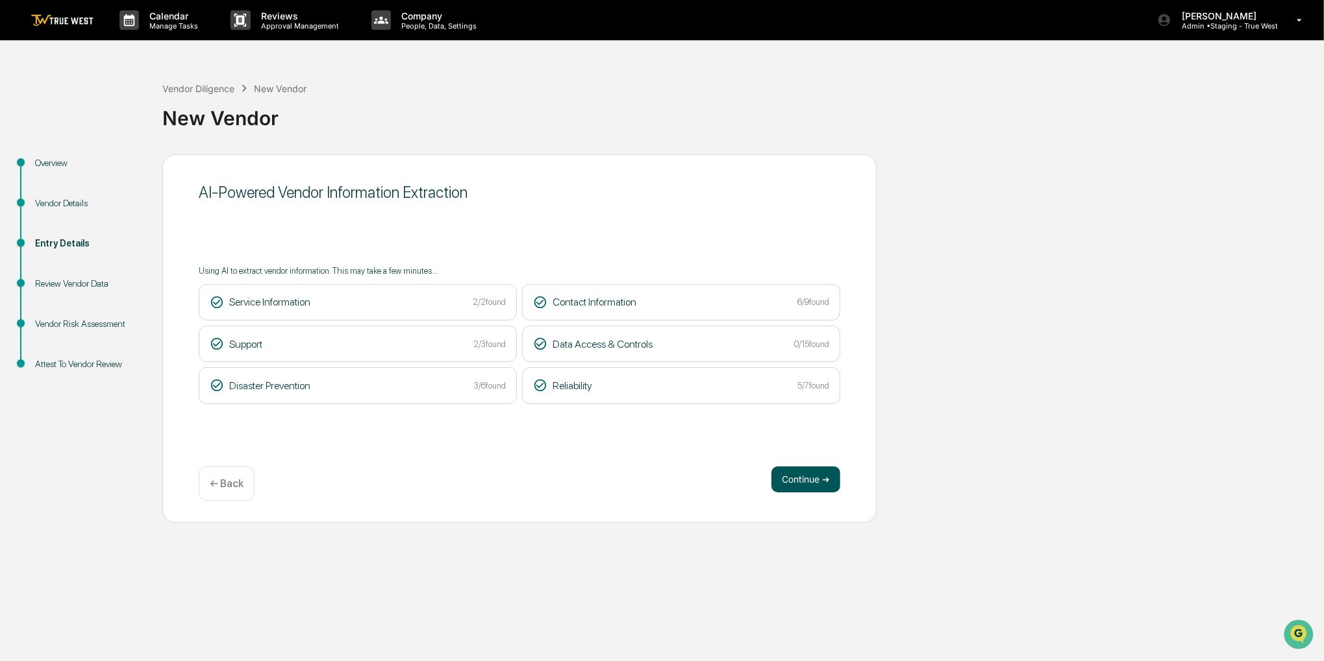
click at [797, 479] on button "Continue ➔" at bounding box center [805, 480] width 69 height 26
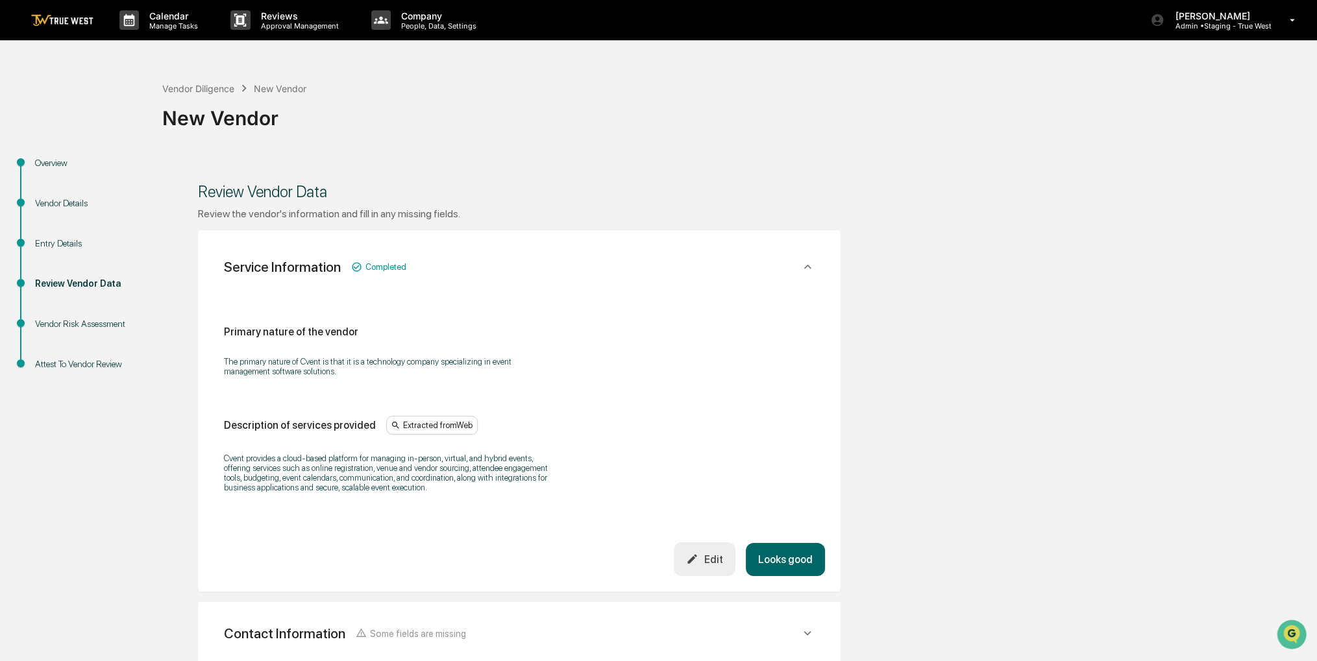
click at [793, 560] on button "Looks good" at bounding box center [785, 559] width 79 height 33
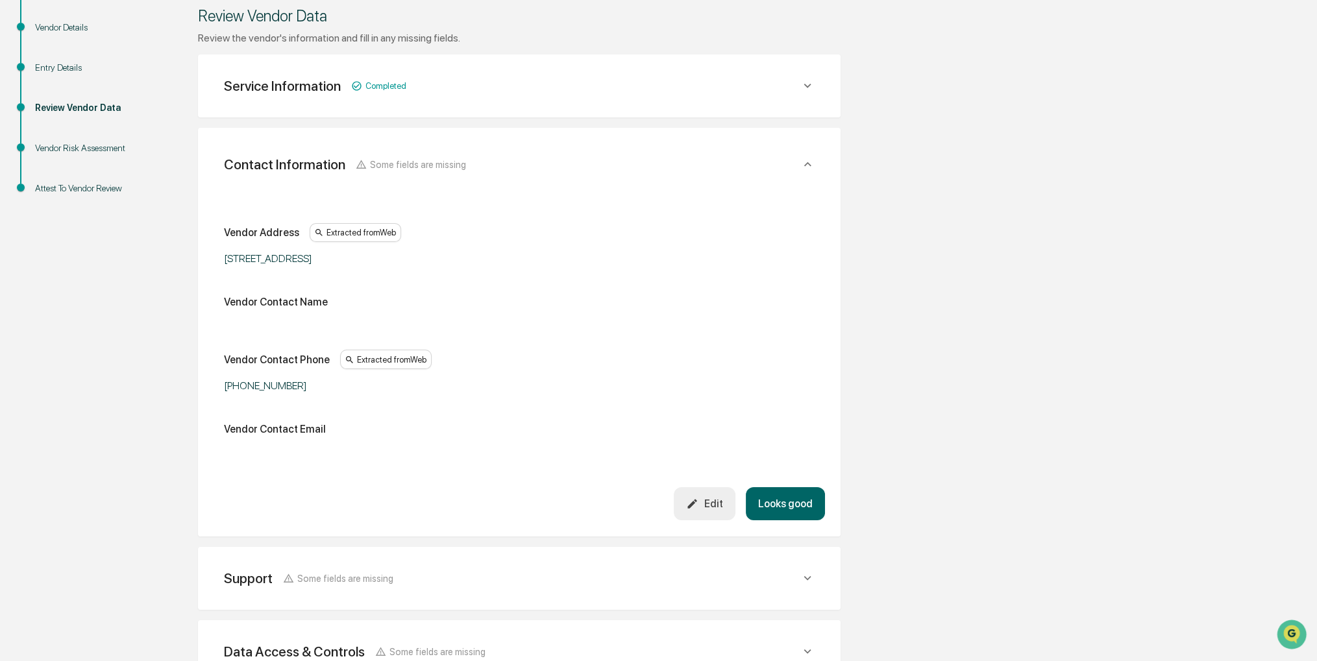
scroll to position [230, 0]
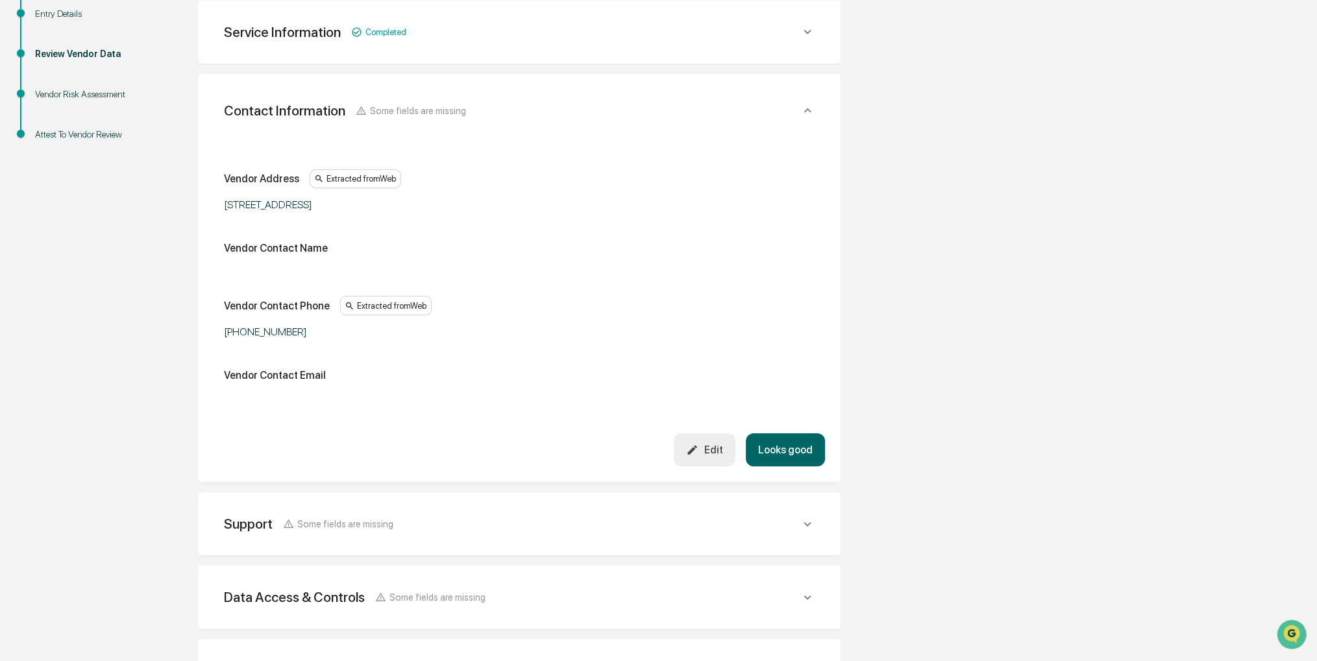
click at [781, 441] on button "Looks good" at bounding box center [785, 450] width 79 height 33
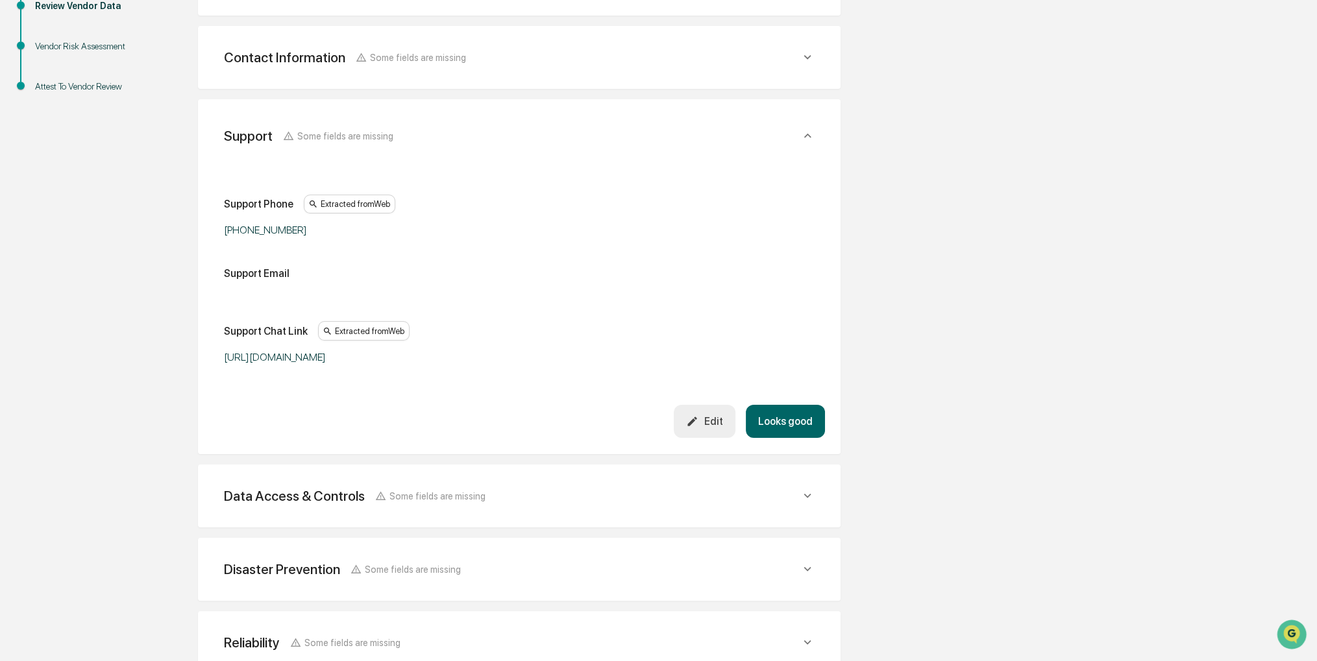
scroll to position [303, 0]
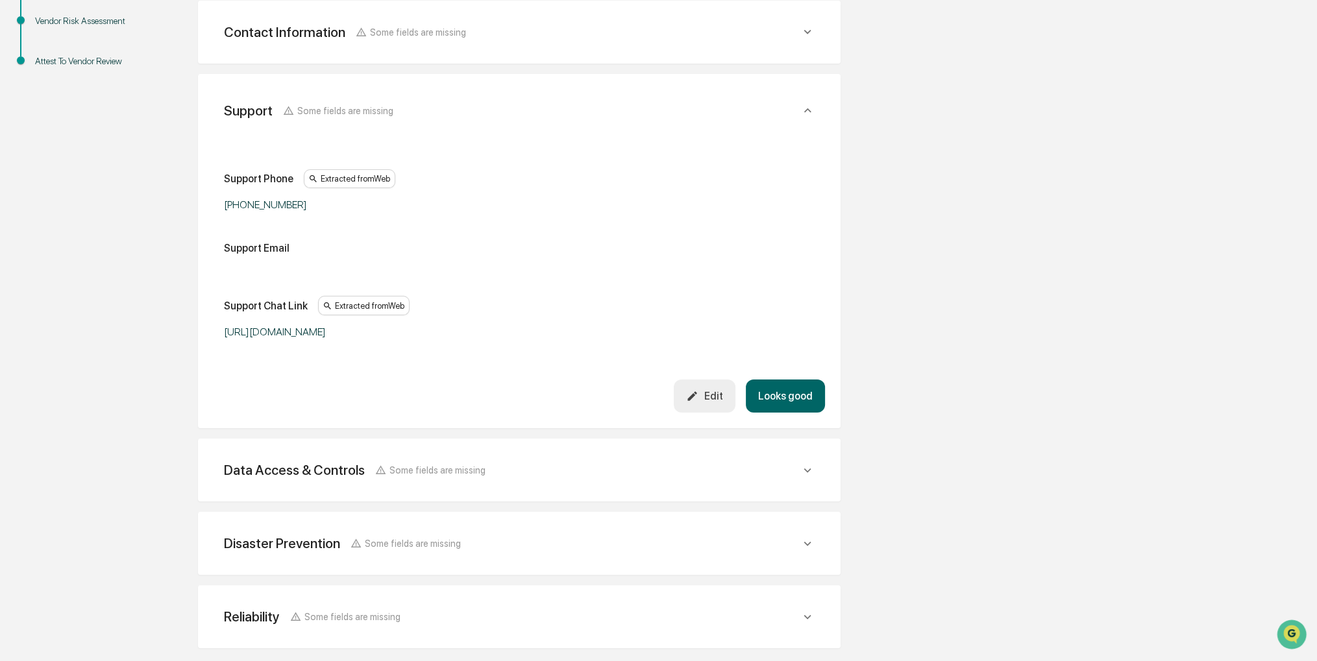
click at [758, 391] on button "Looks good" at bounding box center [785, 396] width 79 height 33
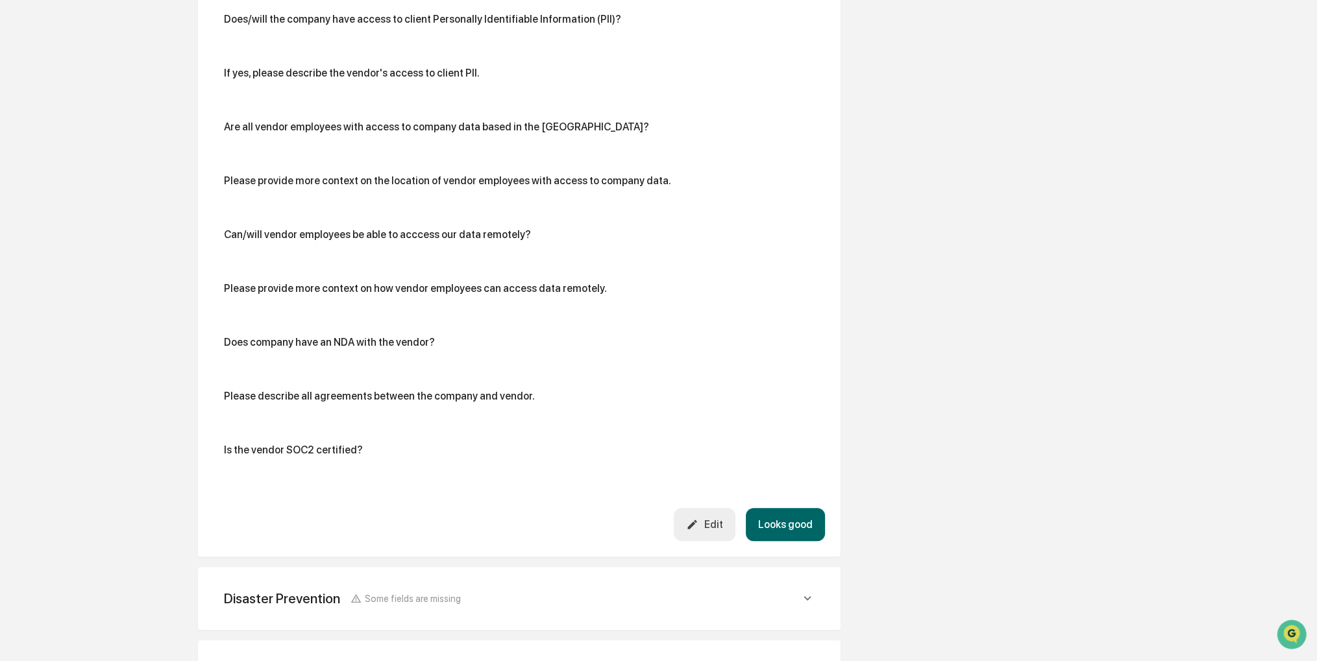
scroll to position [878, 0]
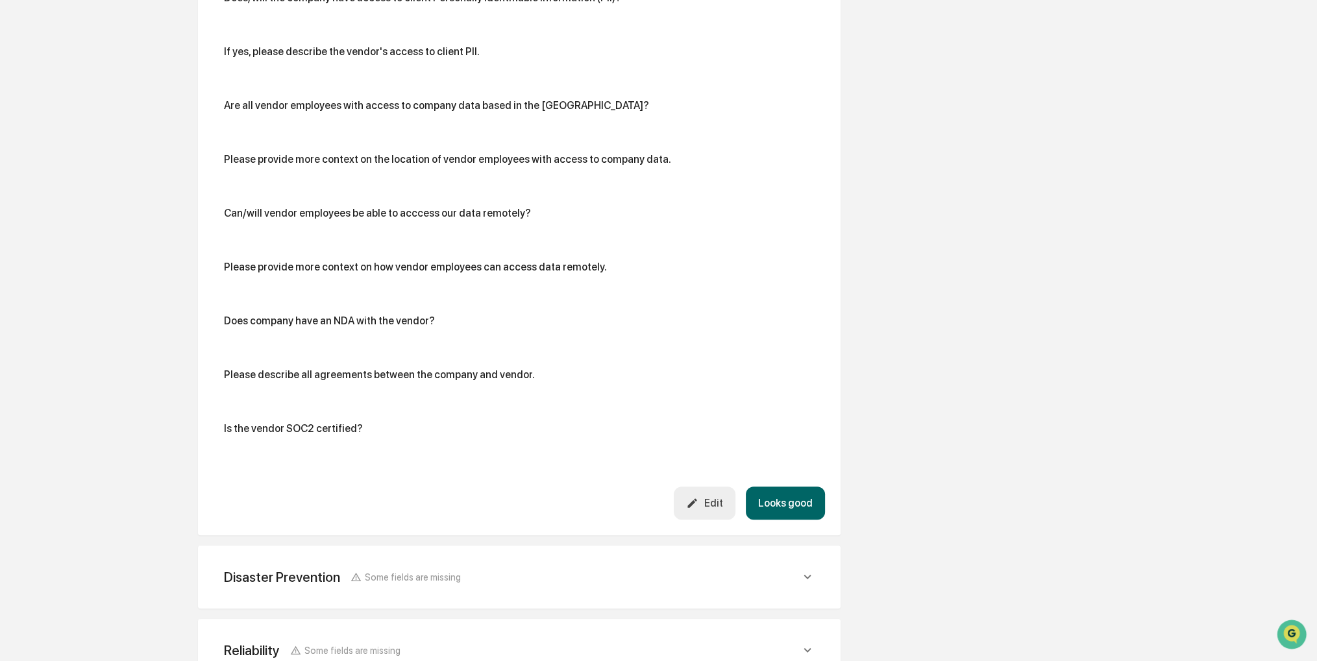
click at [714, 508] on div "Edit" at bounding box center [704, 503] width 36 height 12
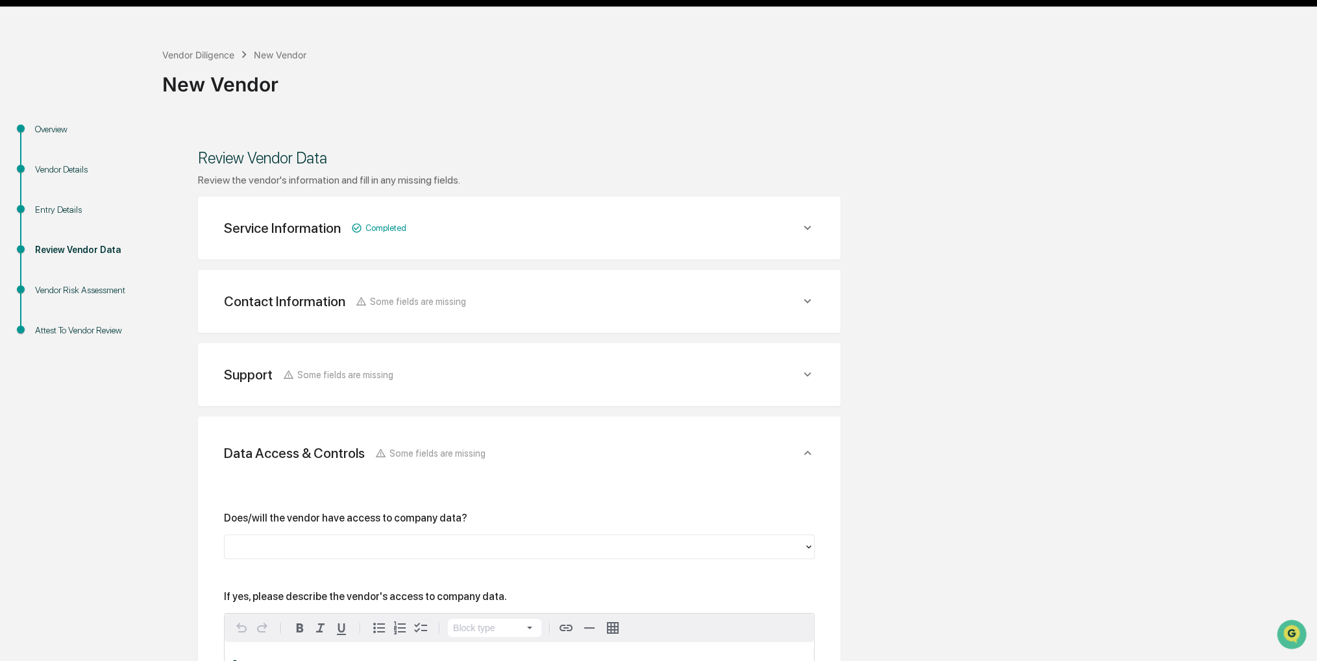
scroll to position [0, 0]
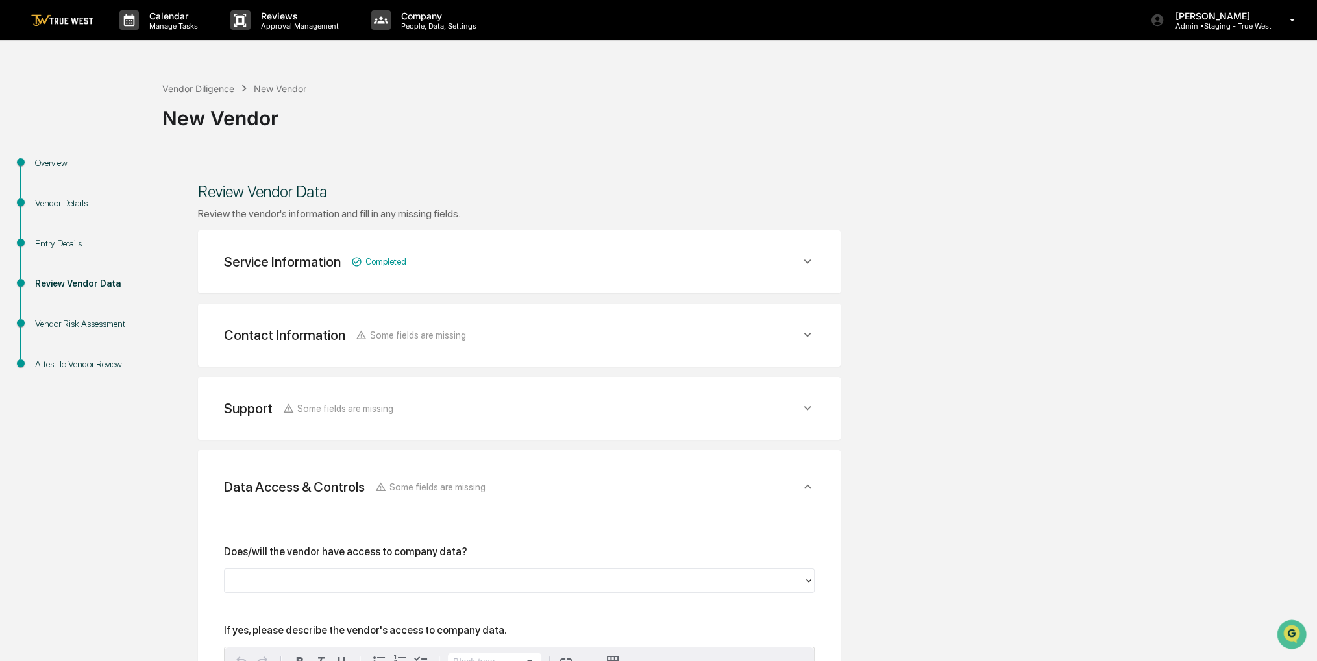
click at [668, 419] on div "Support Some fields are missing" at bounding box center [519, 409] width 611 height 32
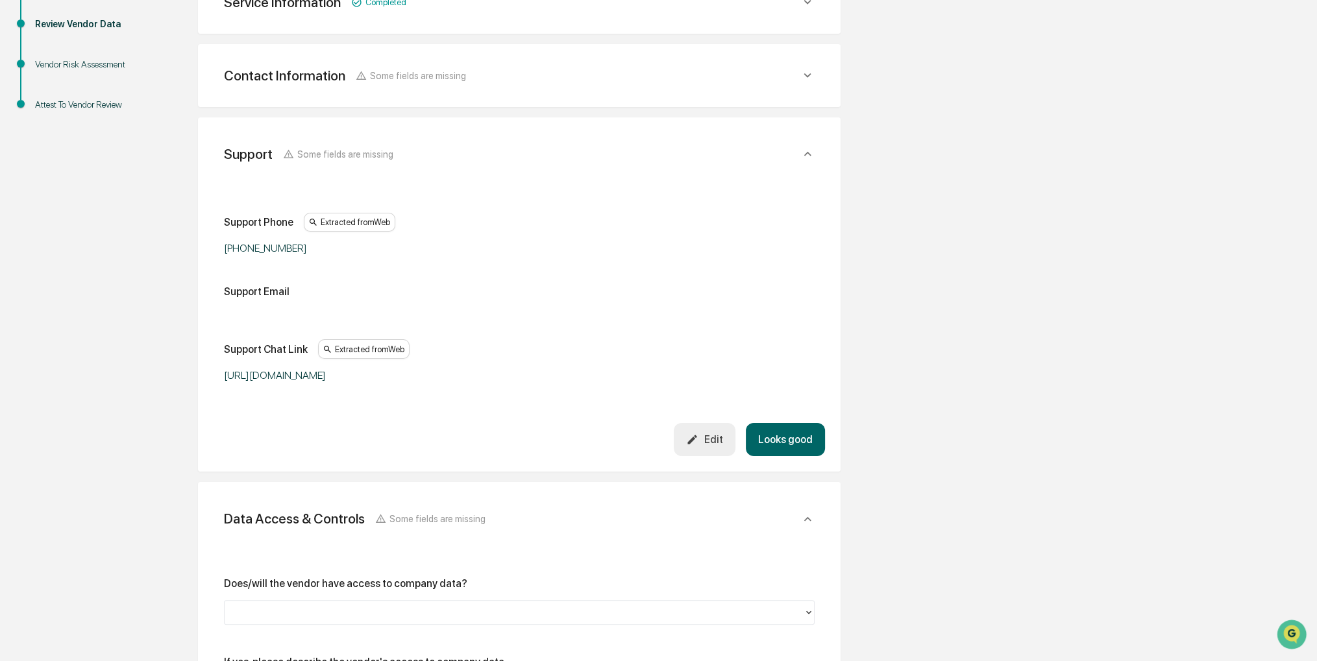
click at [796, 425] on button "Looks good" at bounding box center [785, 439] width 79 height 33
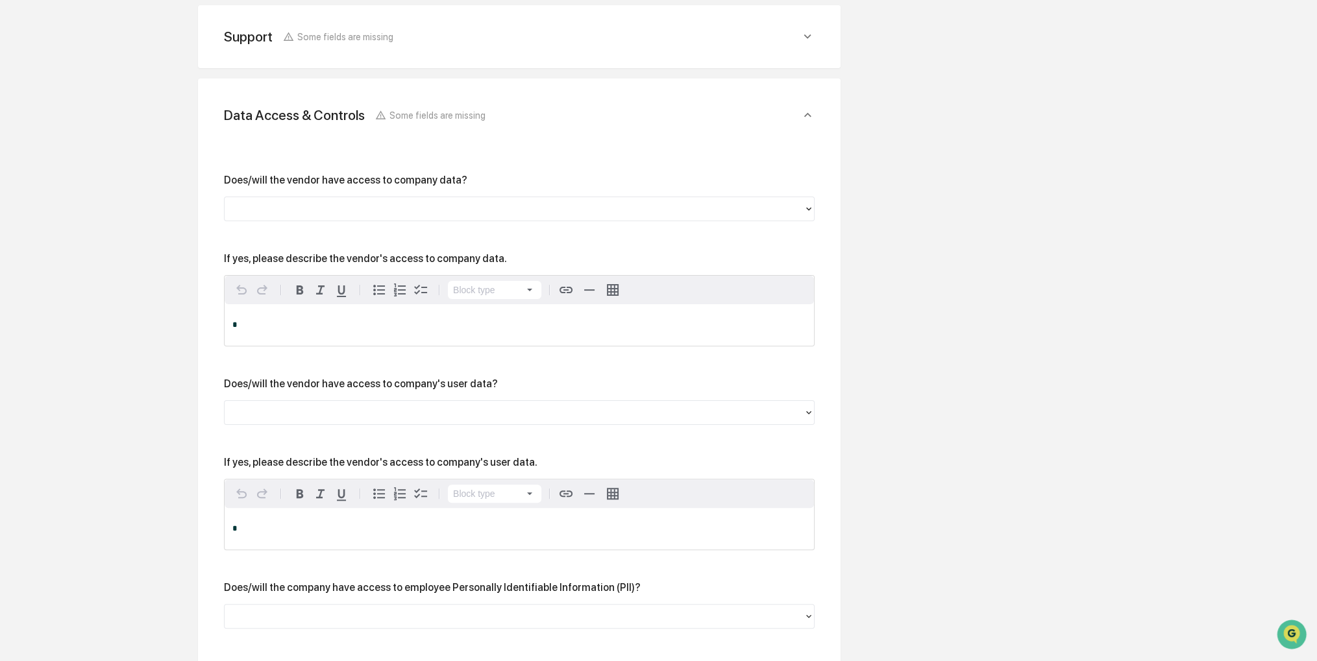
scroll to position [377, 0]
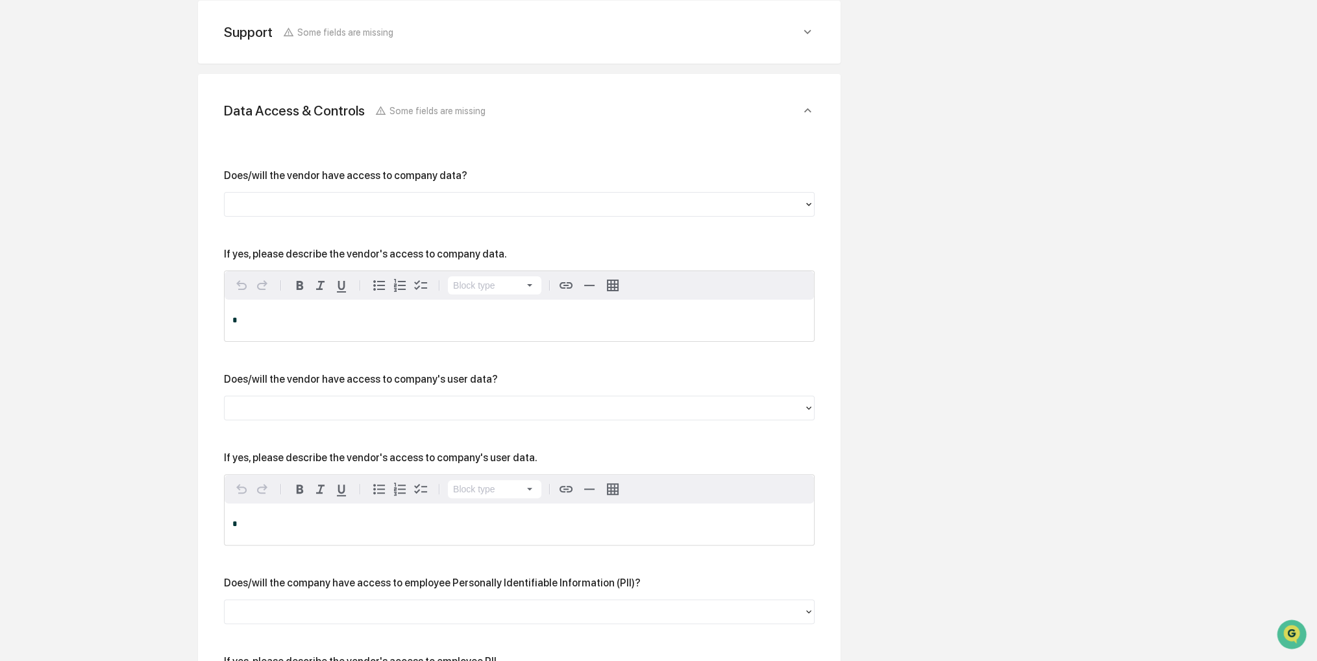
click at [458, 202] on div at bounding box center [514, 204] width 566 height 15
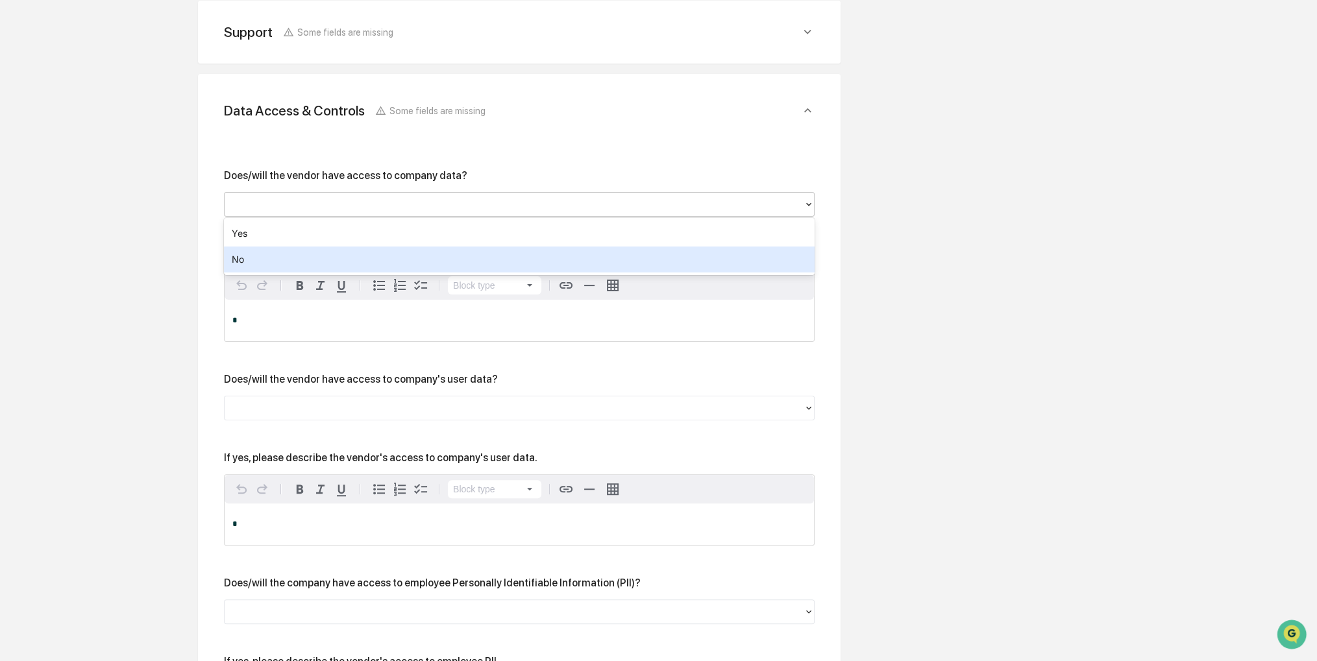
click at [385, 257] on div "No" at bounding box center [519, 260] width 591 height 26
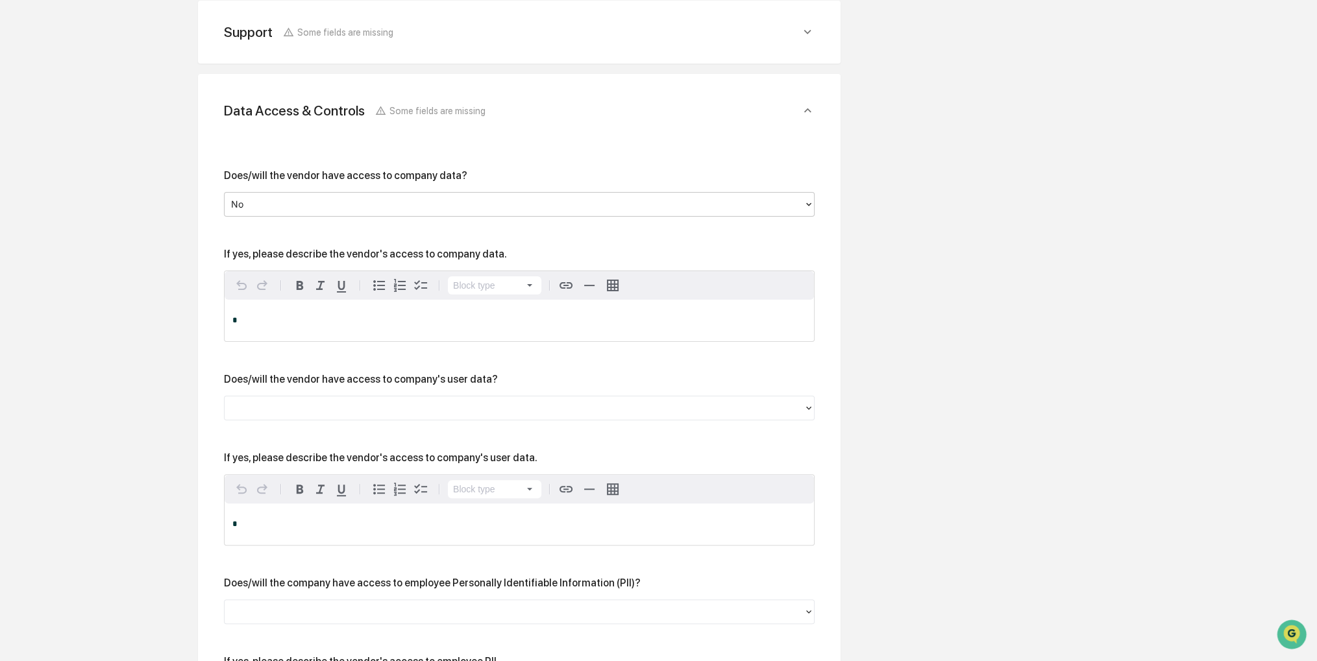
click at [354, 414] on div at bounding box center [514, 408] width 566 height 15
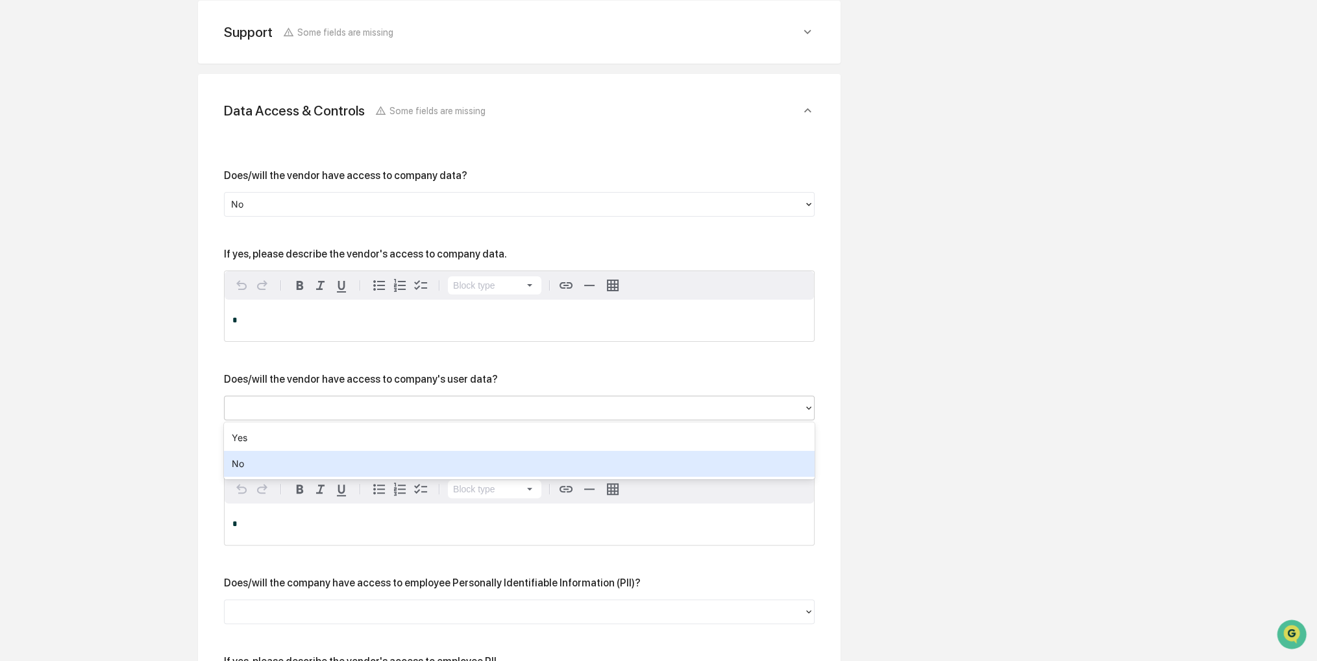
drag, startPoint x: 314, startPoint y: 449, endPoint x: 312, endPoint y: 462, distance: 12.6
click at [312, 462] on div "Yes No" at bounding box center [519, 451] width 591 height 57
click at [311, 463] on div "No" at bounding box center [519, 464] width 591 height 26
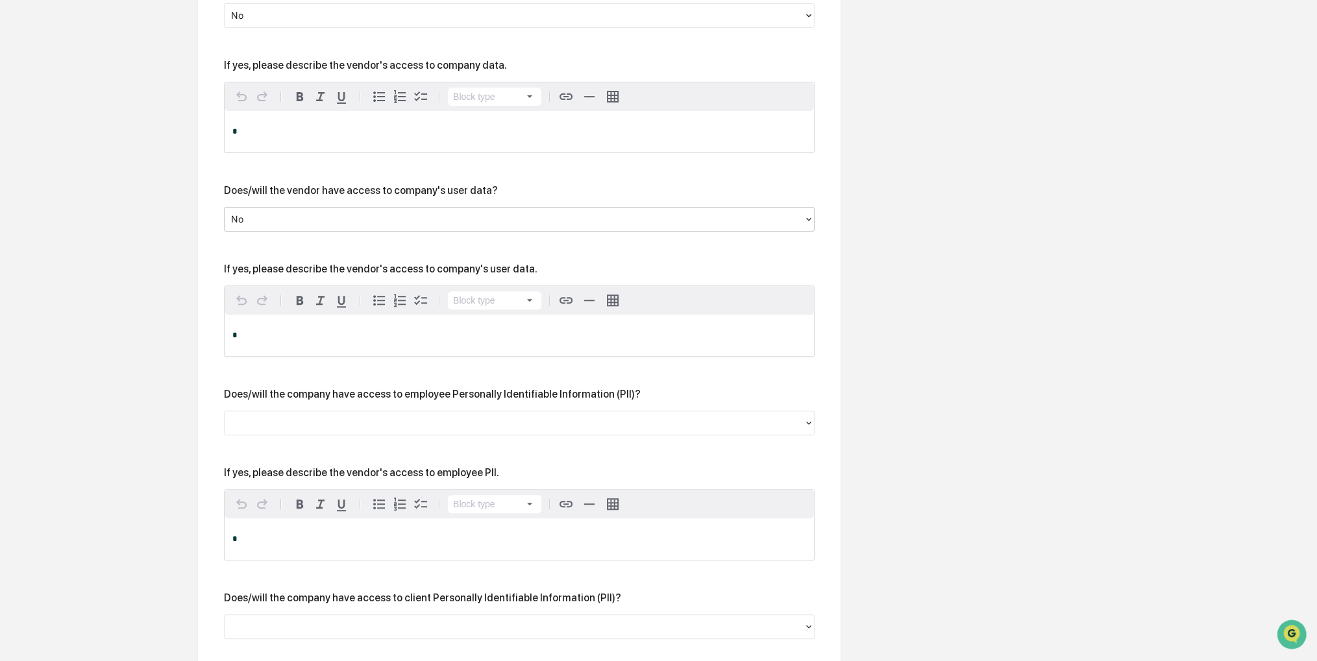
scroll to position [571, 0]
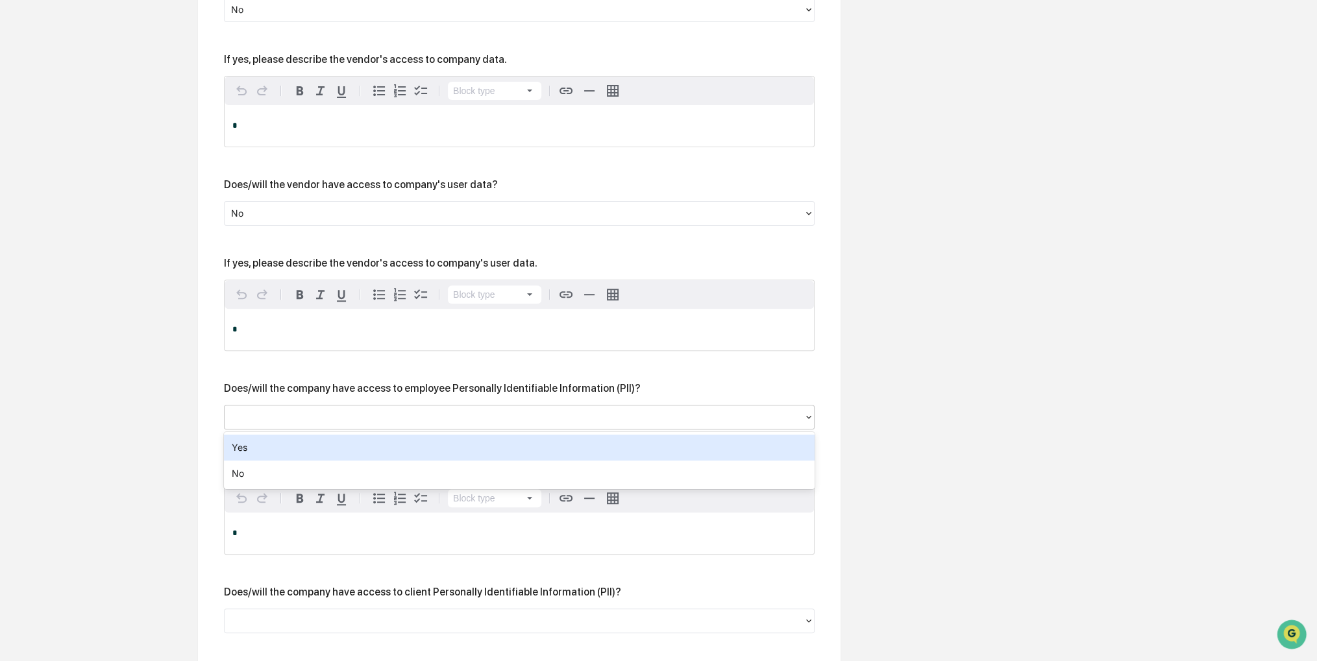
click at [362, 423] on div at bounding box center [514, 417] width 566 height 15
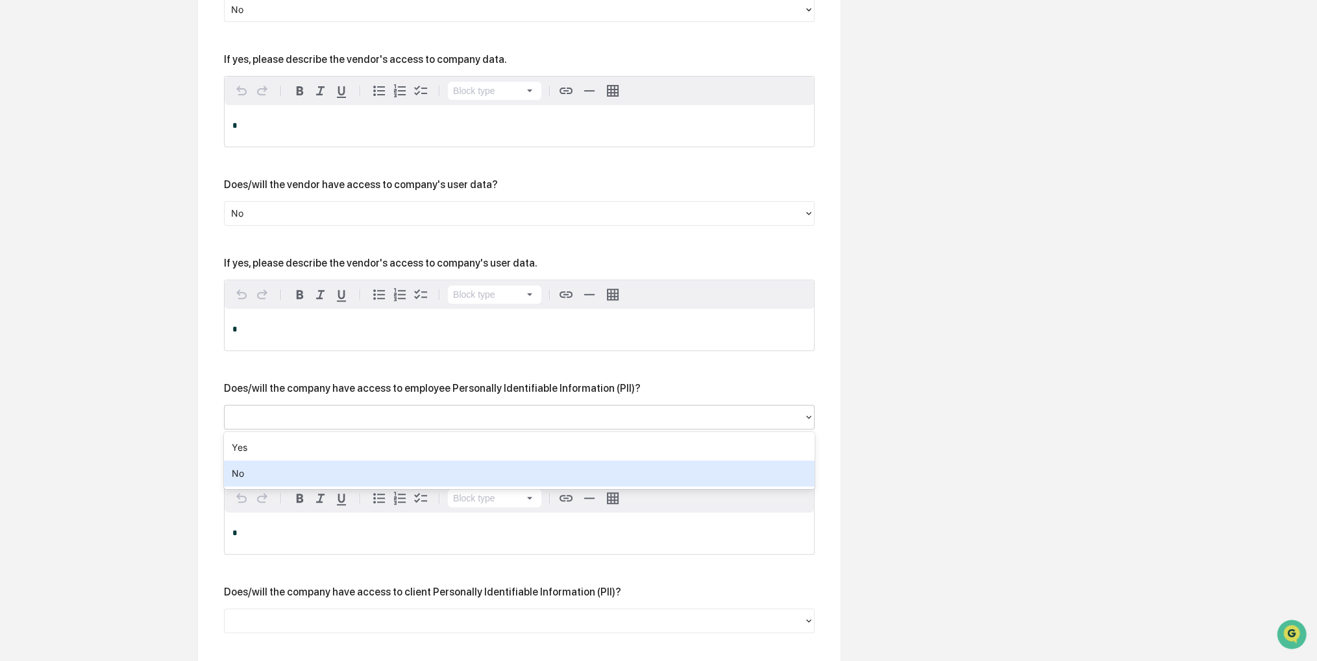
click at [314, 475] on div "No" at bounding box center [519, 474] width 591 height 26
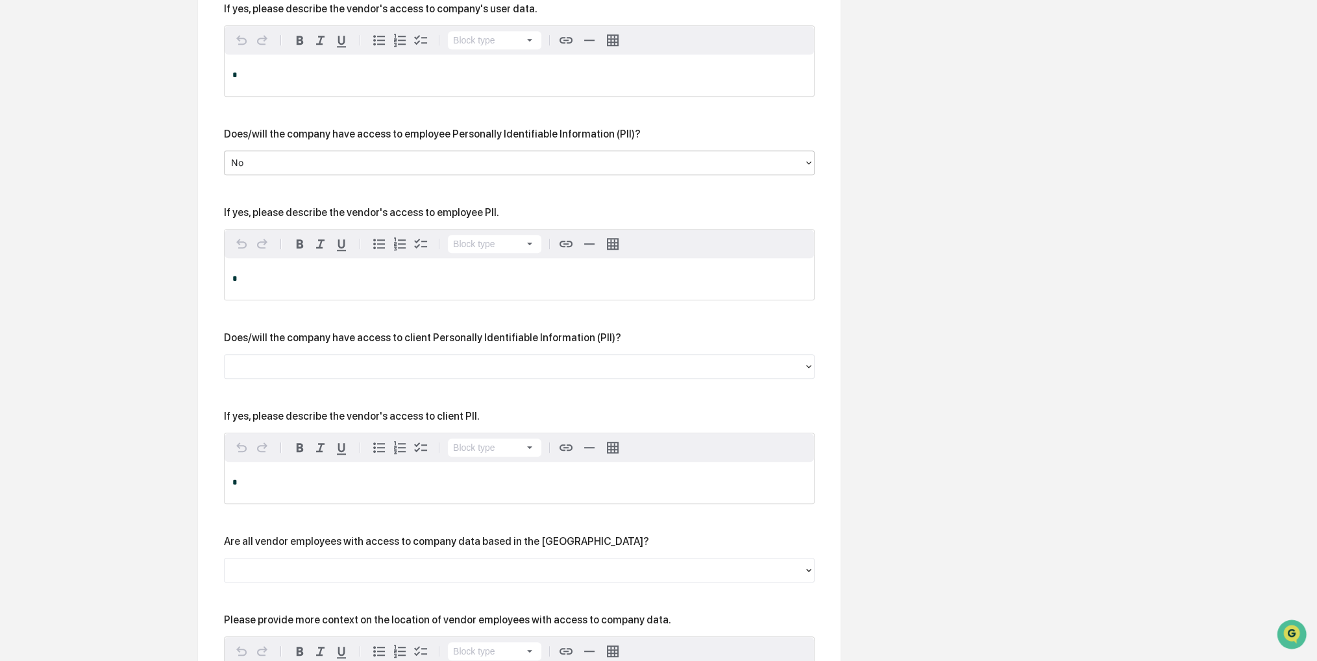
scroll to position [831, 0]
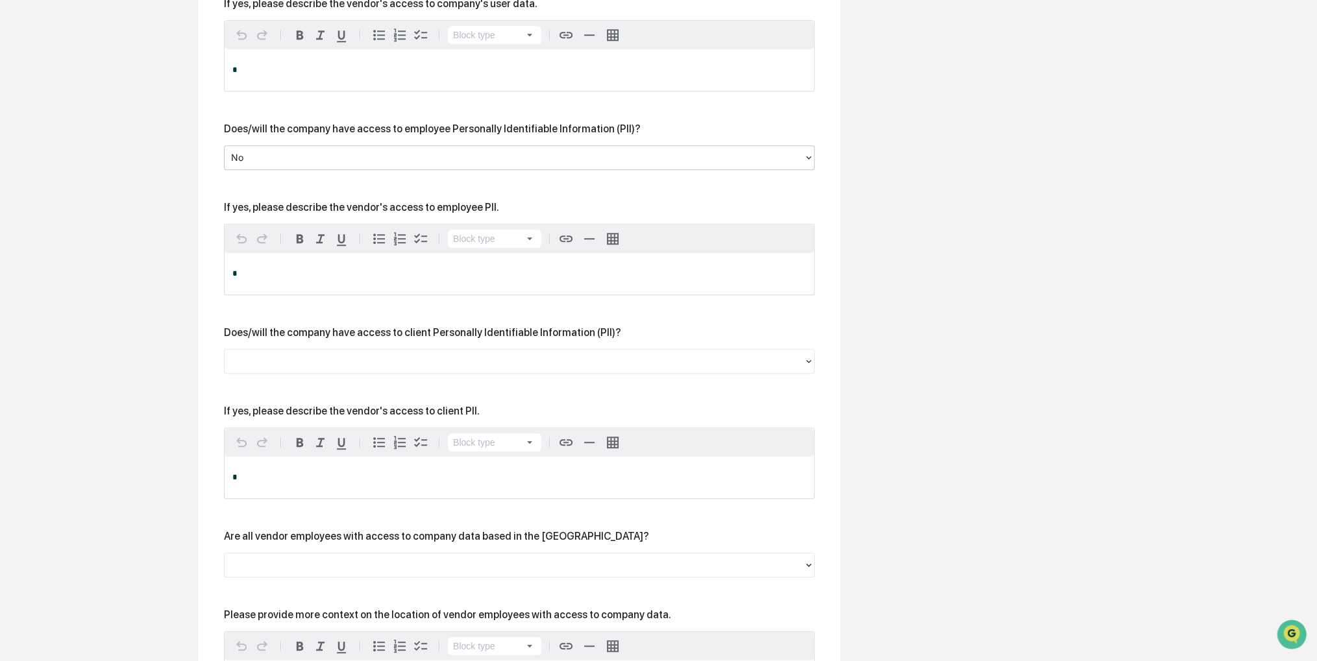
click at [299, 352] on div at bounding box center [519, 361] width 591 height 25
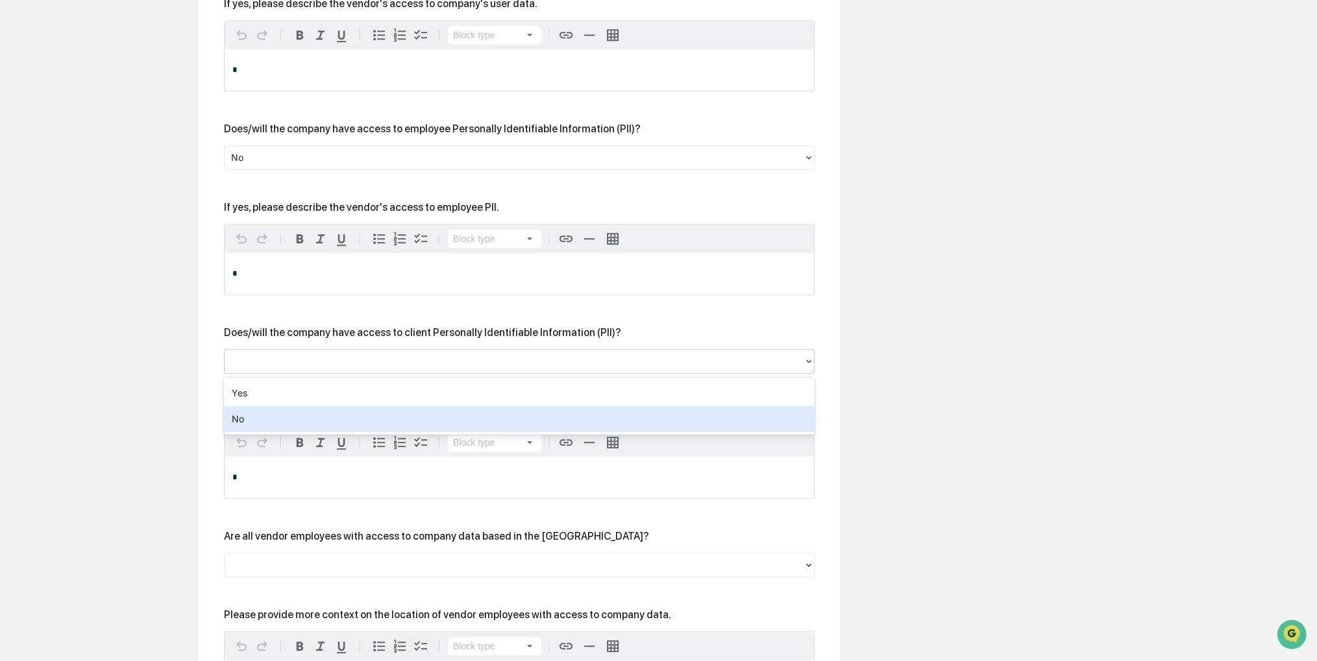
click at [277, 433] on div "Yes No" at bounding box center [519, 406] width 591 height 57
click at [280, 423] on div "No" at bounding box center [519, 419] width 591 height 26
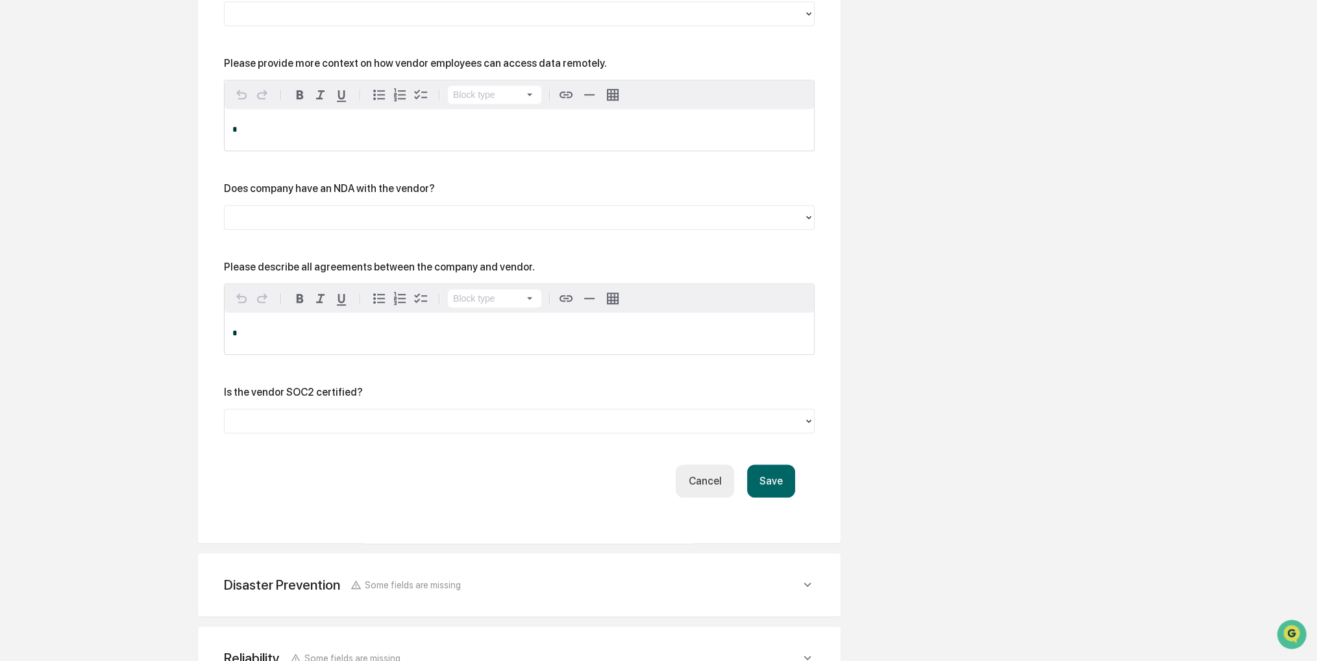
scroll to position [1610, 0]
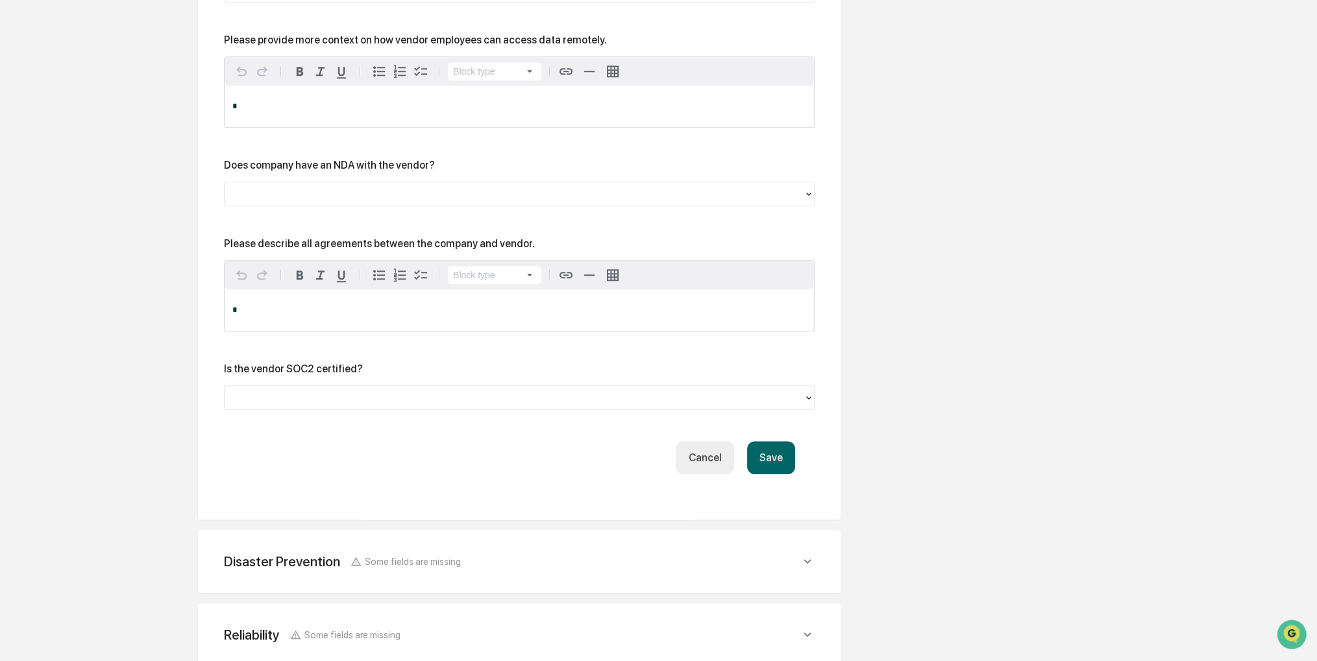
click at [765, 458] on button "Save" at bounding box center [771, 457] width 48 height 33
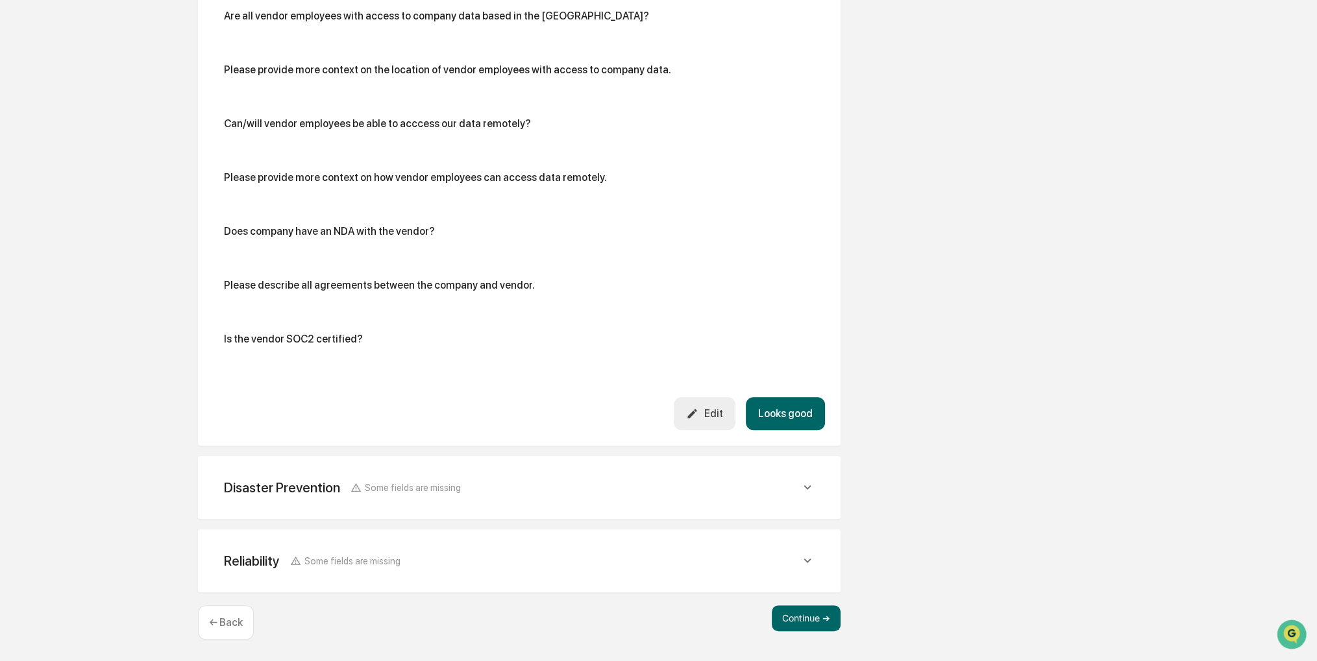
click at [781, 402] on button "Looks good" at bounding box center [785, 413] width 79 height 33
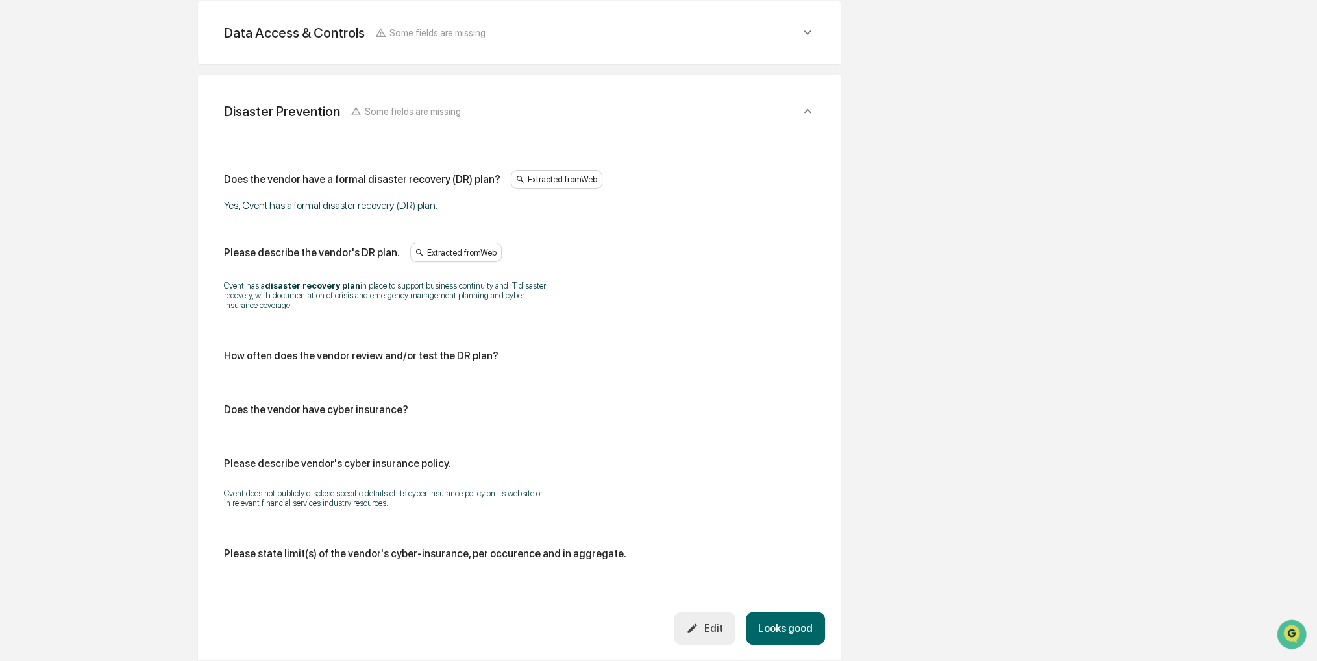
click at [792, 636] on button "Looks good" at bounding box center [785, 628] width 79 height 33
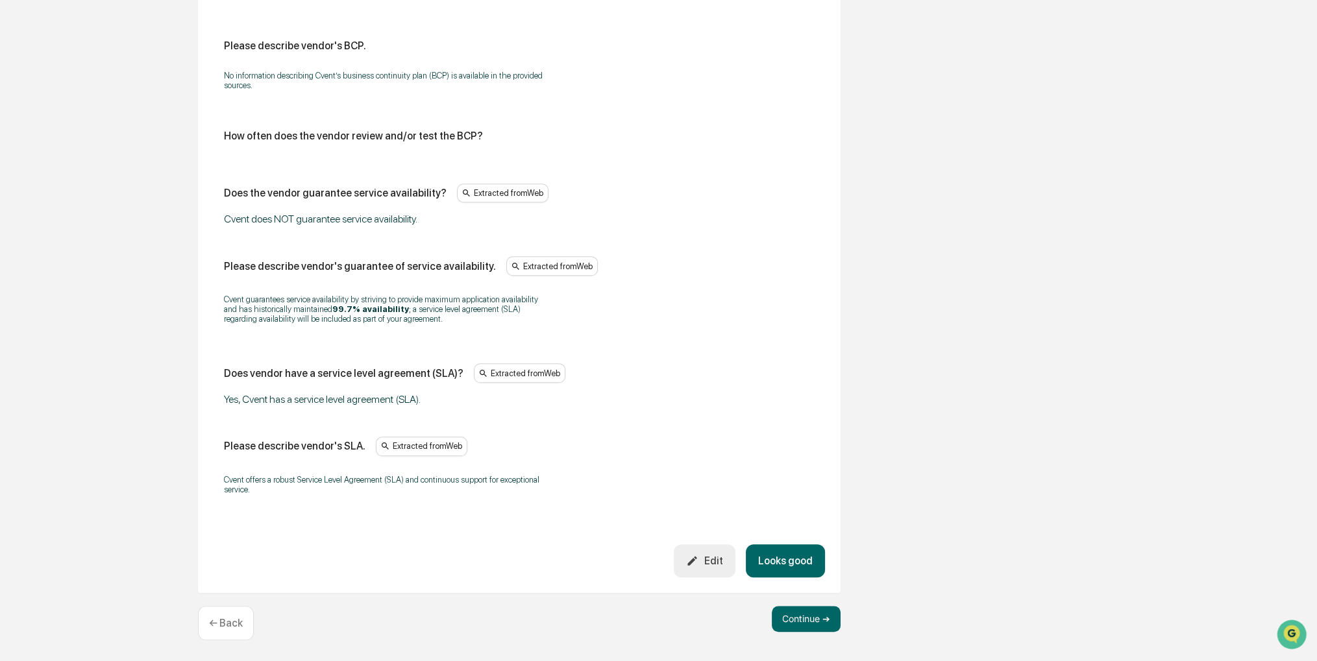
click at [779, 555] on button "Looks good" at bounding box center [785, 561] width 79 height 33
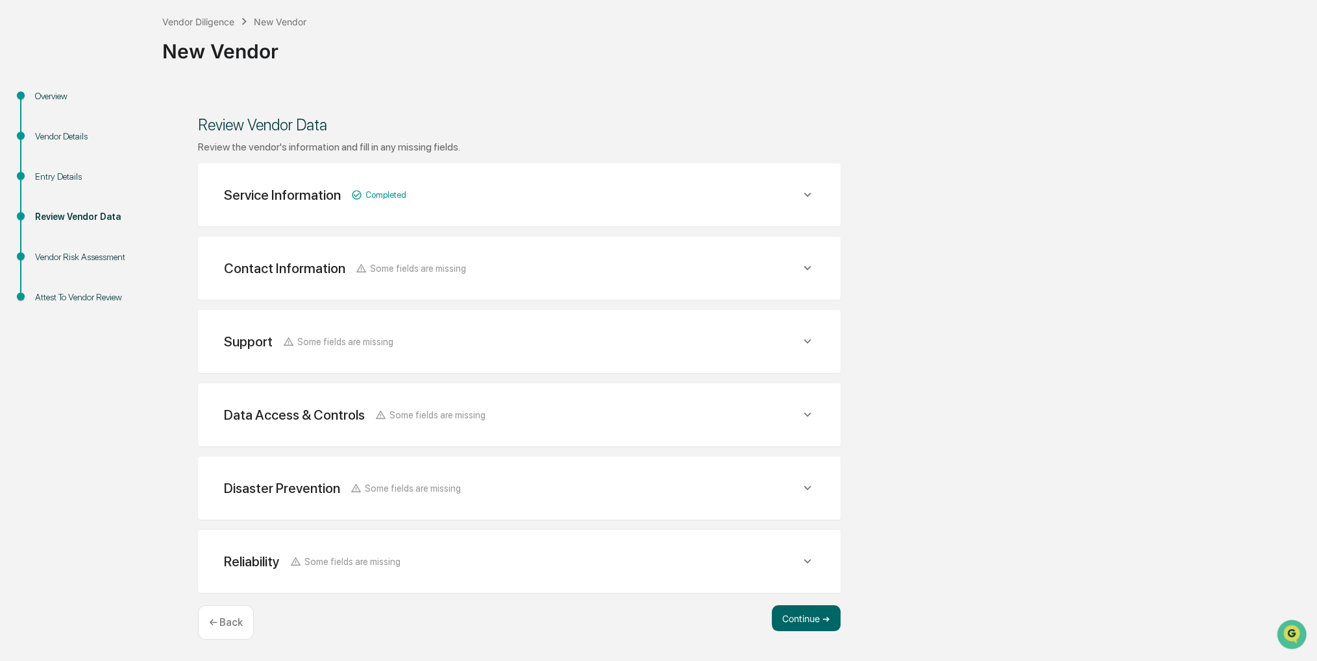
scroll to position [66, 0]
click at [795, 610] on button "Continue ➔" at bounding box center [806, 620] width 69 height 26
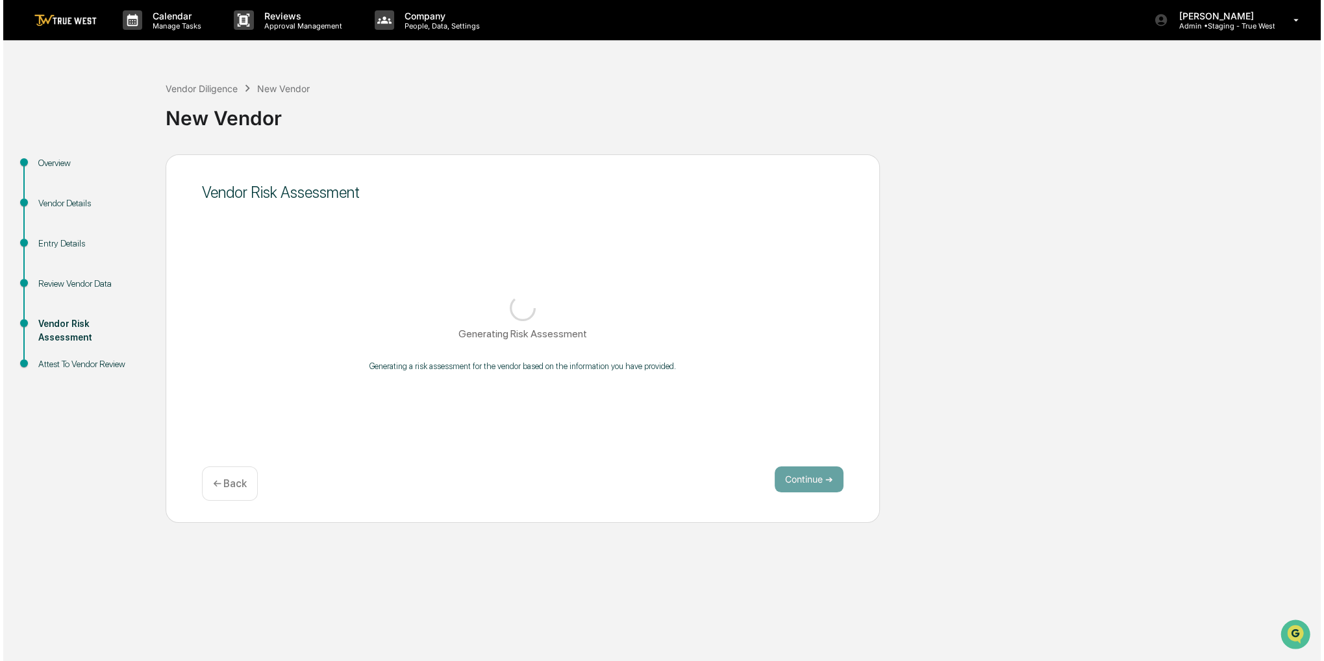
scroll to position [0, 0]
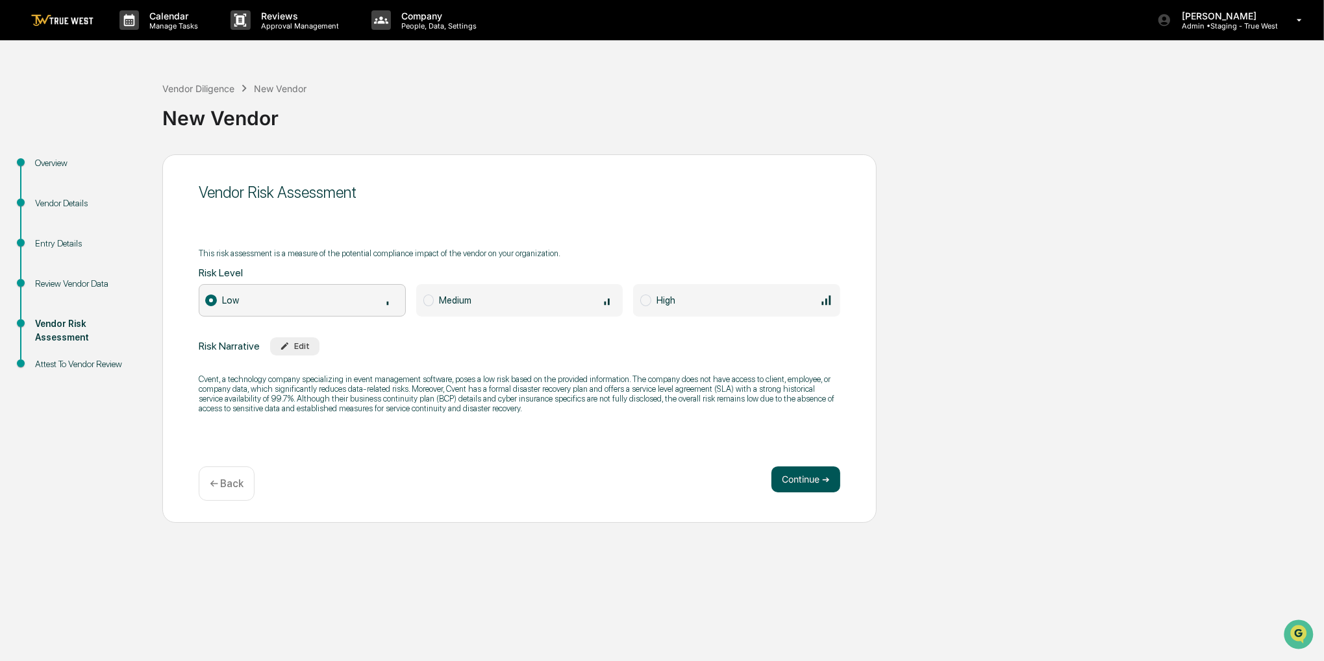
click at [800, 483] on button "Continue ➔" at bounding box center [805, 480] width 69 height 26
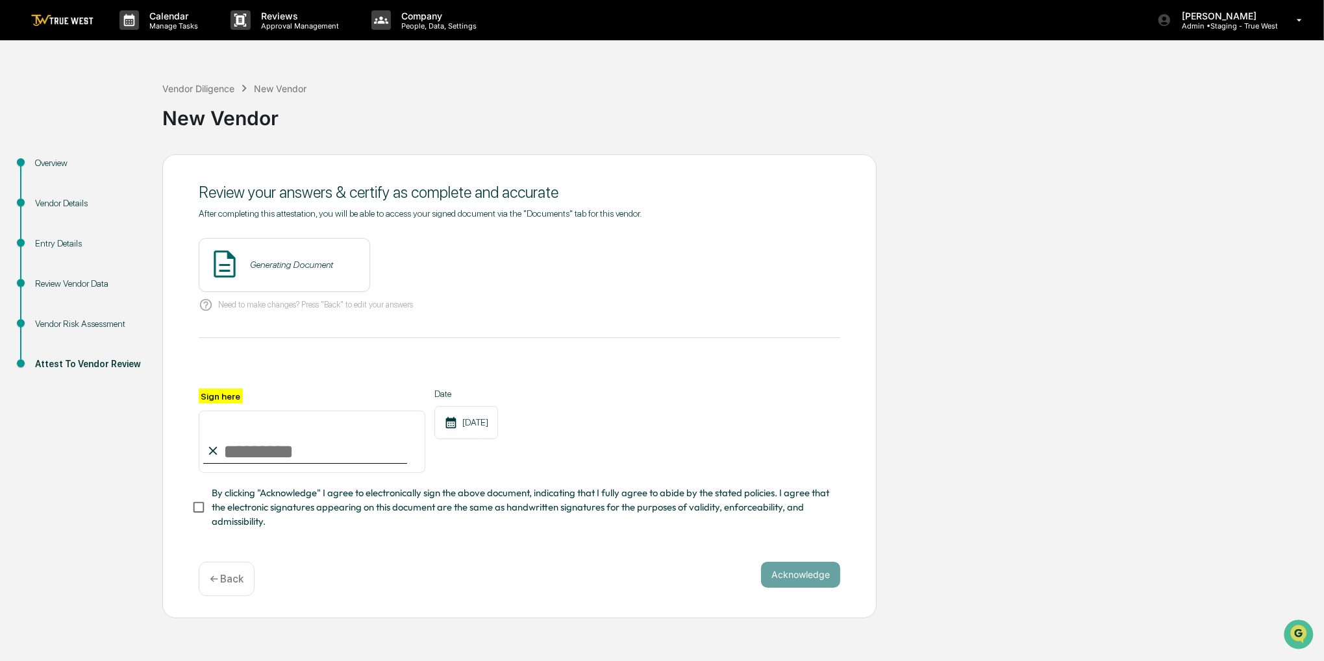
click at [369, 464] on div at bounding box center [305, 463] width 204 height 1
click at [367, 465] on input "Sign here" at bounding box center [312, 442] width 227 height 62
type input "**********"
click at [353, 506] on span "By clicking "Acknowledge" I agree to electronically sign the above document, in…" at bounding box center [521, 507] width 618 height 43
click at [415, 254] on button "View" at bounding box center [432, 264] width 34 height 21
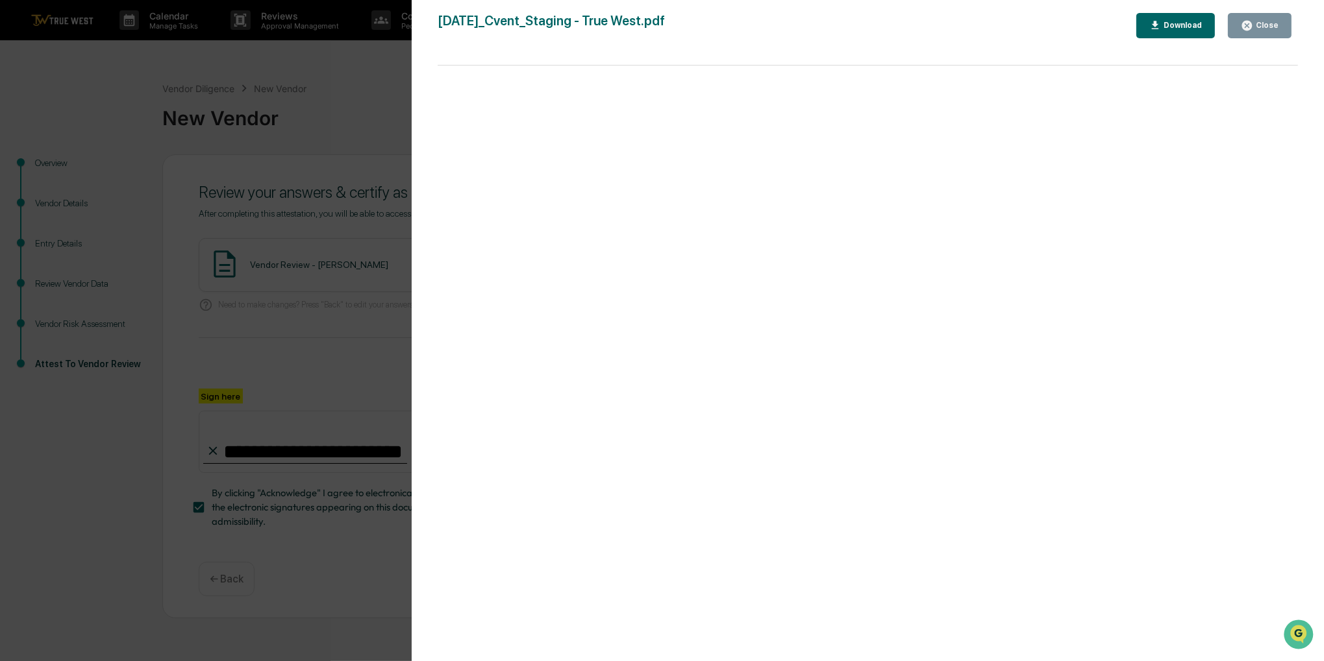
click at [1268, 20] on div "Close" at bounding box center [1260, 25] width 38 height 12
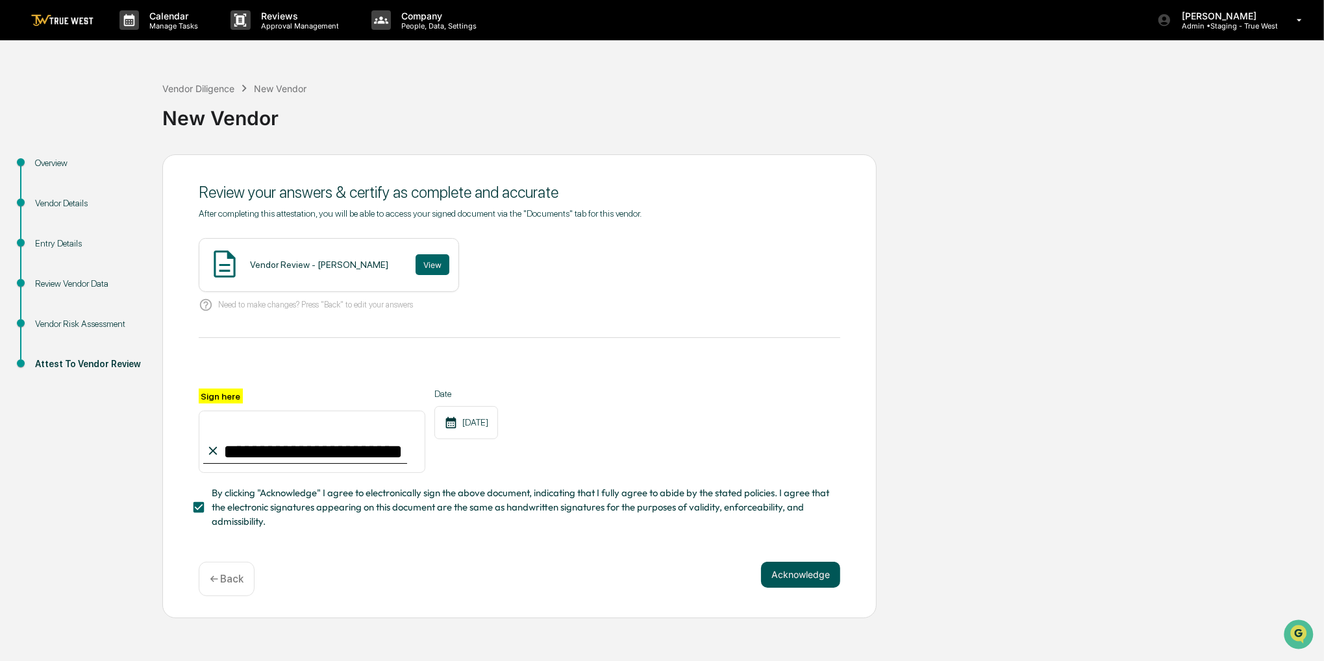
click at [813, 568] on button "Acknowledge" at bounding box center [800, 575] width 79 height 26
